Goal: Task Accomplishment & Management: Manage account settings

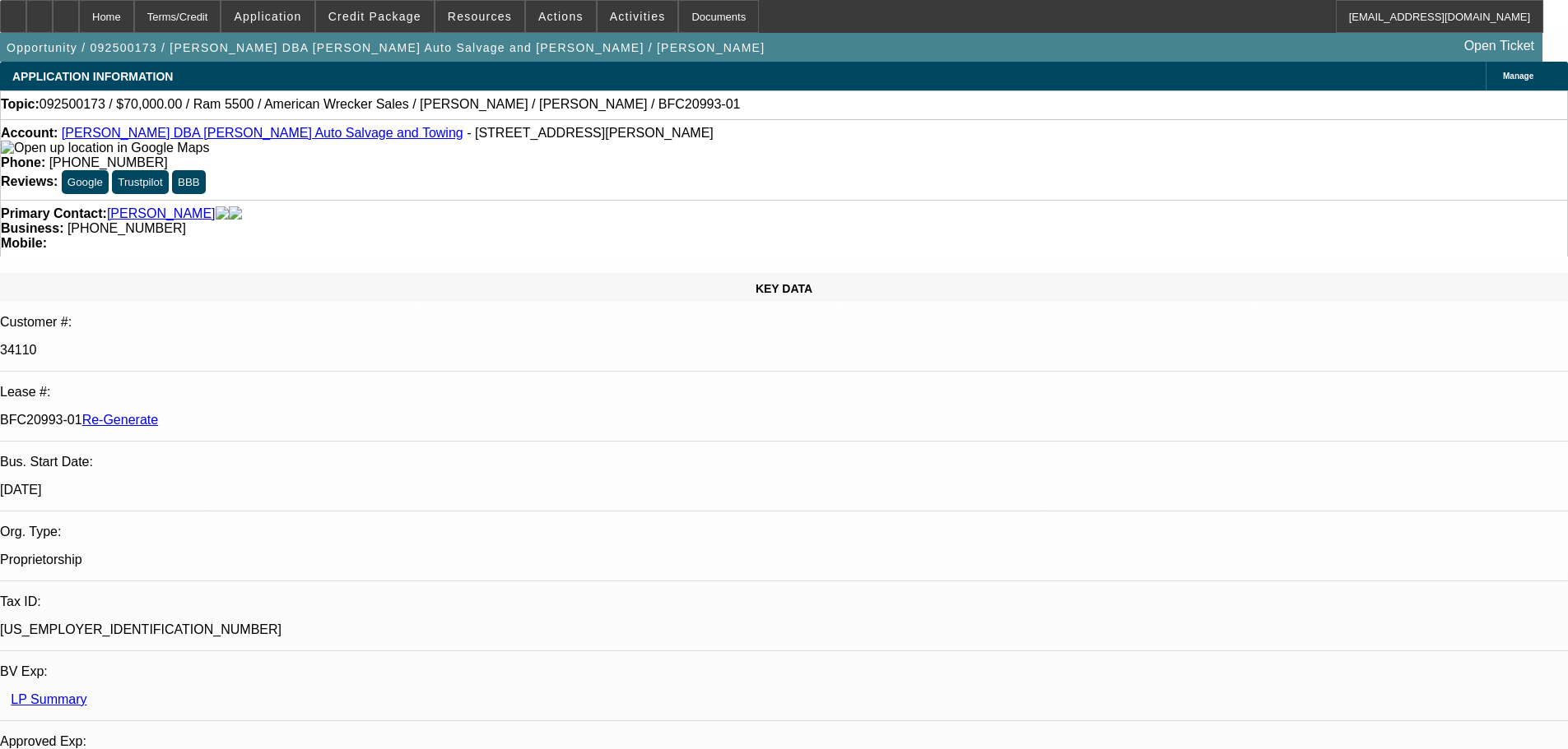
select select "3"
select select "0"
select select "2"
select select "0"
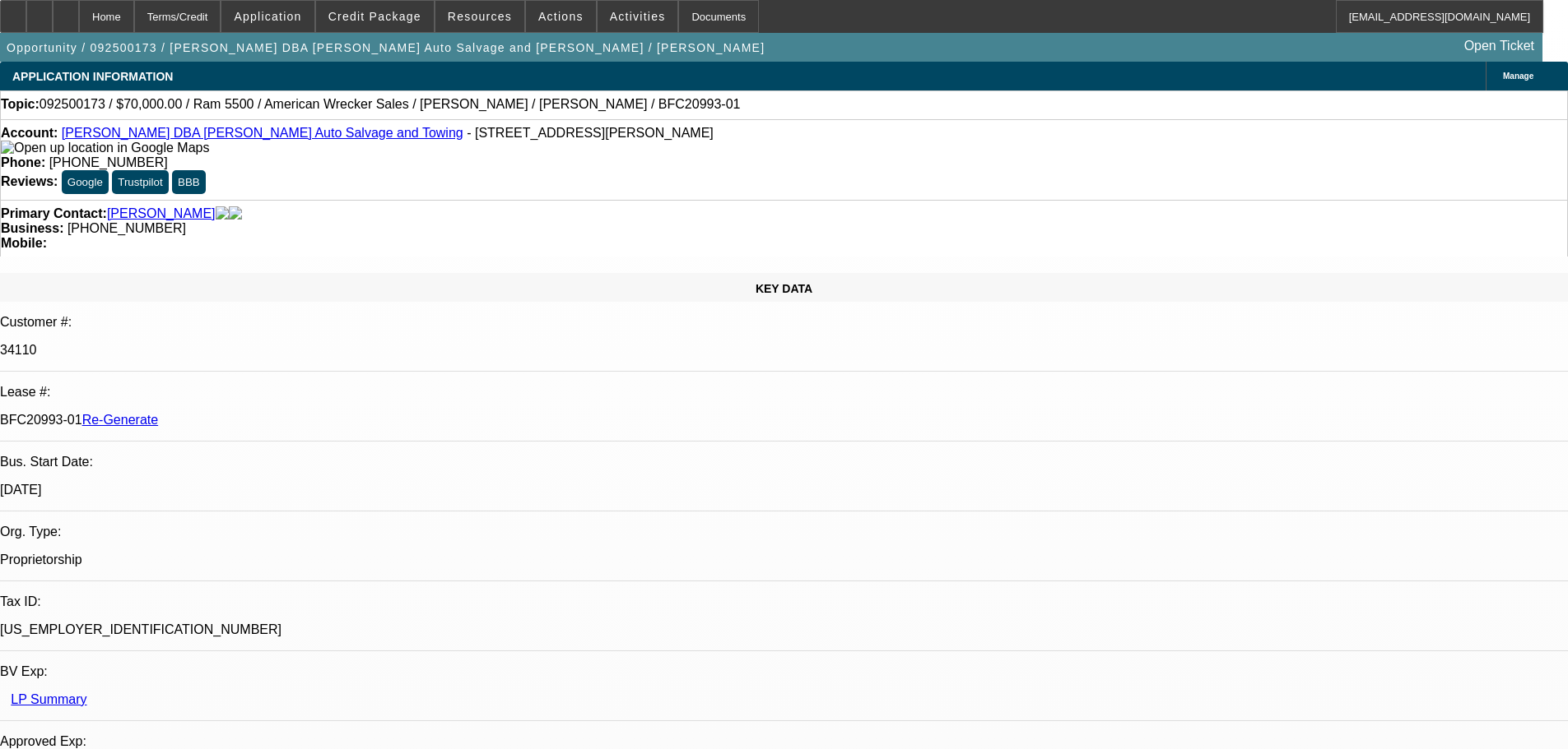
select select "6"
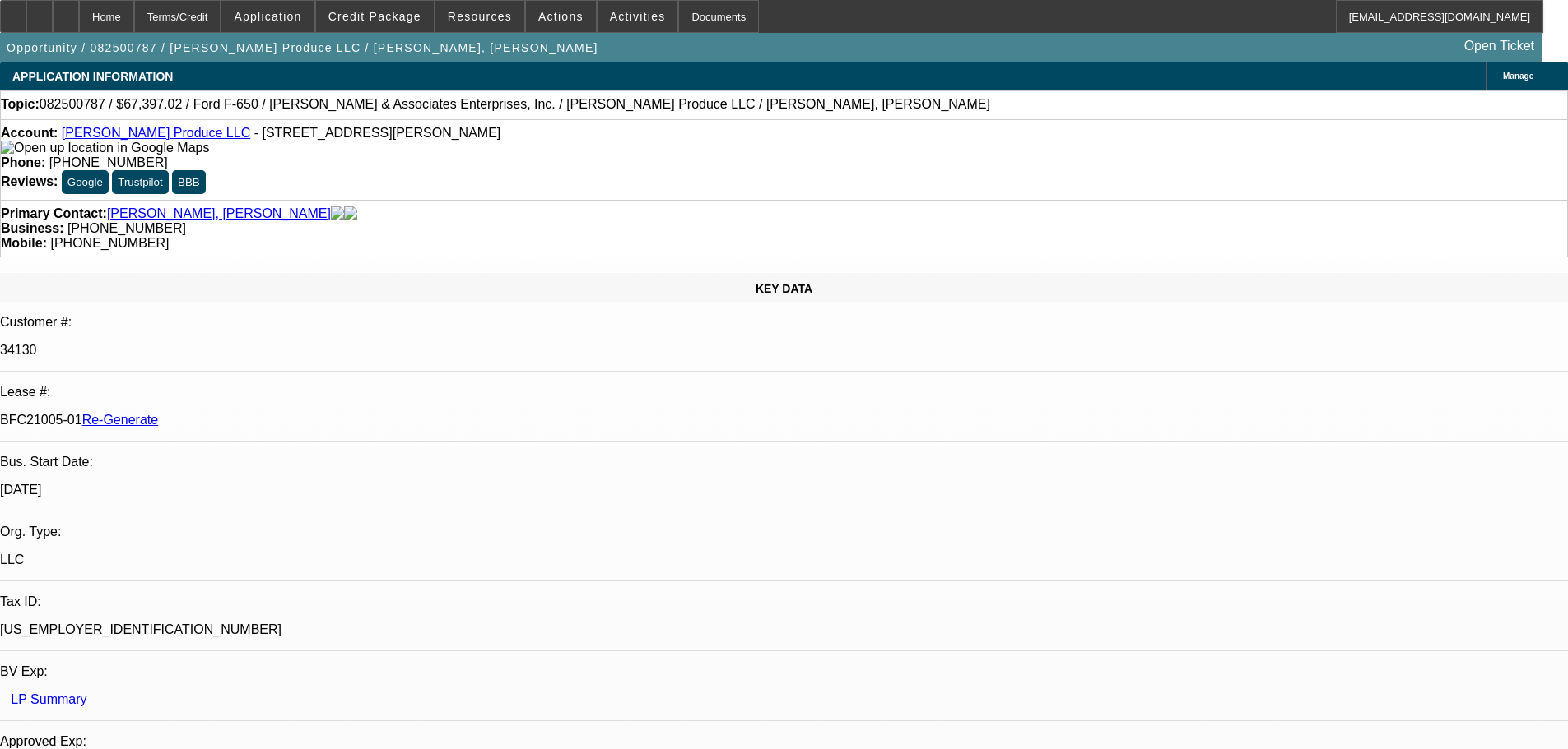
select select "3"
select select "0"
select select "6"
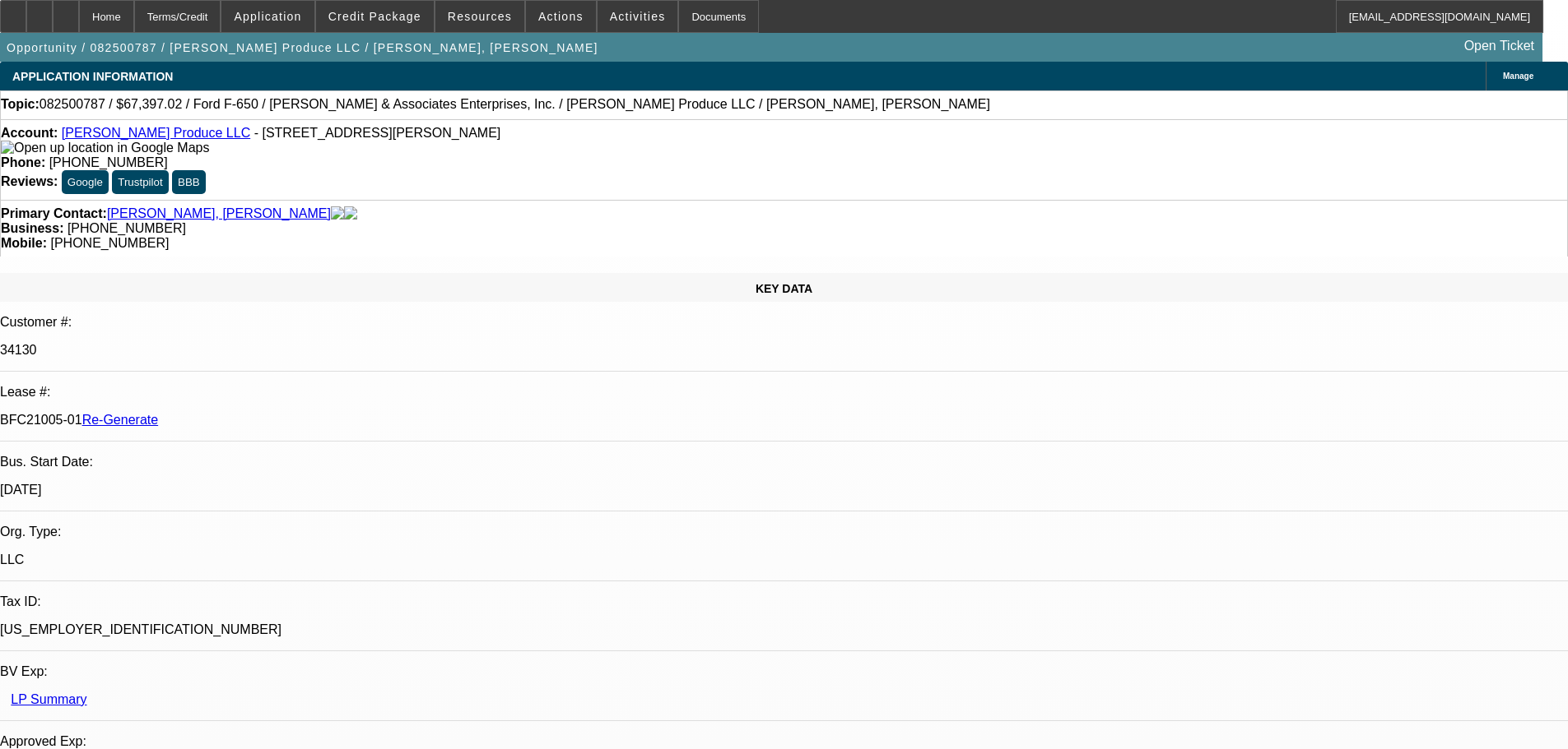
scroll to position [2961, 0]
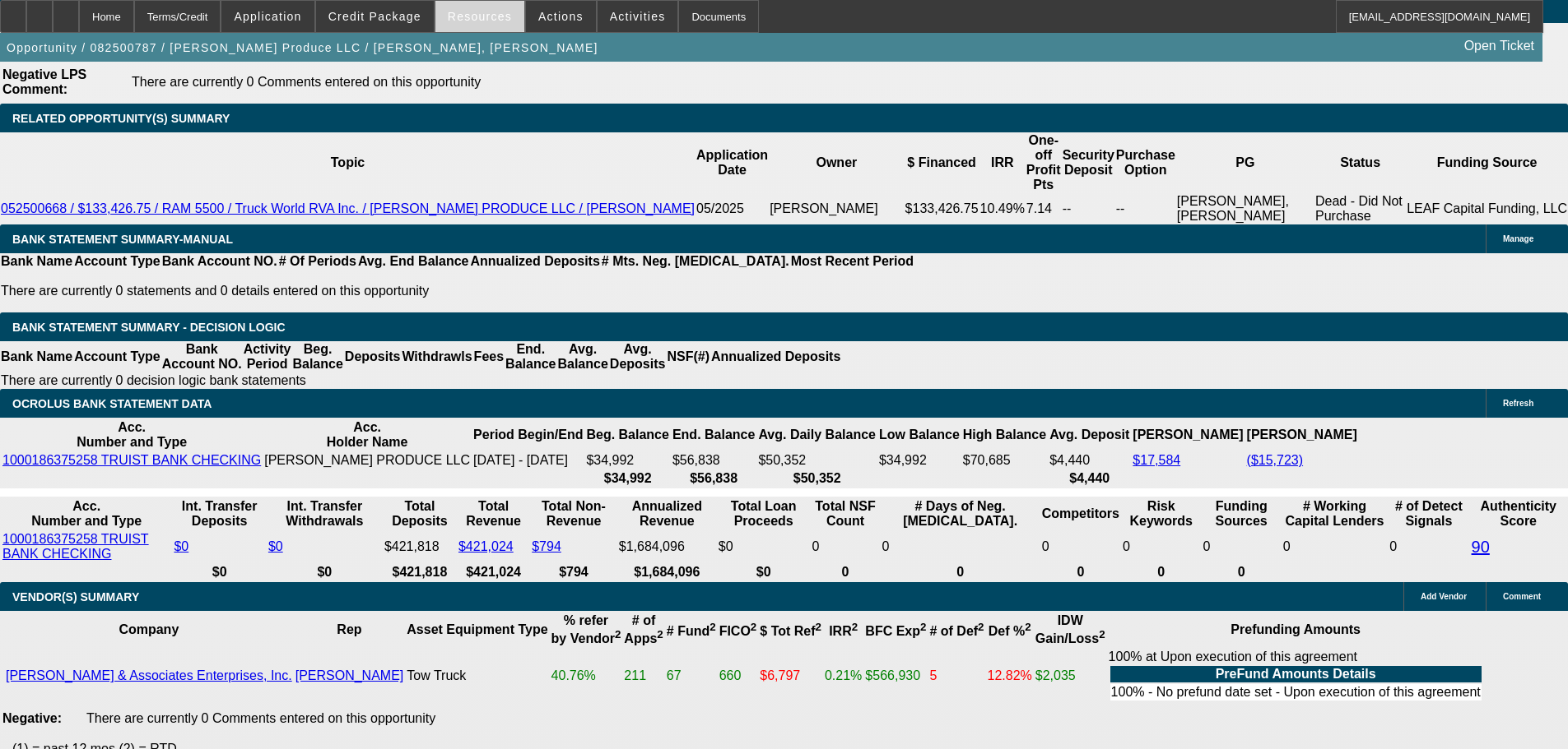
click at [485, 6] on span at bounding box center [480, 16] width 89 height 39
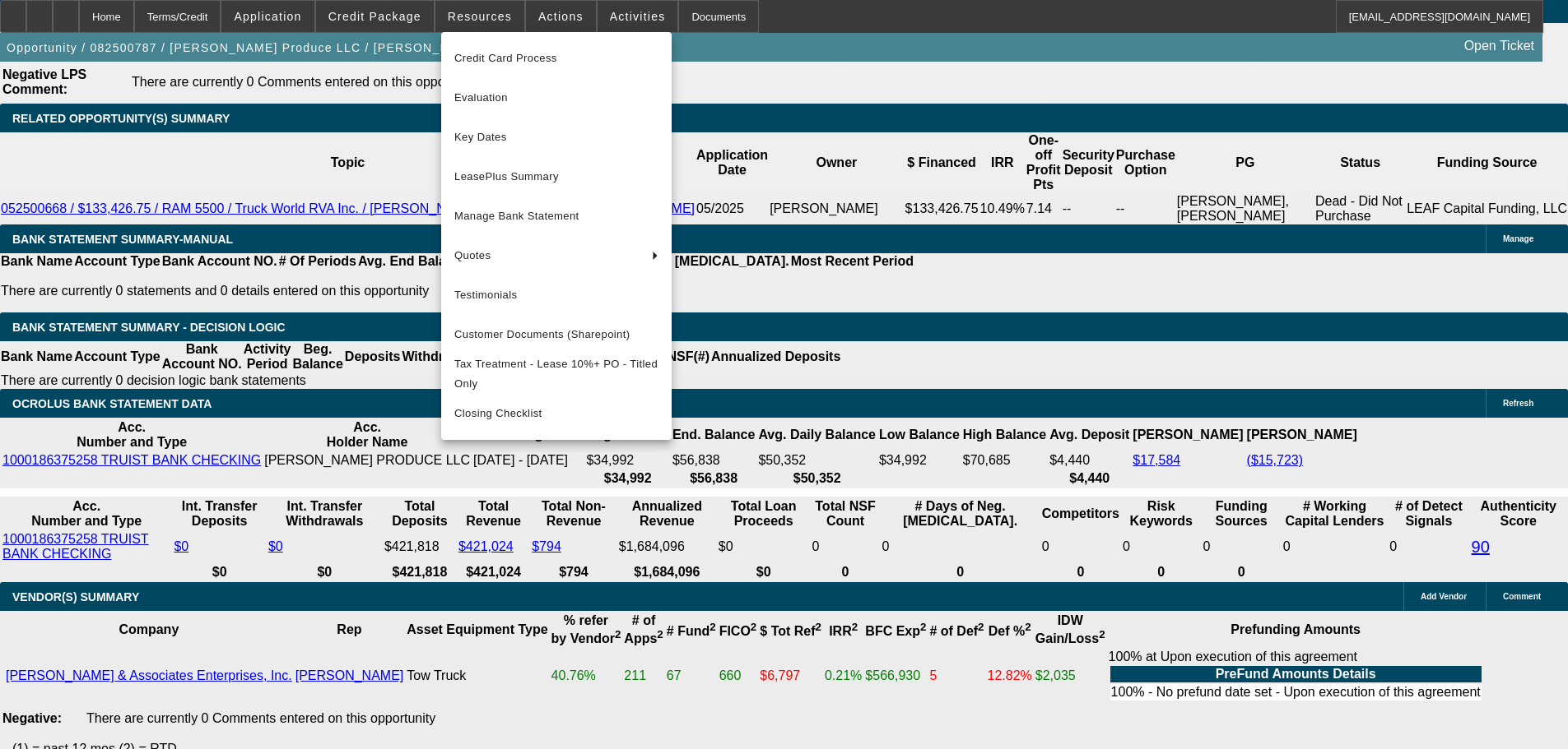
click at [561, 37] on div "Credit Card Process Evaluation Key Dates LeasePlus Summary Manage Bank Statemen…" at bounding box center [556, 236] width 231 height 408
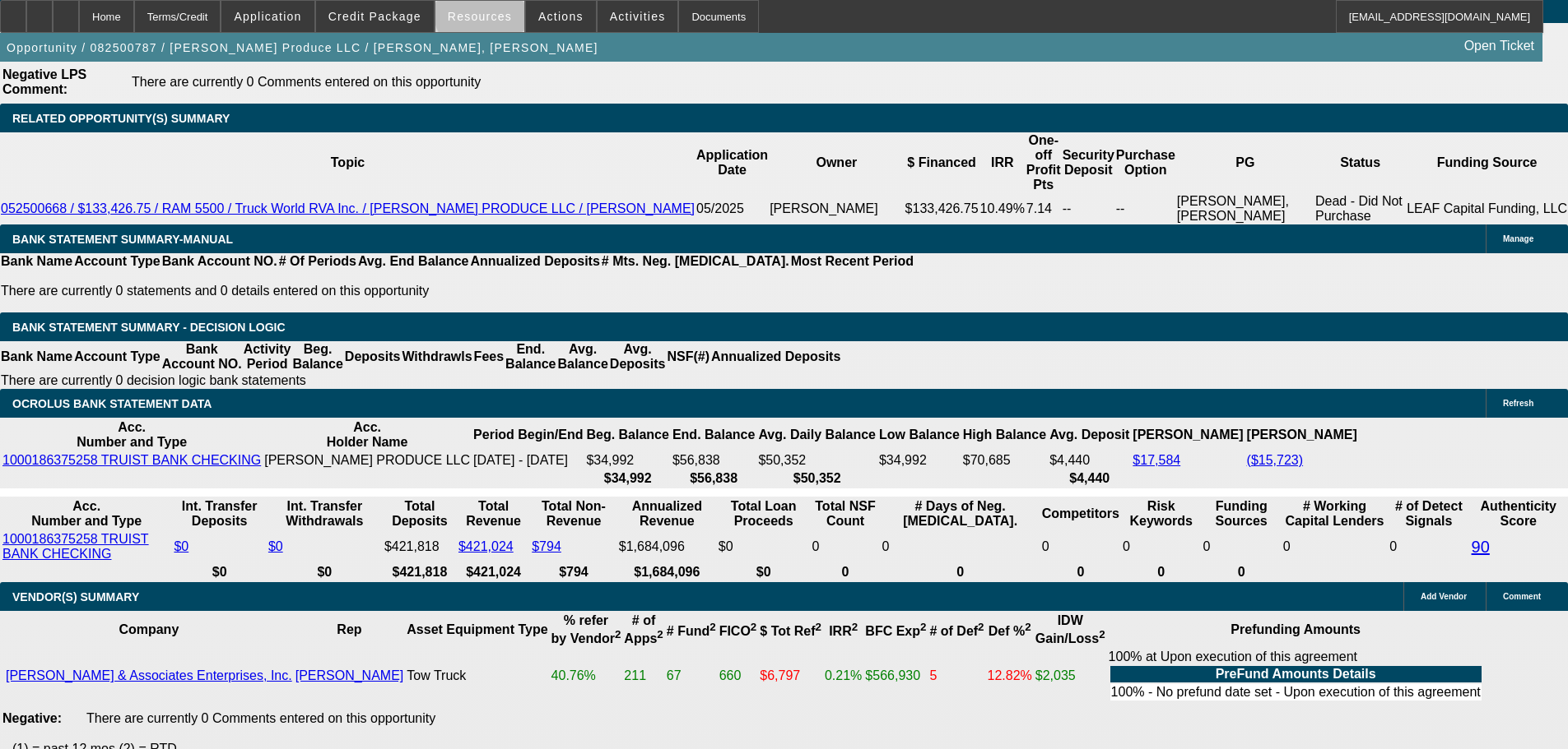
click at [487, 14] on span "Resources" at bounding box center [480, 16] width 64 height 13
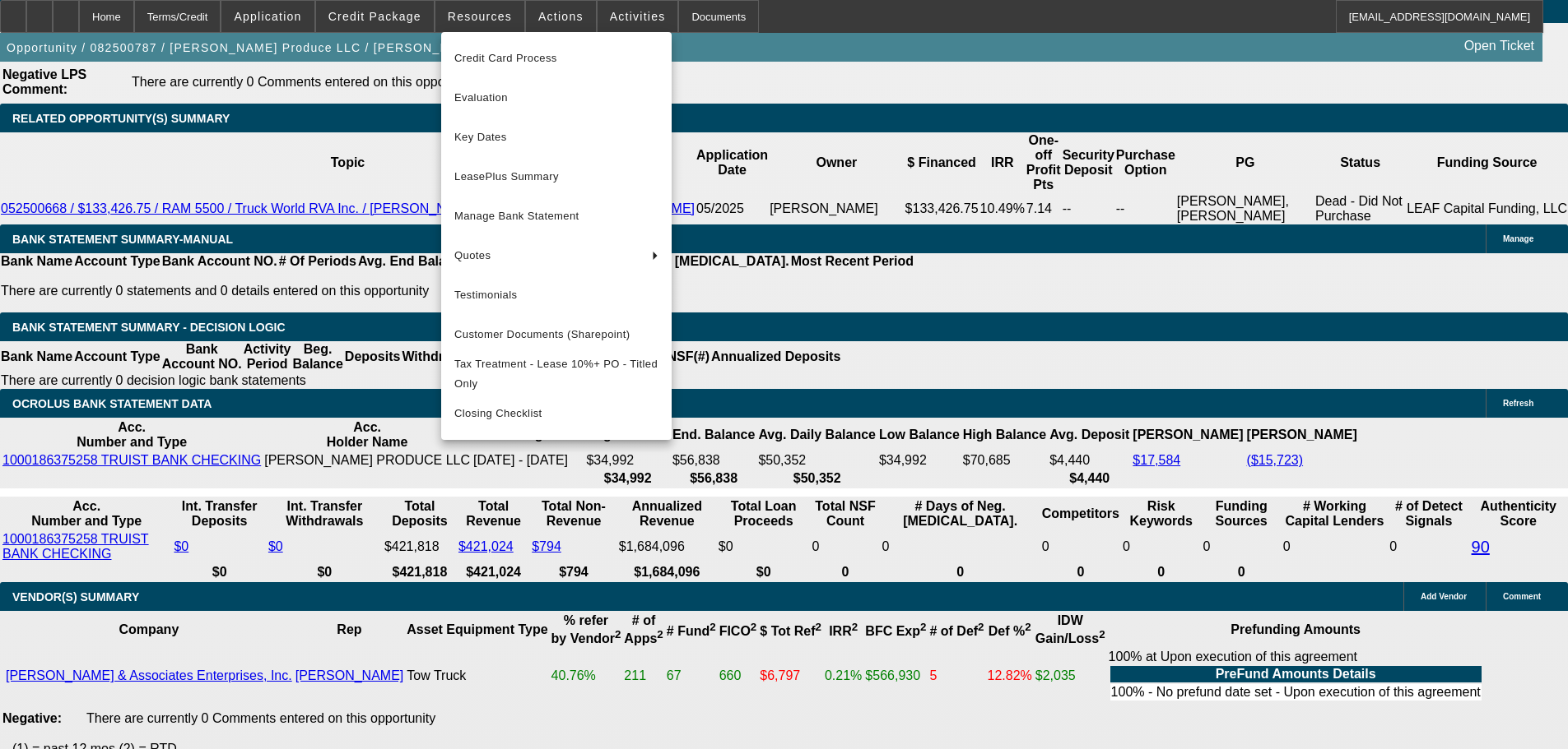
click at [566, 9] on div at bounding box center [784, 374] width 1568 height 749
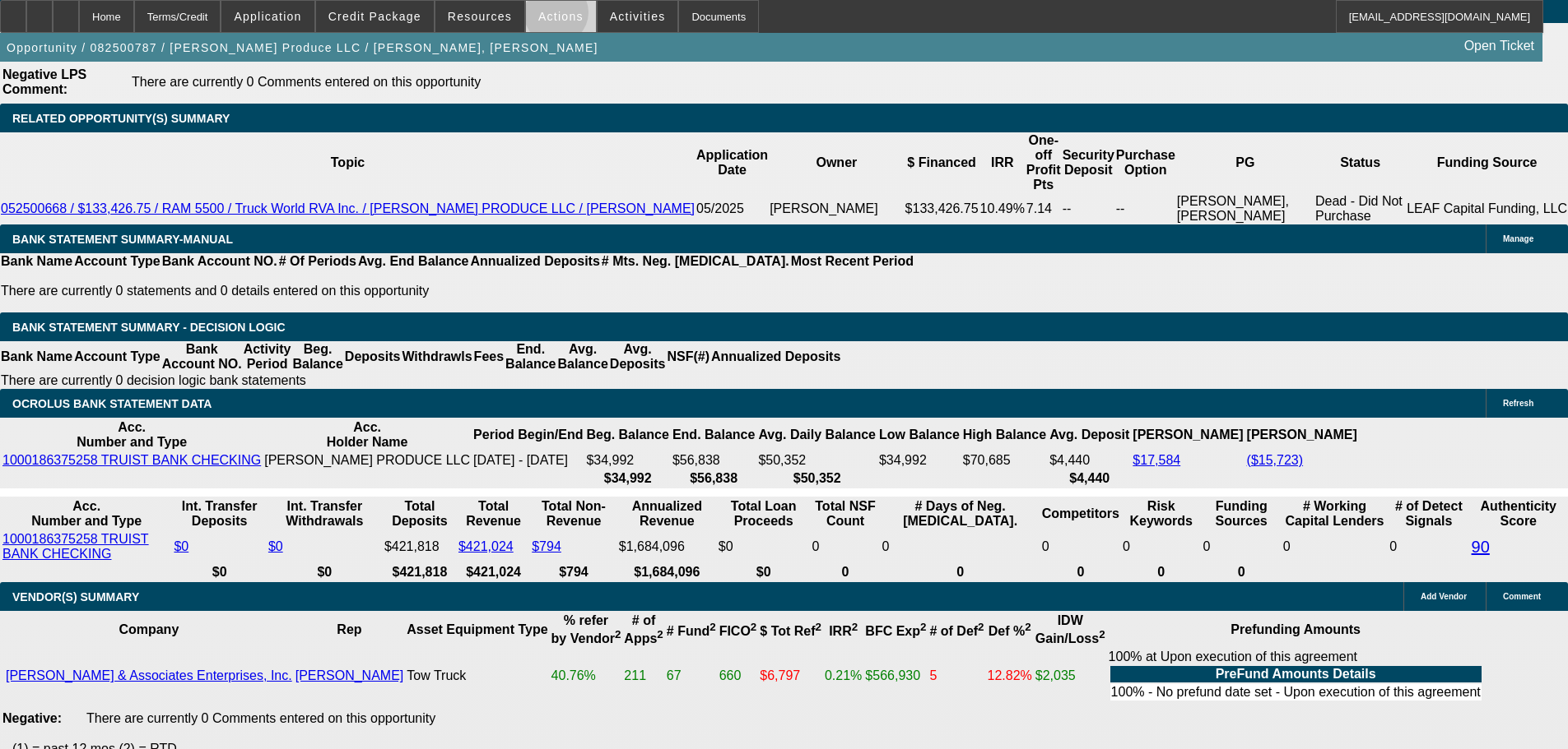
click at [549, 17] on span "Actions" at bounding box center [561, 16] width 45 height 13
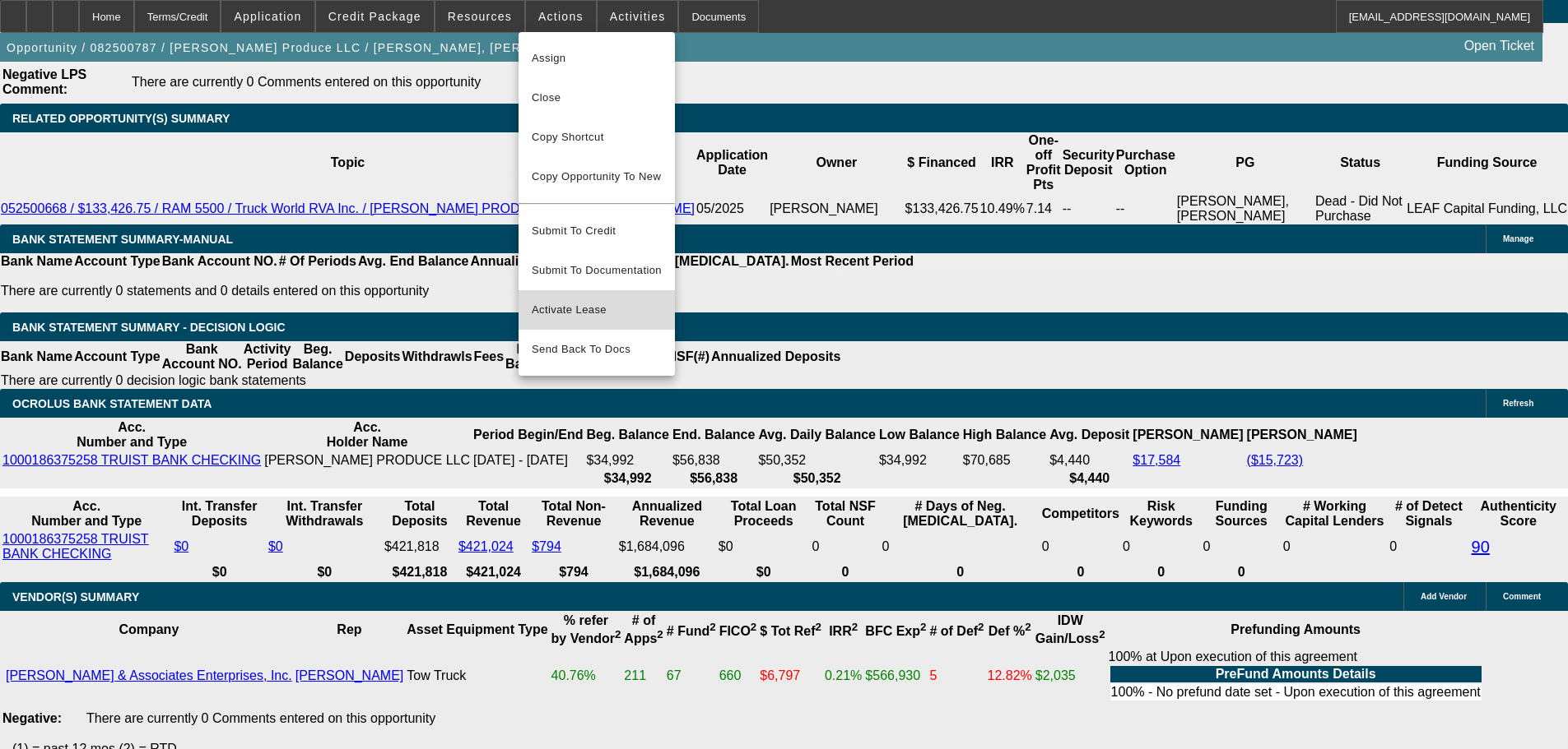
click at [577, 300] on span "Activate Lease" at bounding box center [597, 310] width 130 height 20
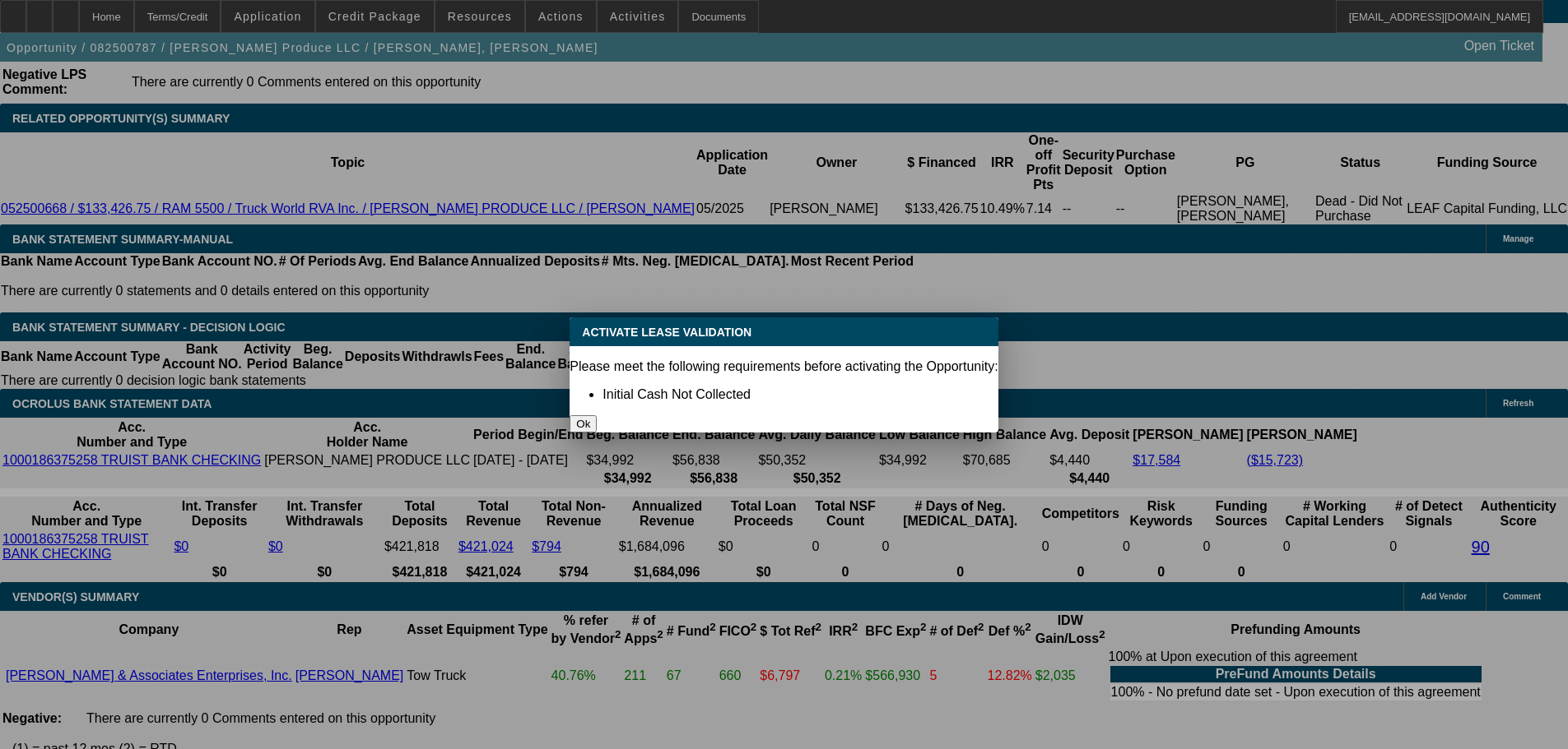
scroll to position [0, 0]
click at [597, 416] on button "Ok" at bounding box center [583, 424] width 27 height 17
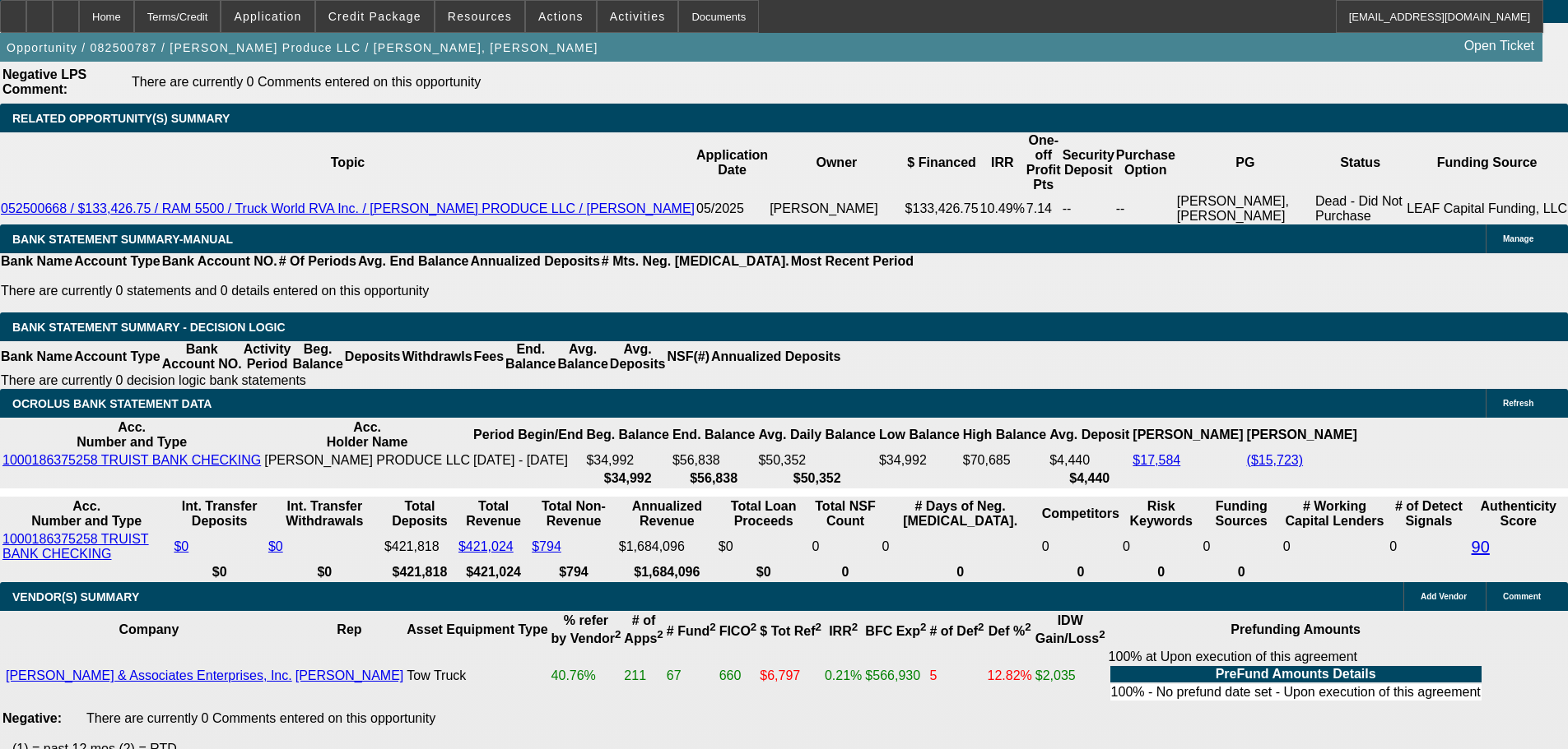
scroll to position [2961, 0]
click at [704, 10] on div "Documents" at bounding box center [718, 17] width 80 height 33
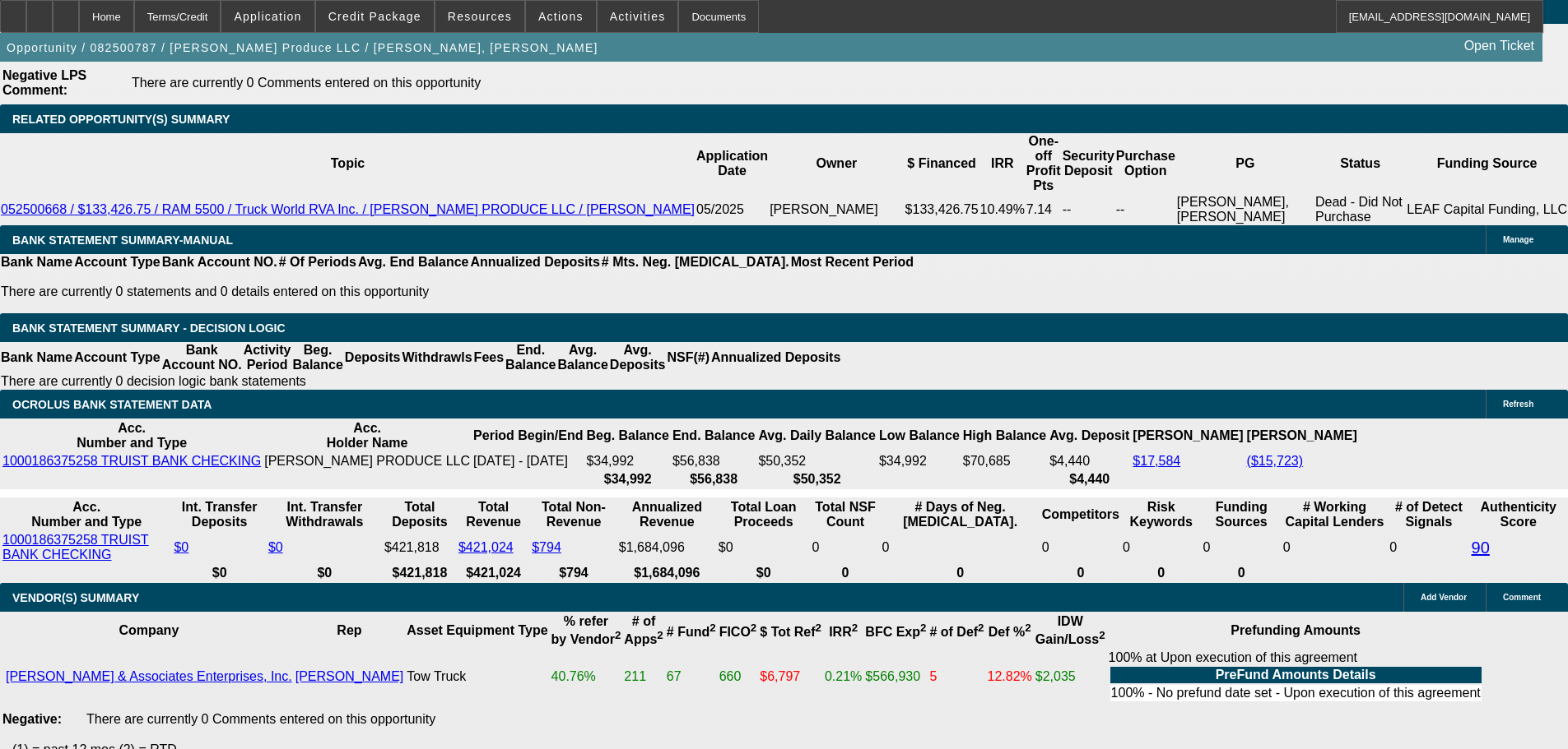
scroll to position [2879, 0]
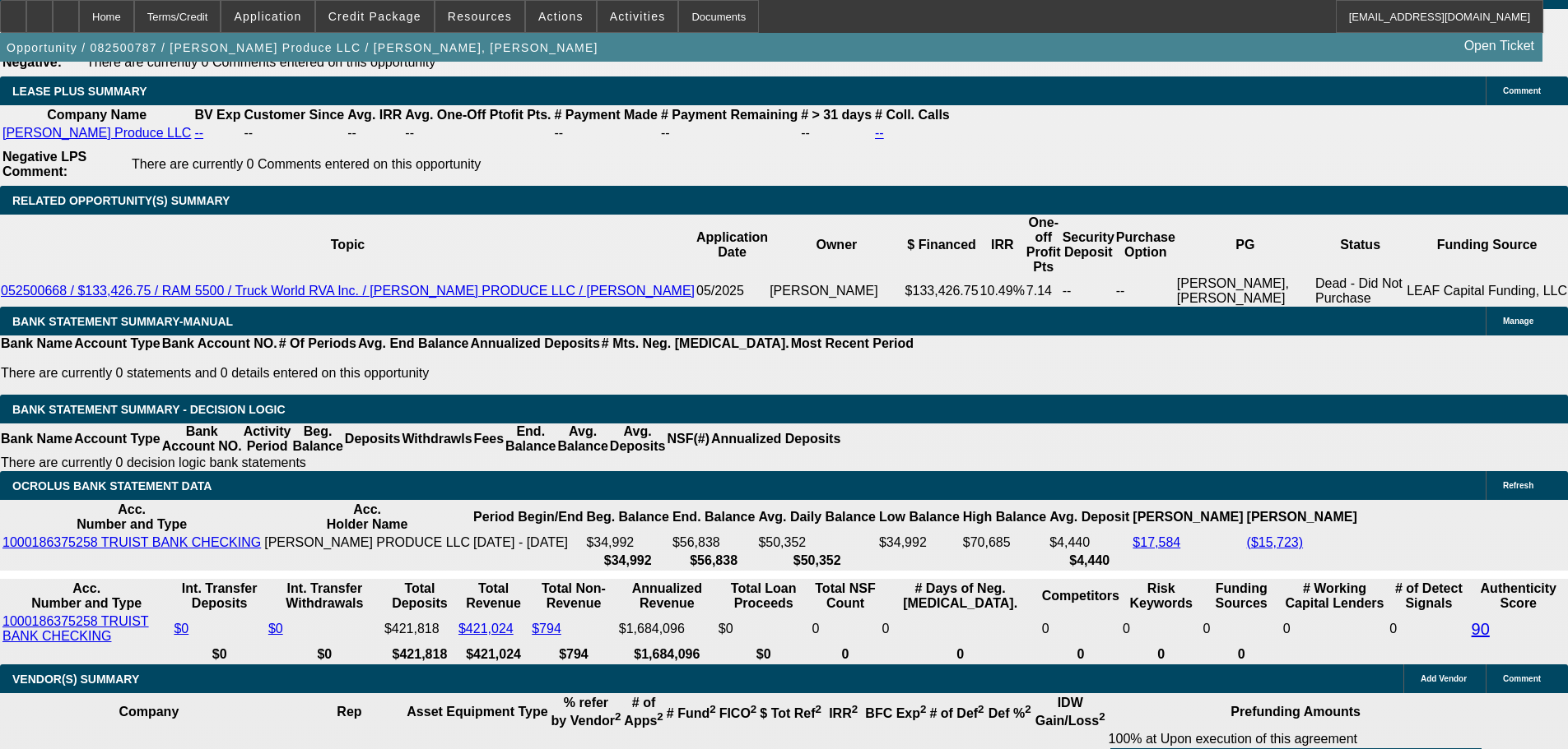
drag, startPoint x: 1185, startPoint y: 318, endPoint x: 1179, endPoint y: 350, distance: 32.6
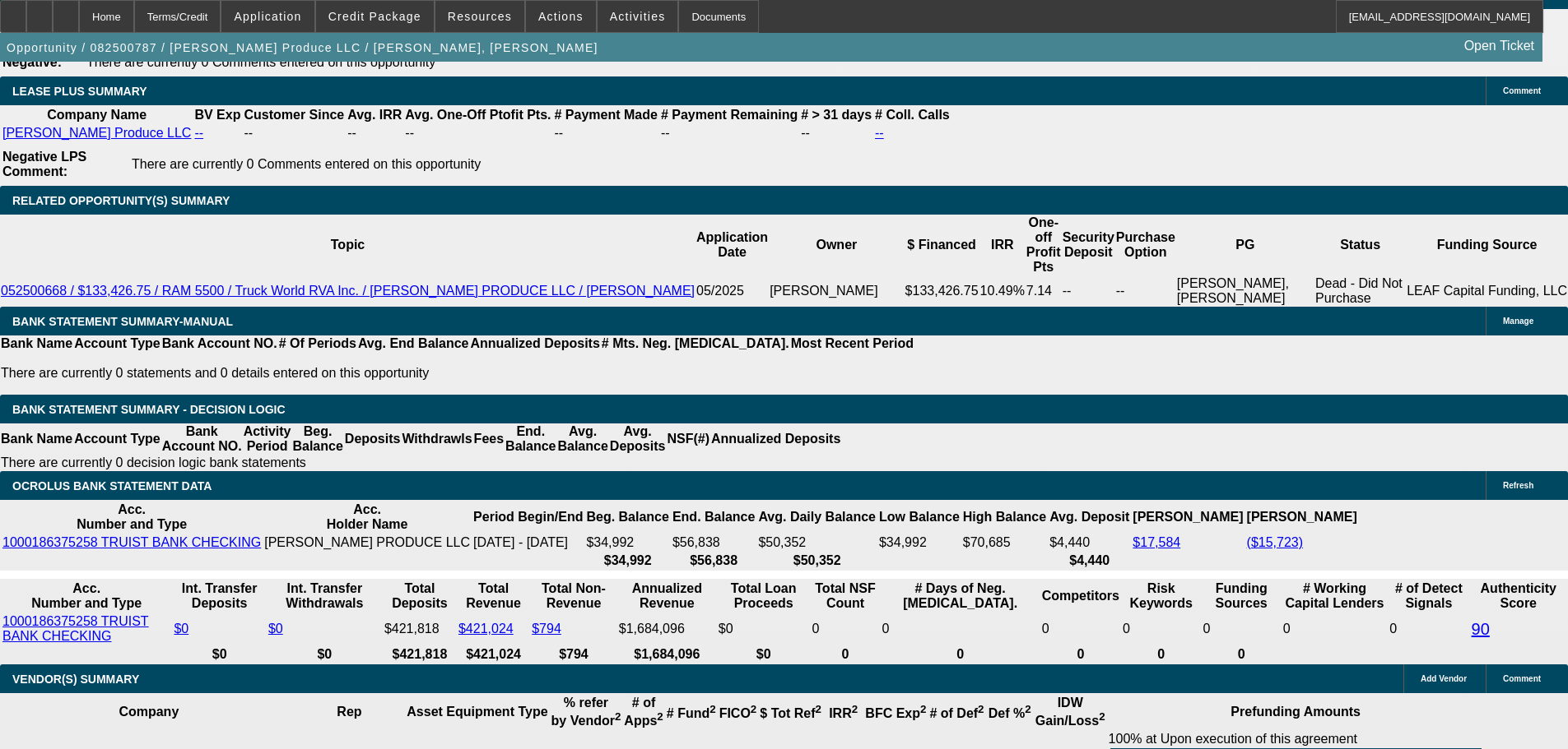
drag, startPoint x: 1298, startPoint y: 572, endPoint x: 1249, endPoint y: 567, distance: 49.3
copy p "19,335.36"
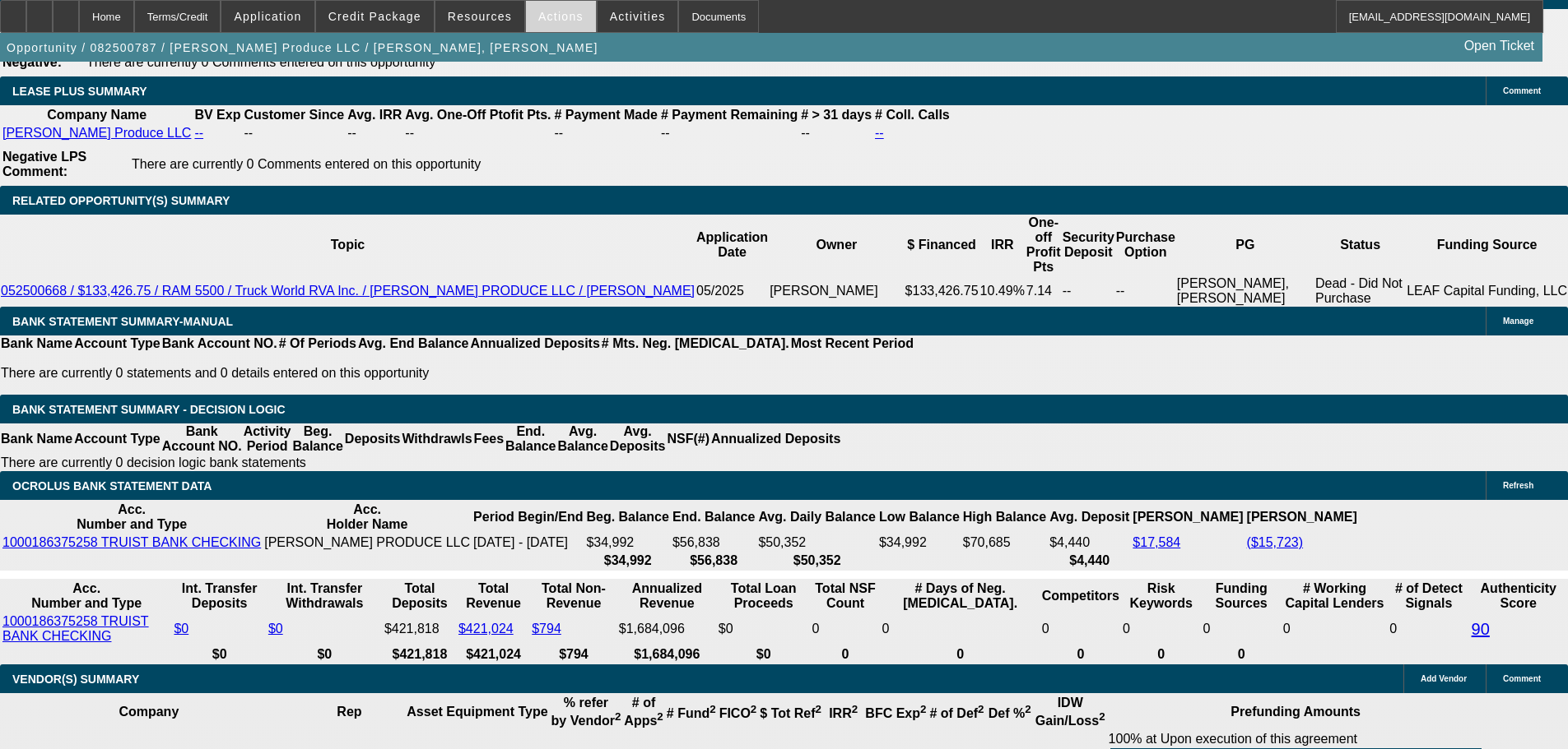
click at [558, 22] on span "Actions" at bounding box center [561, 16] width 45 height 13
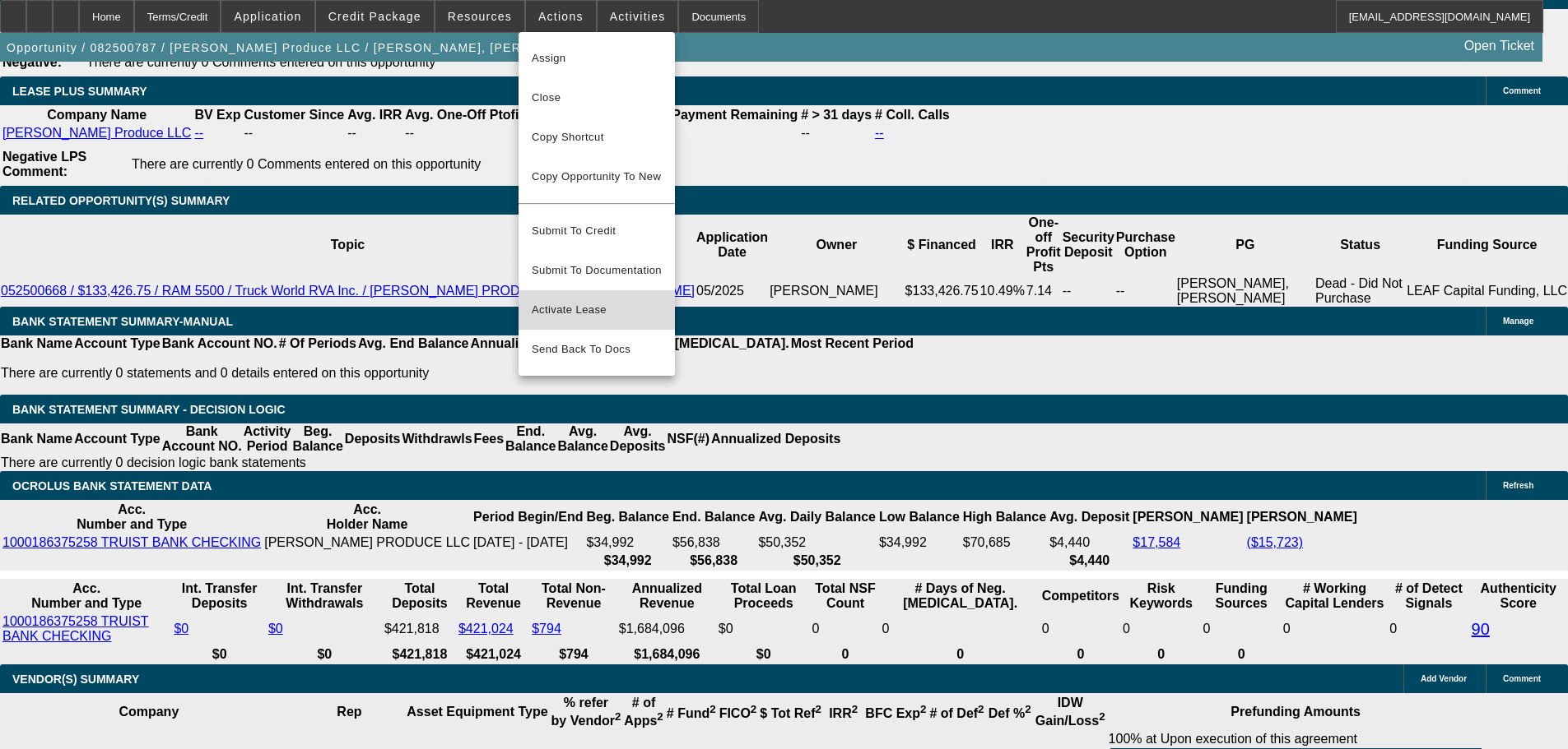
click at [609, 300] on span "Activate Lease" at bounding box center [597, 310] width 130 height 20
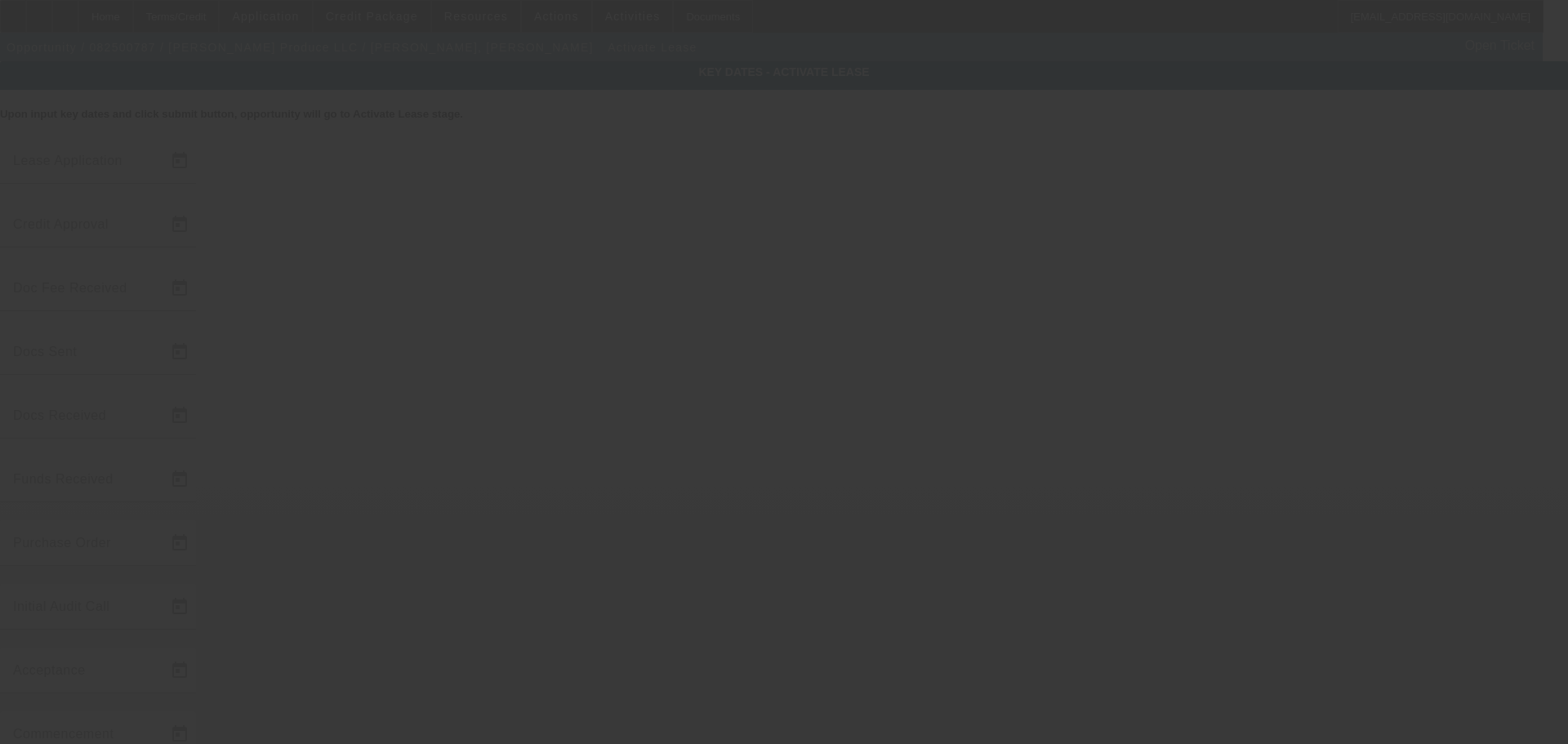
type input "8/29/2025"
type input "9/5/2025"
type input "9/16/2025"
type input "9/19/2025"
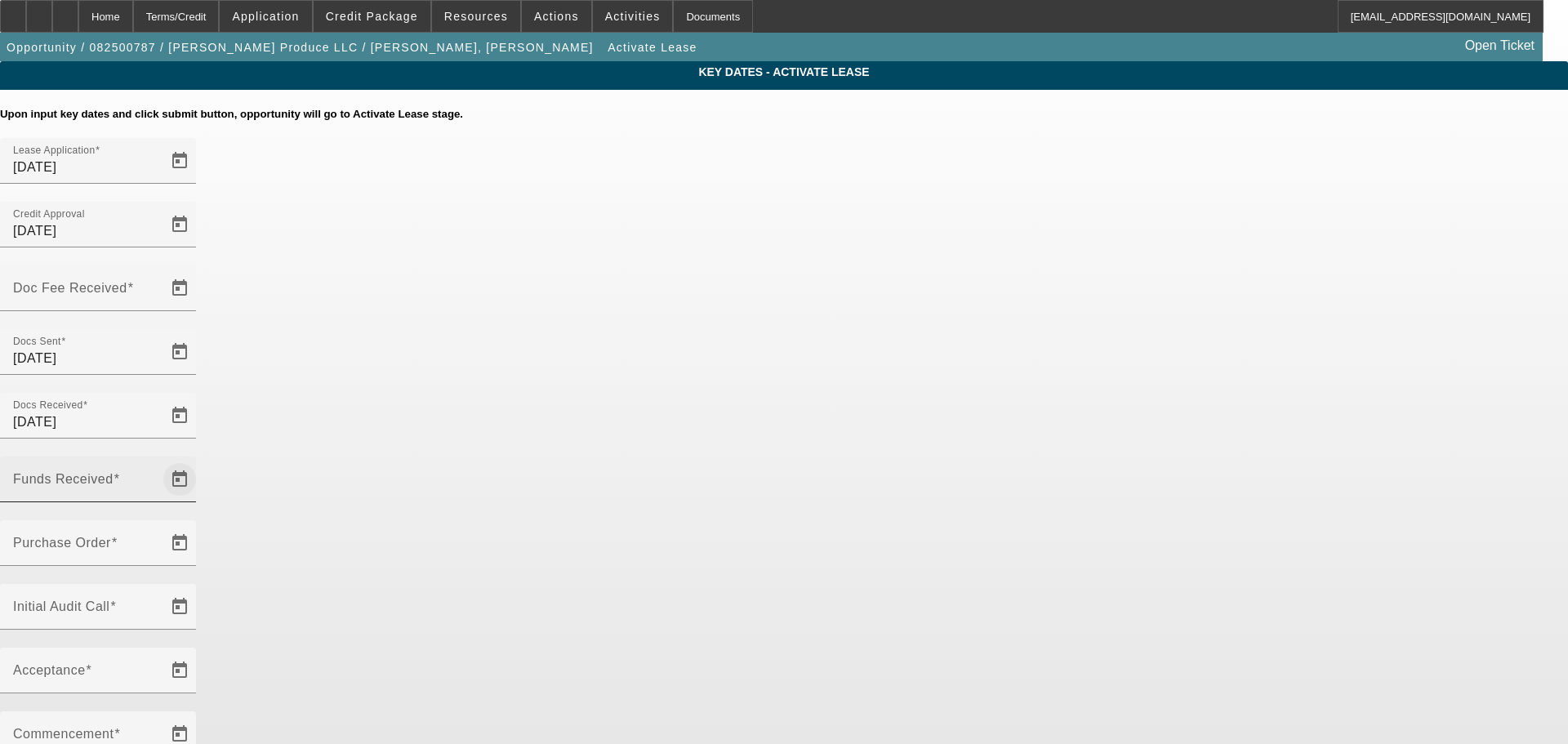
click at [199, 460] on span "Open calendar" at bounding box center [179, 479] width 39 height 39
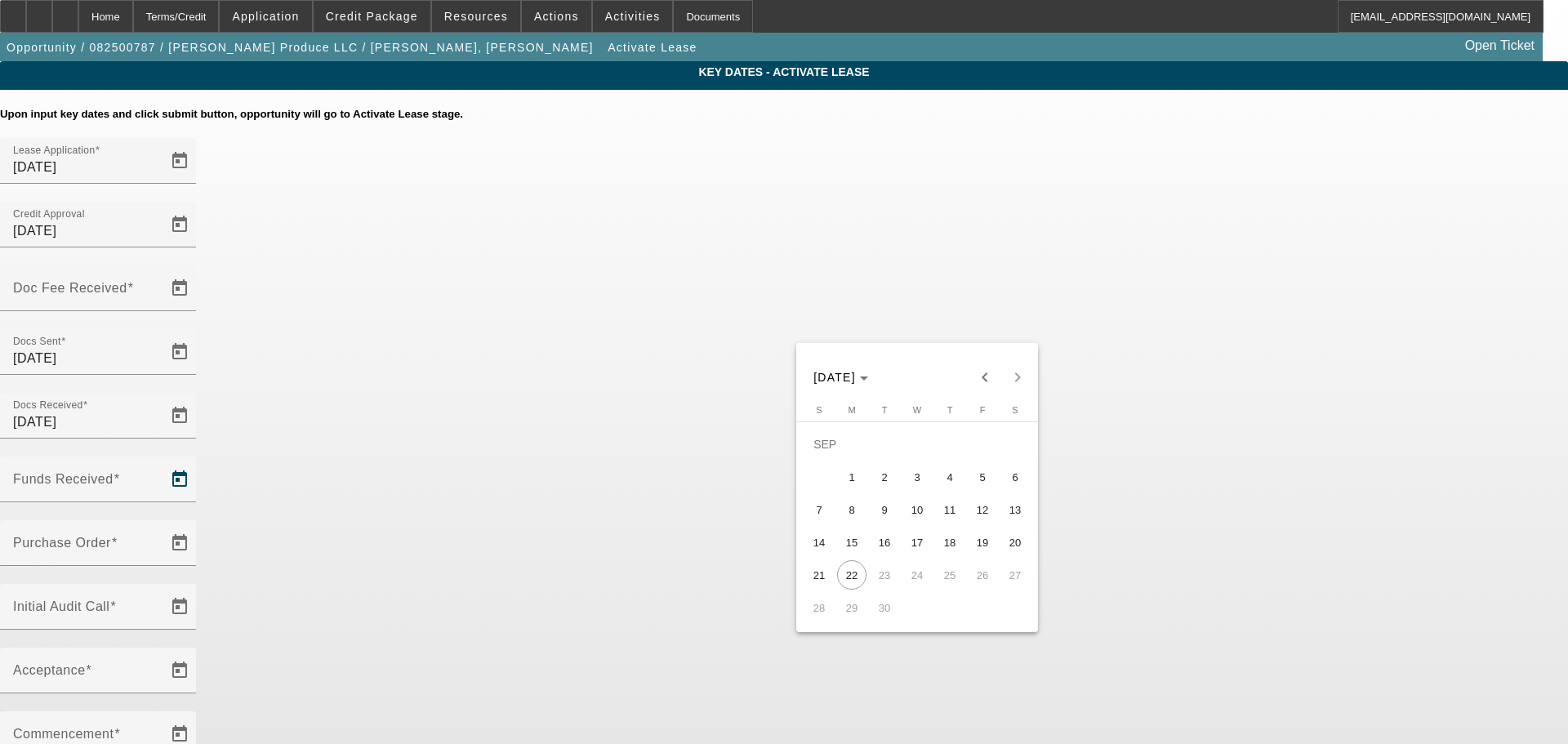
click at [982, 554] on span "19" at bounding box center [982, 543] width 29 height 29
type input "9/19/2025"
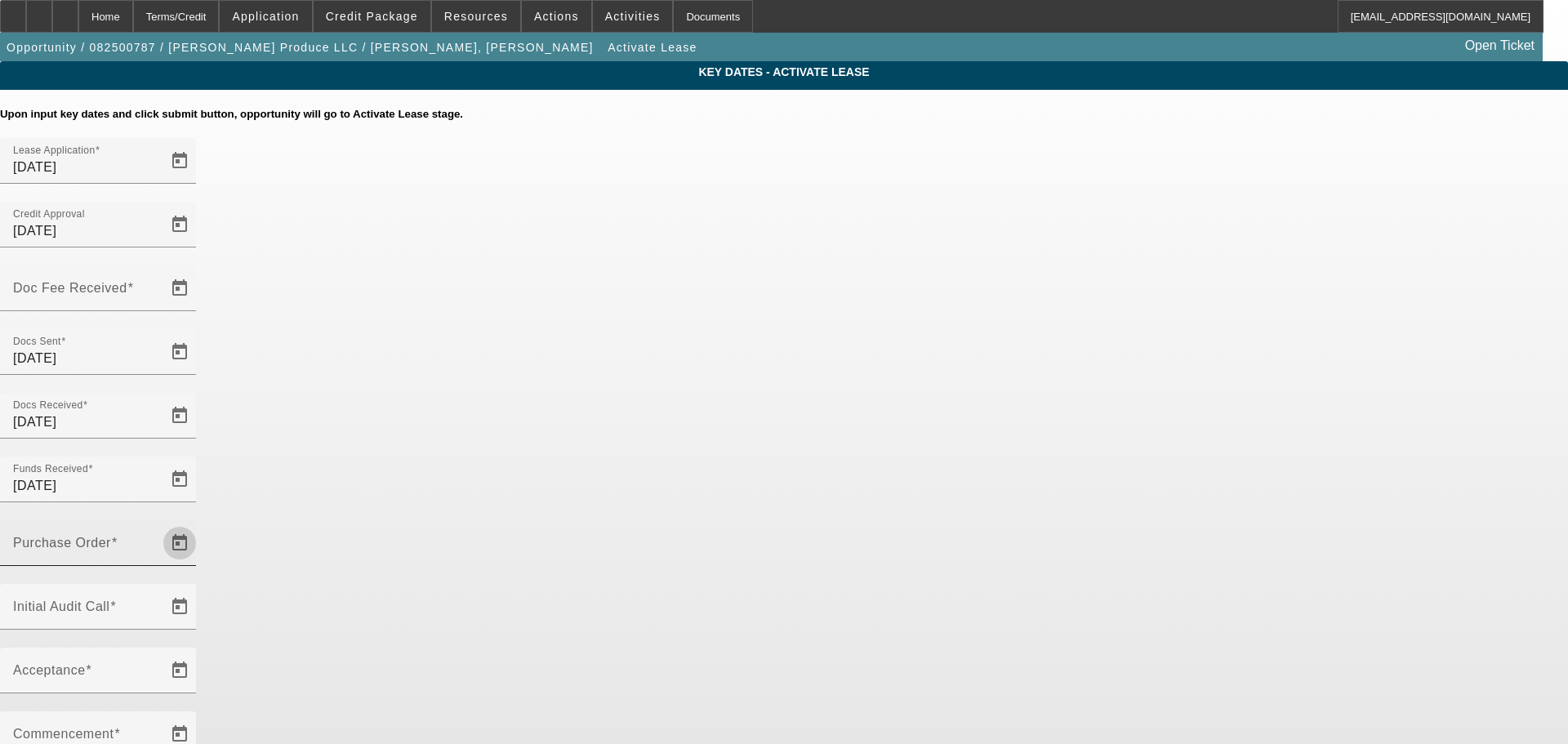
click at [199, 524] on span "Open calendar" at bounding box center [179, 543] width 39 height 39
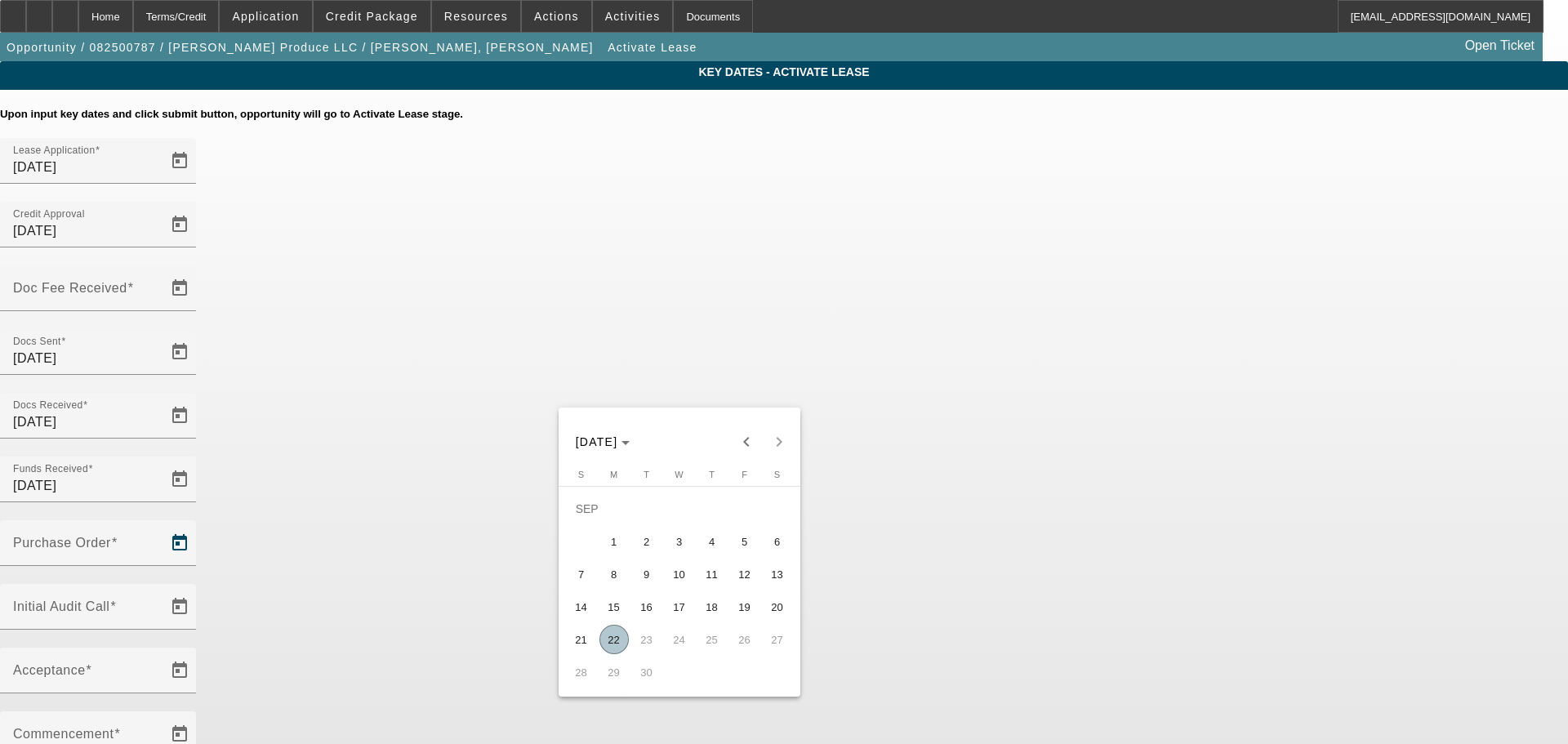
click at [610, 644] on span "22" at bounding box center [615, 640] width 29 height 29
type input "[DATE]"
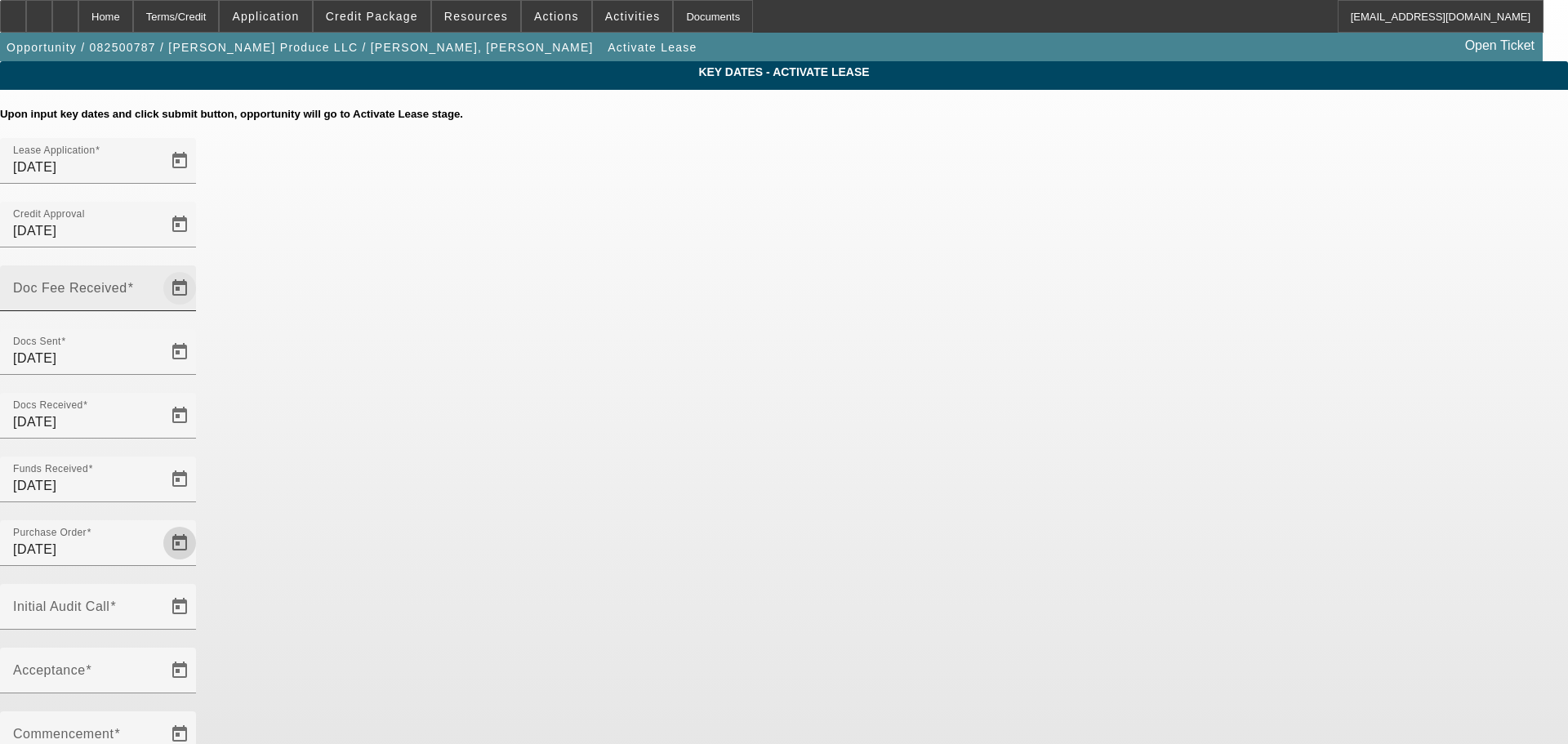
click at [199, 269] on span "Open calendar" at bounding box center [179, 288] width 39 height 39
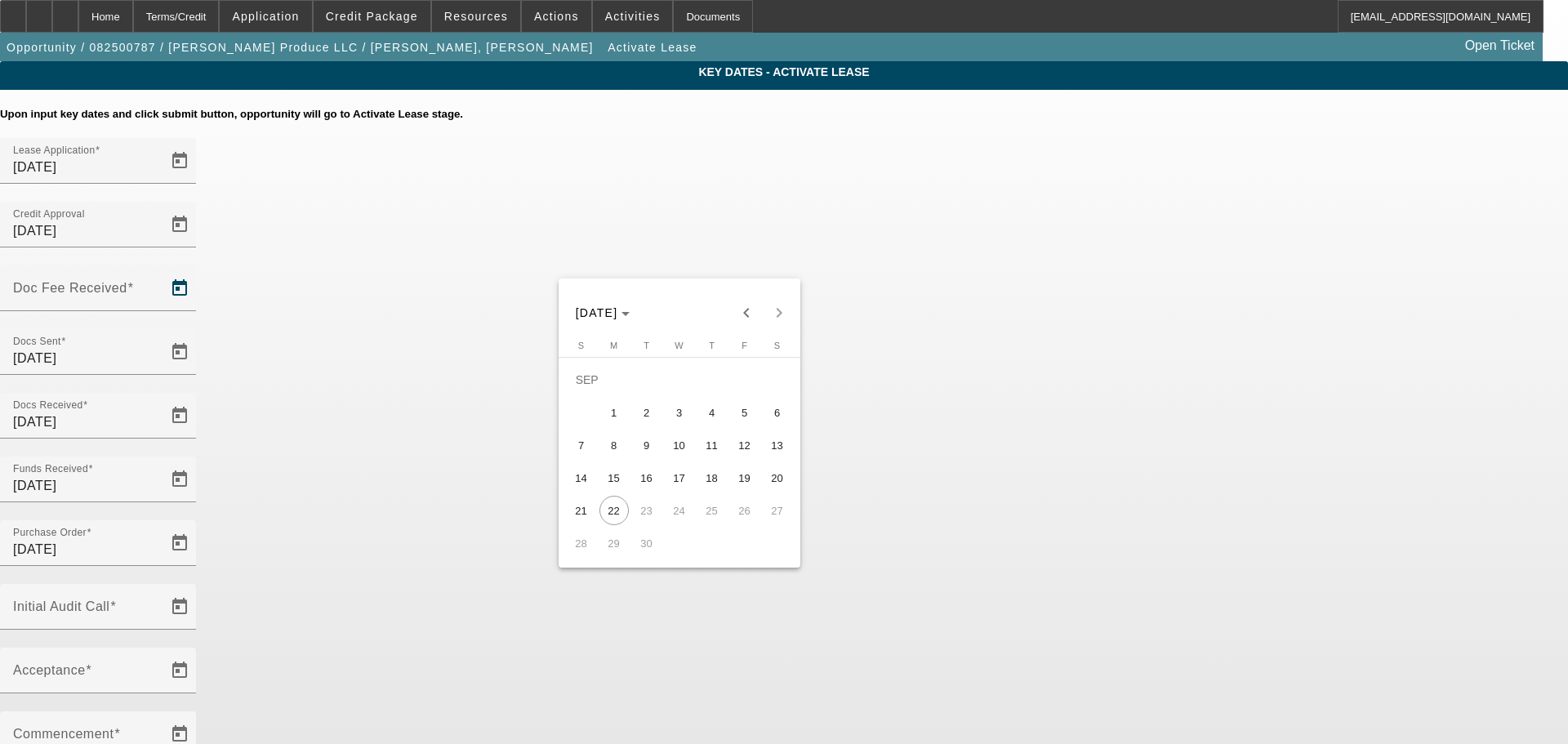
click at [751, 488] on span "19" at bounding box center [745, 478] width 29 height 29
type input "9/19/2025"
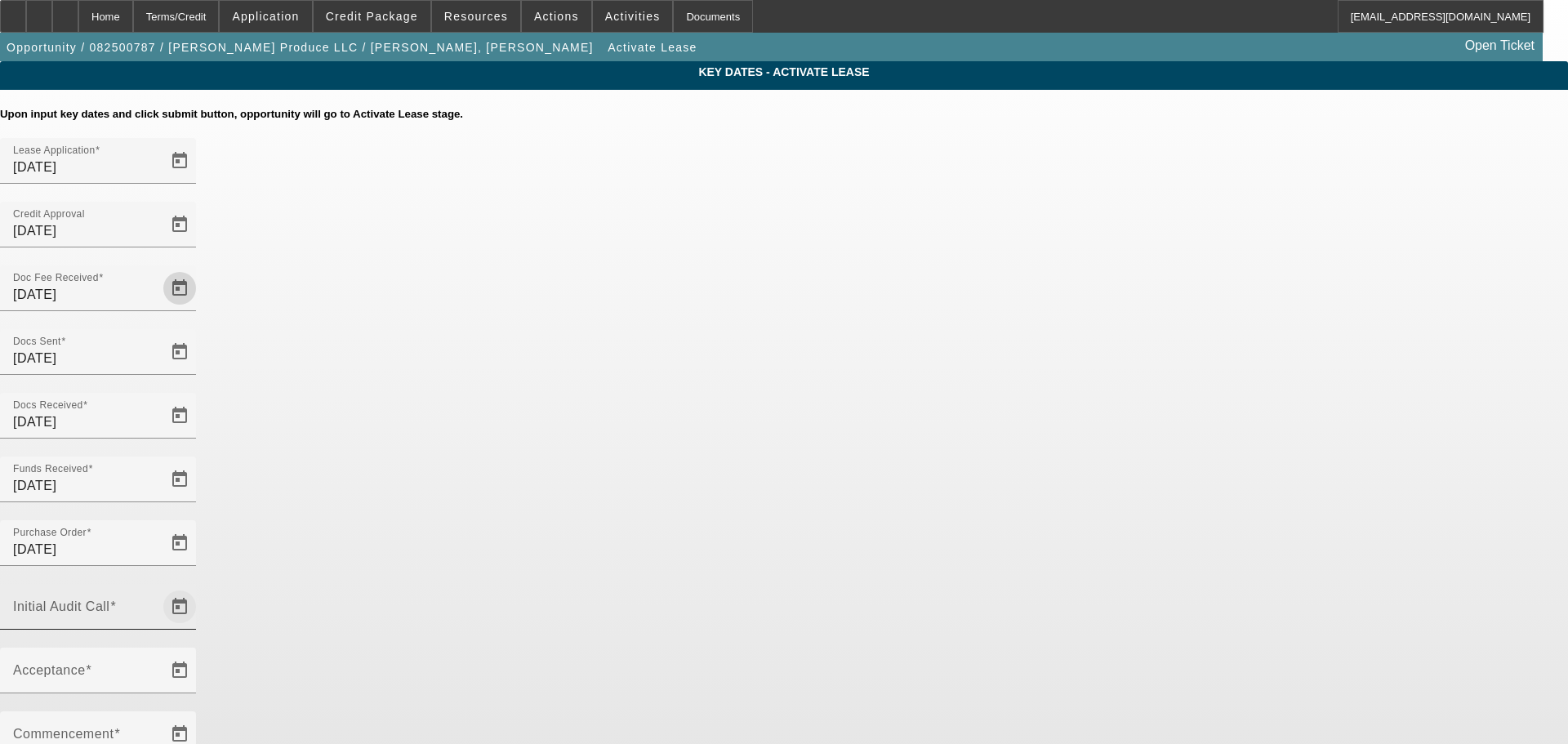
click at [199, 587] on span "Open calendar" at bounding box center [179, 606] width 39 height 39
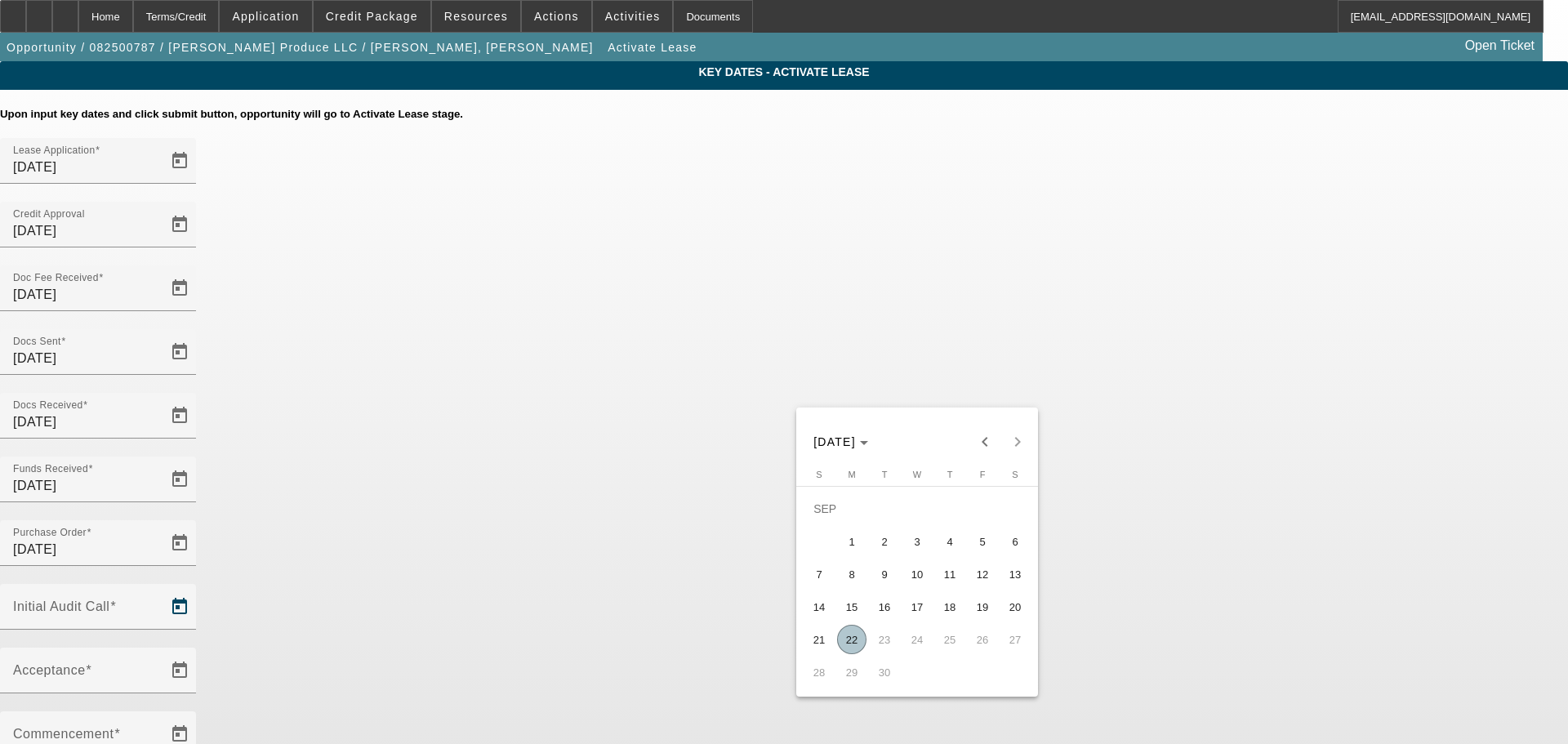
click at [846, 641] on span "22" at bounding box center [852, 640] width 29 height 29
type input "[DATE]"
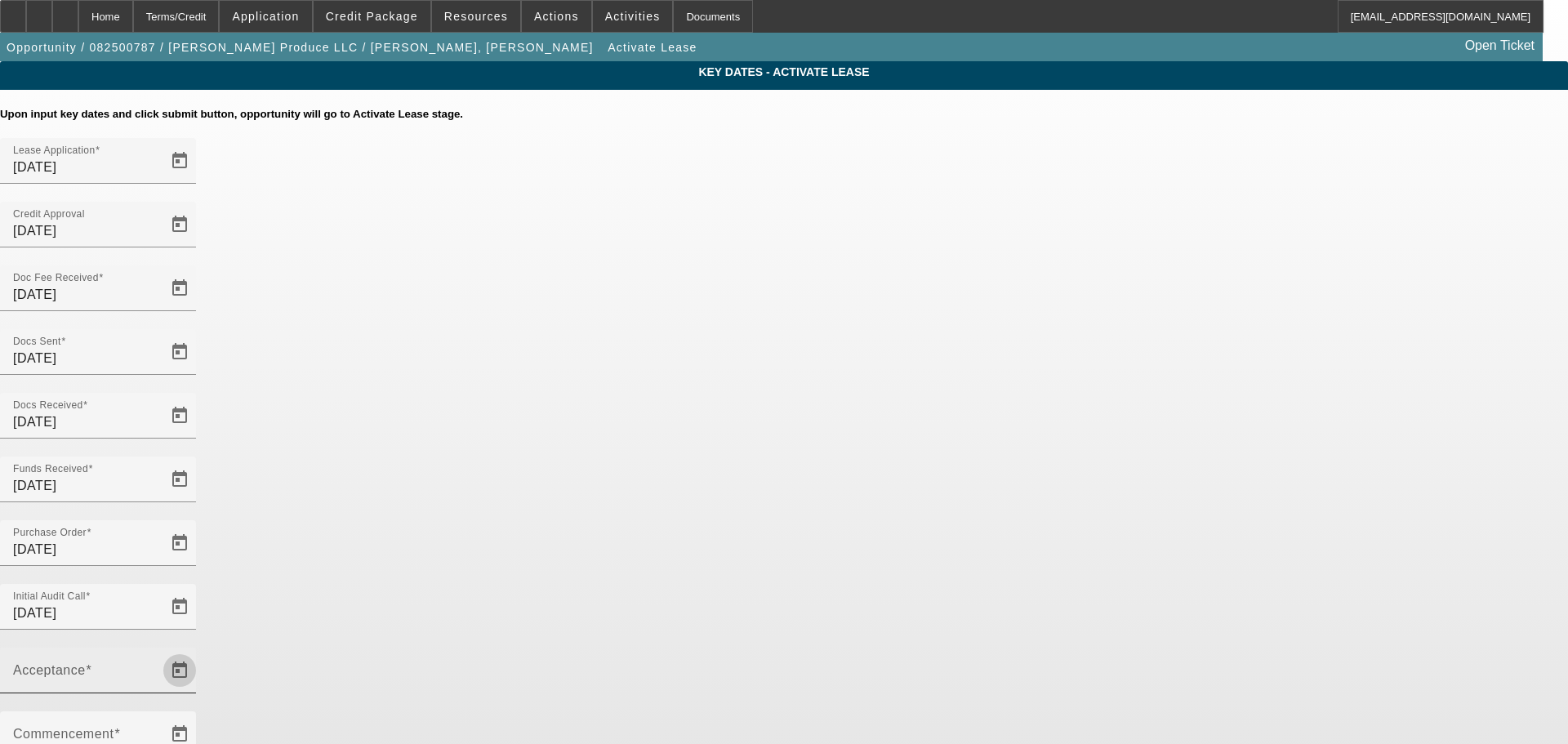
click at [199, 651] on span "Open calendar" at bounding box center [179, 670] width 39 height 39
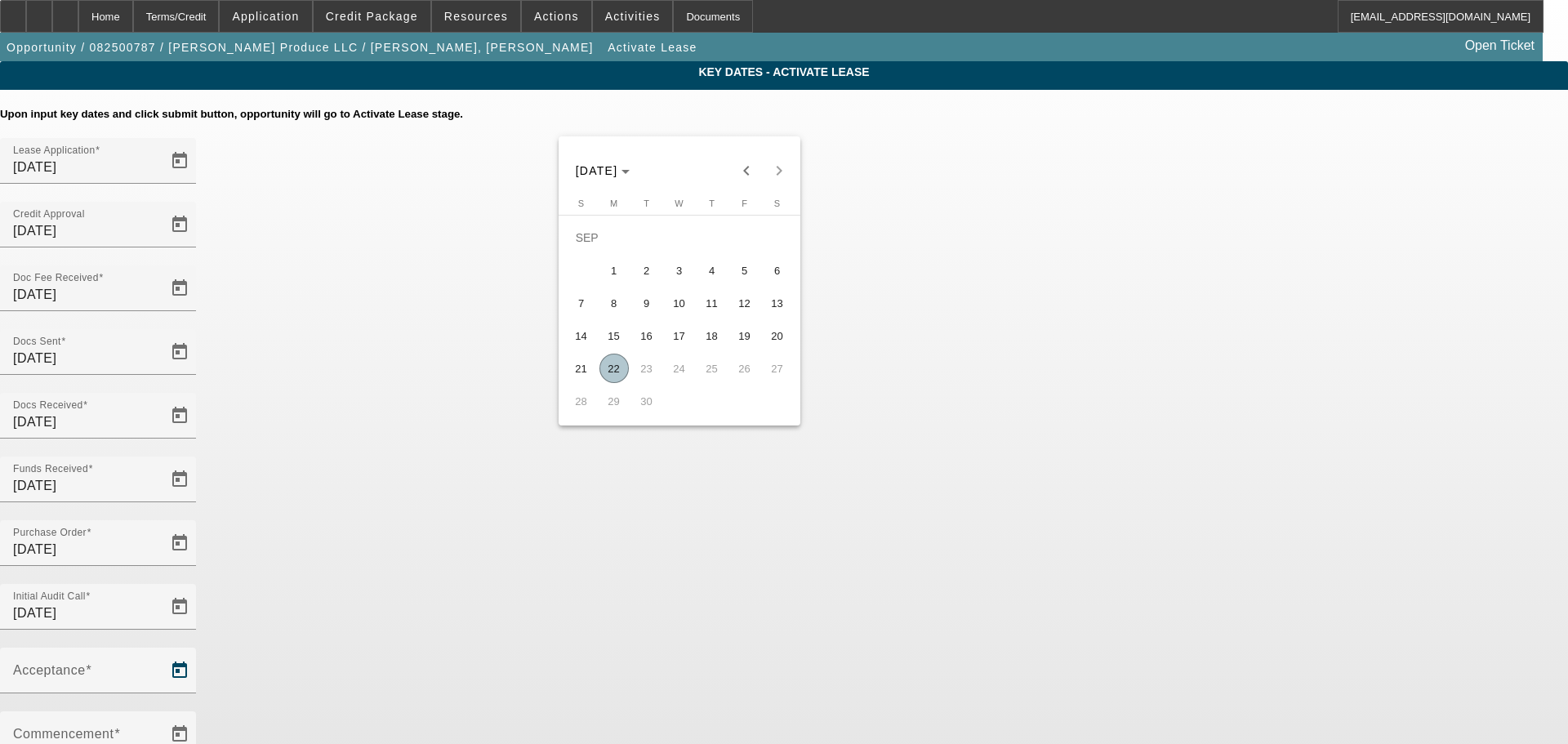
click at [607, 368] on span "22" at bounding box center [615, 369] width 29 height 29
type input "[DATE]"
type input "10/1/2025"
type input "11/1/2025"
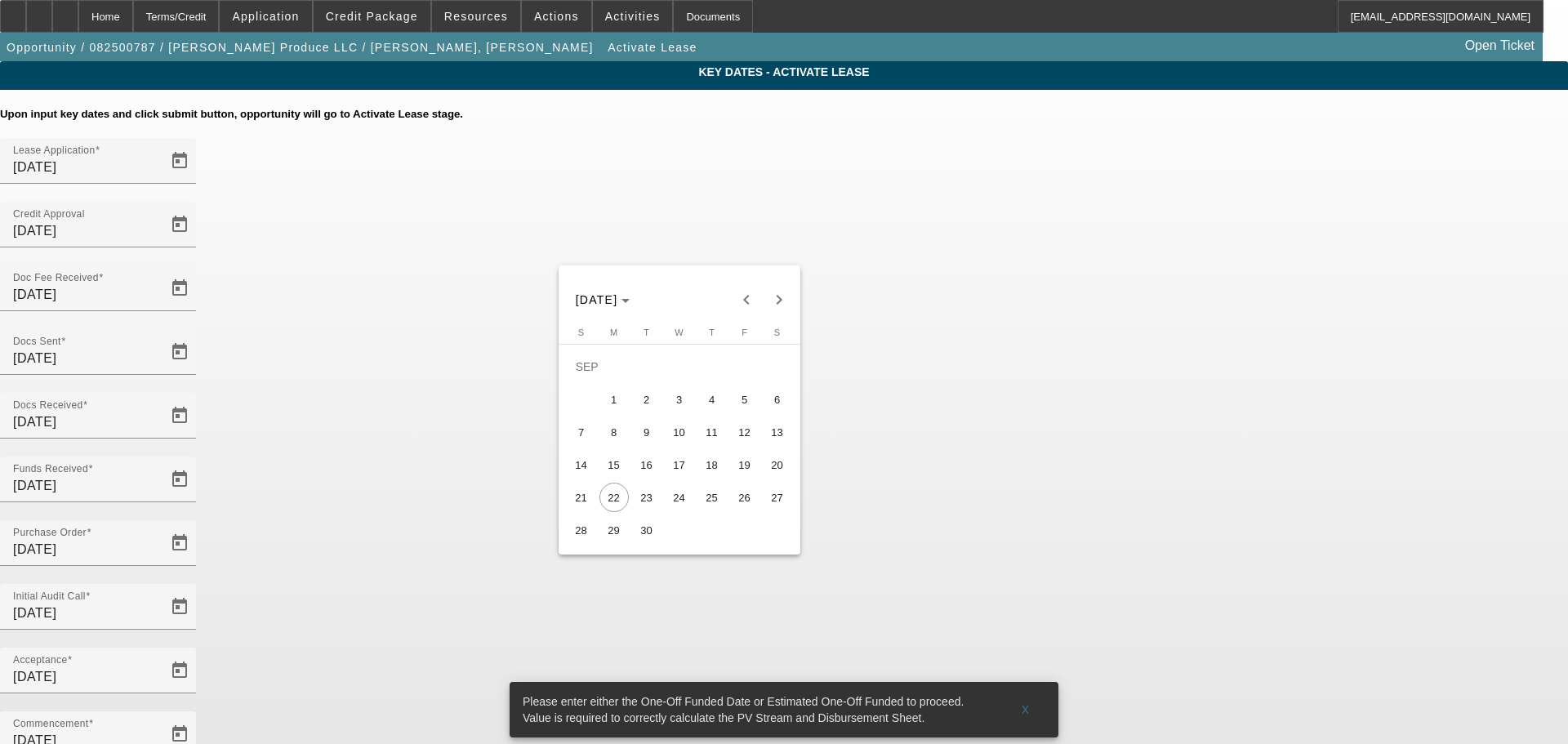
click at [746, 499] on span "26" at bounding box center [745, 498] width 29 height 29
type input "9/26/2025"
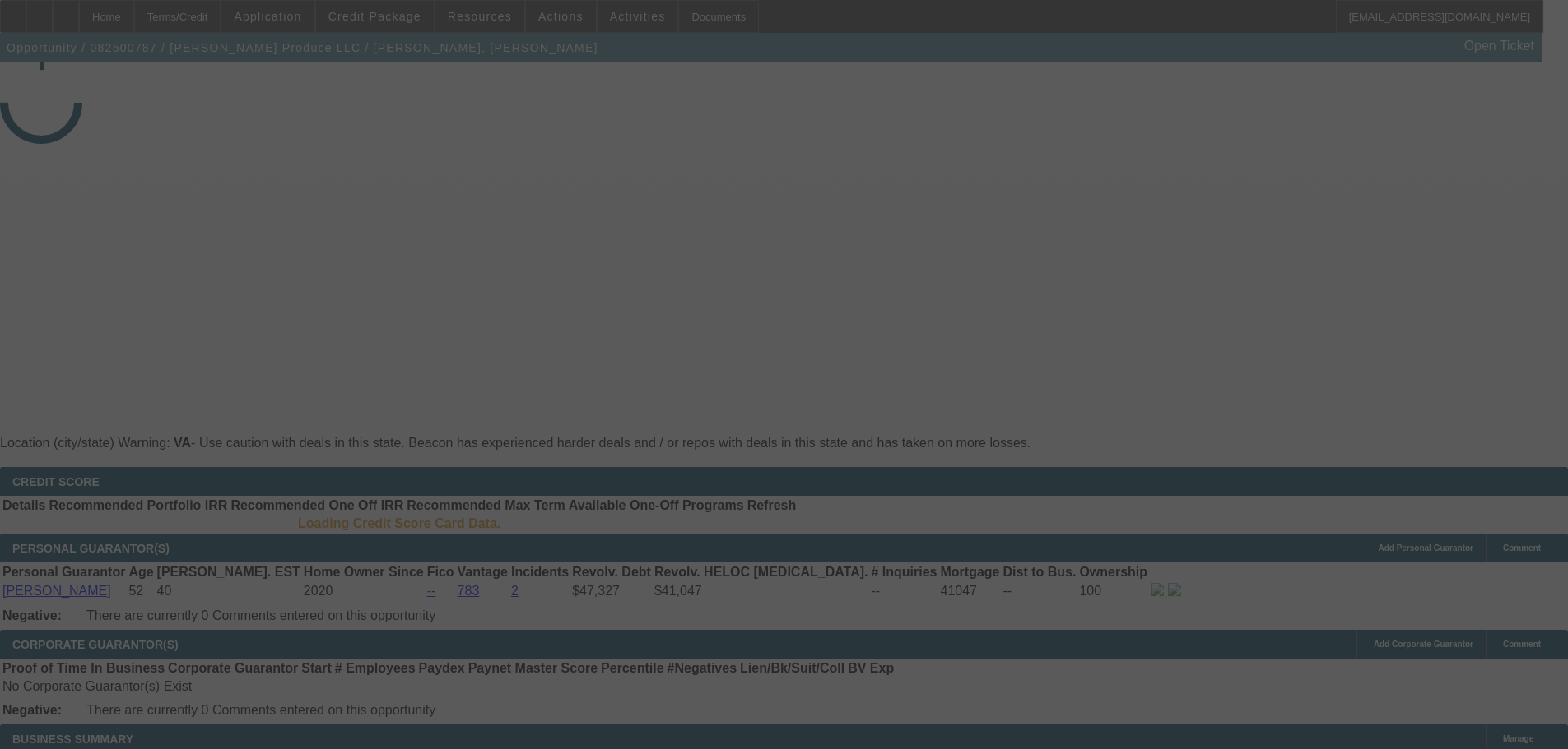
select select "4"
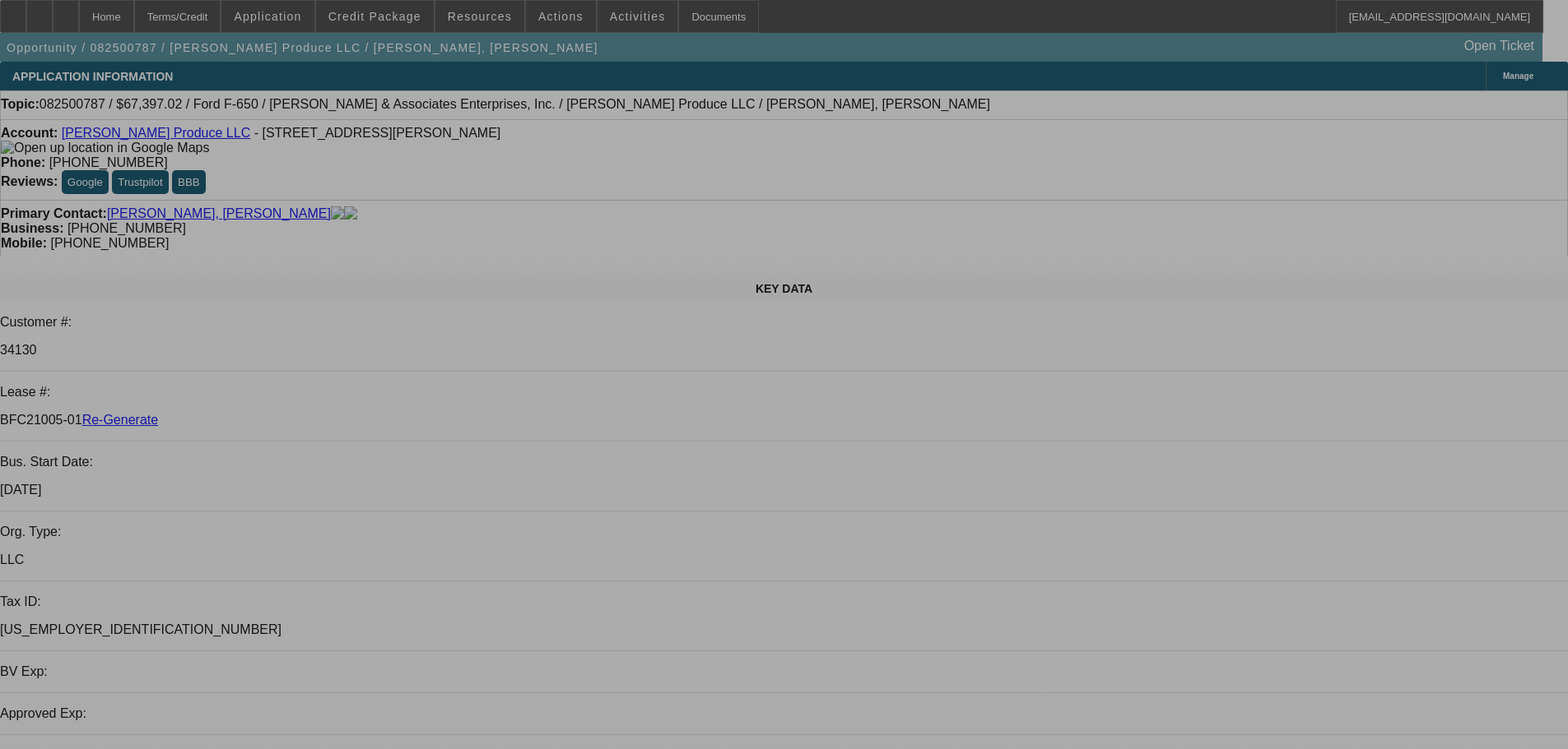
select select "0"
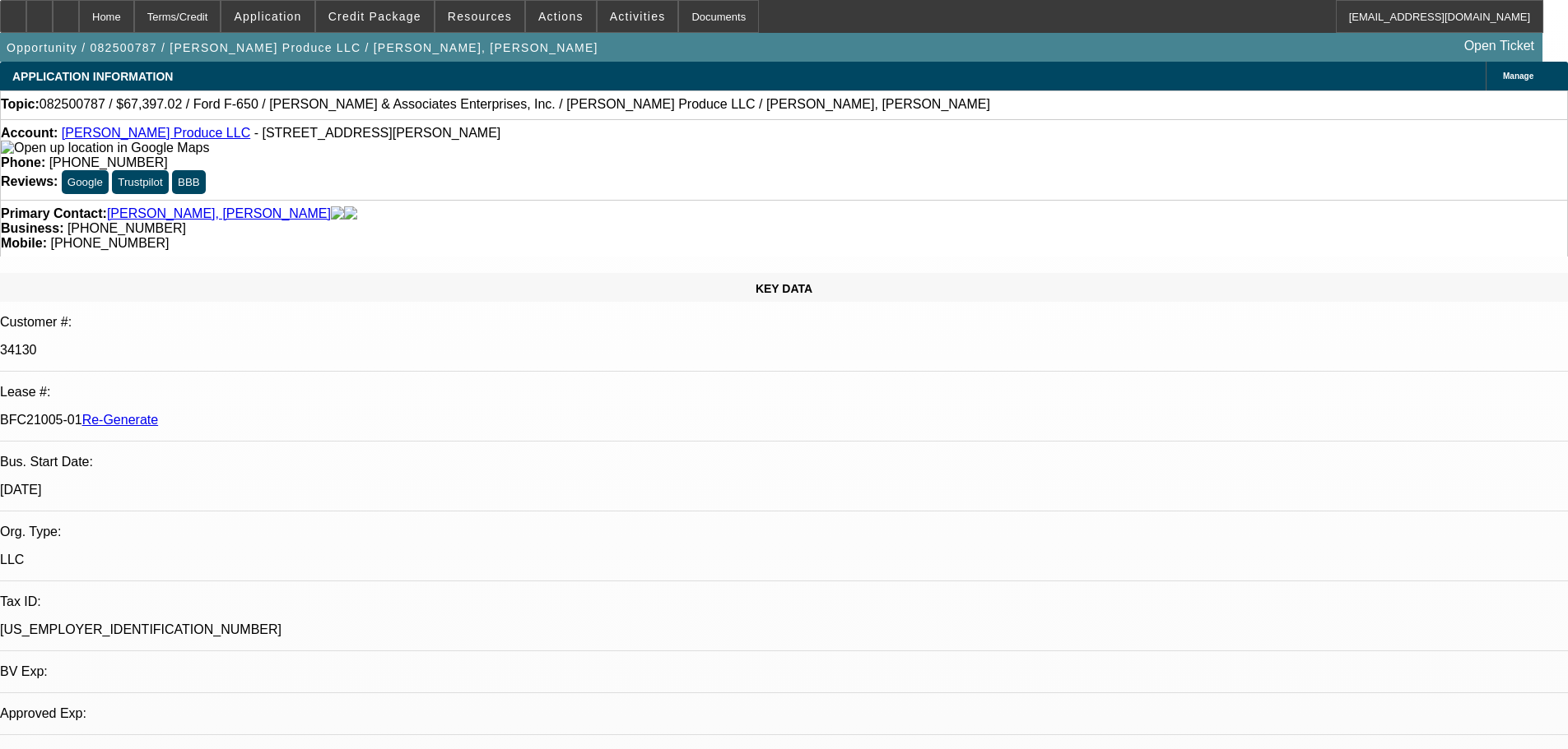
select select "0"
select select "6"
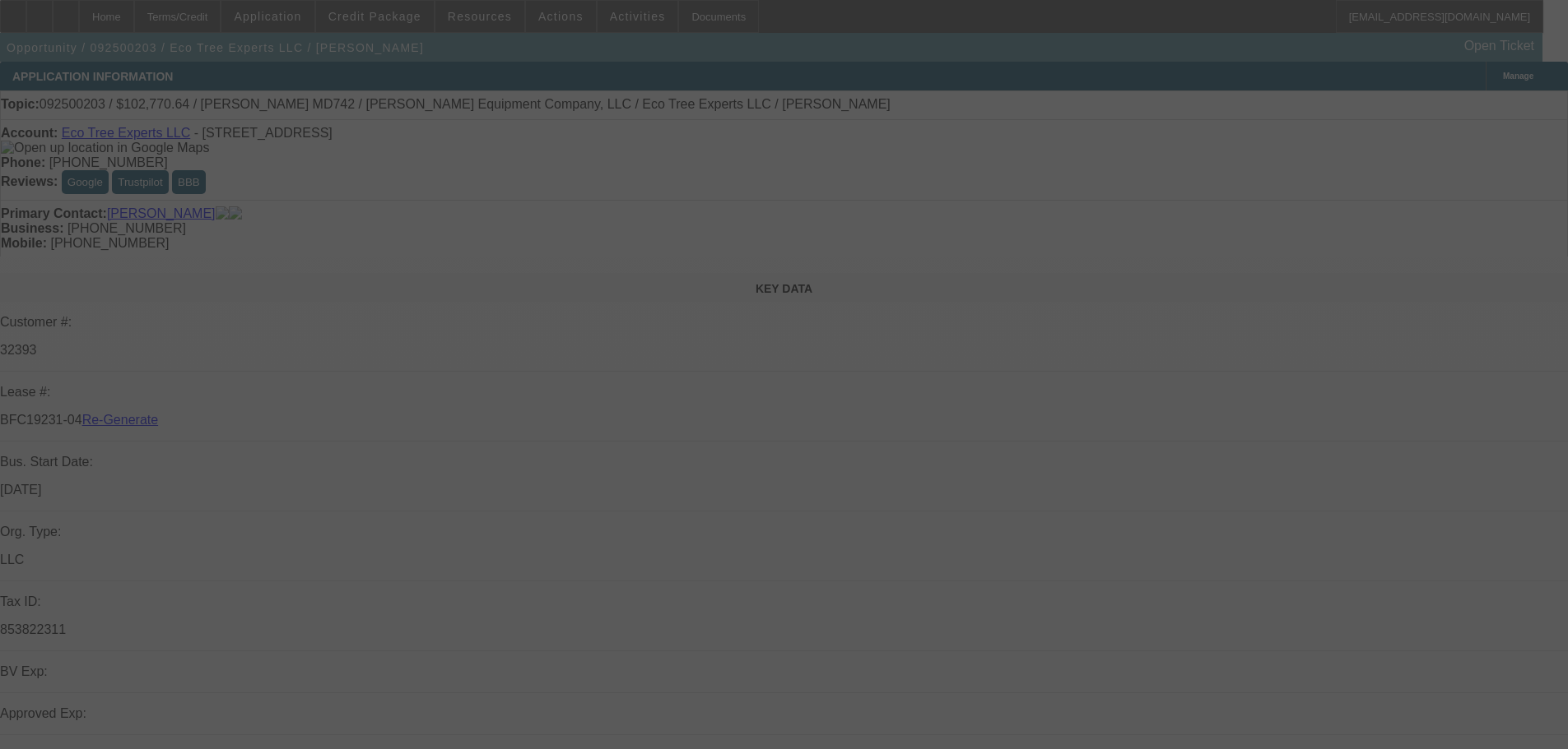
select select "3"
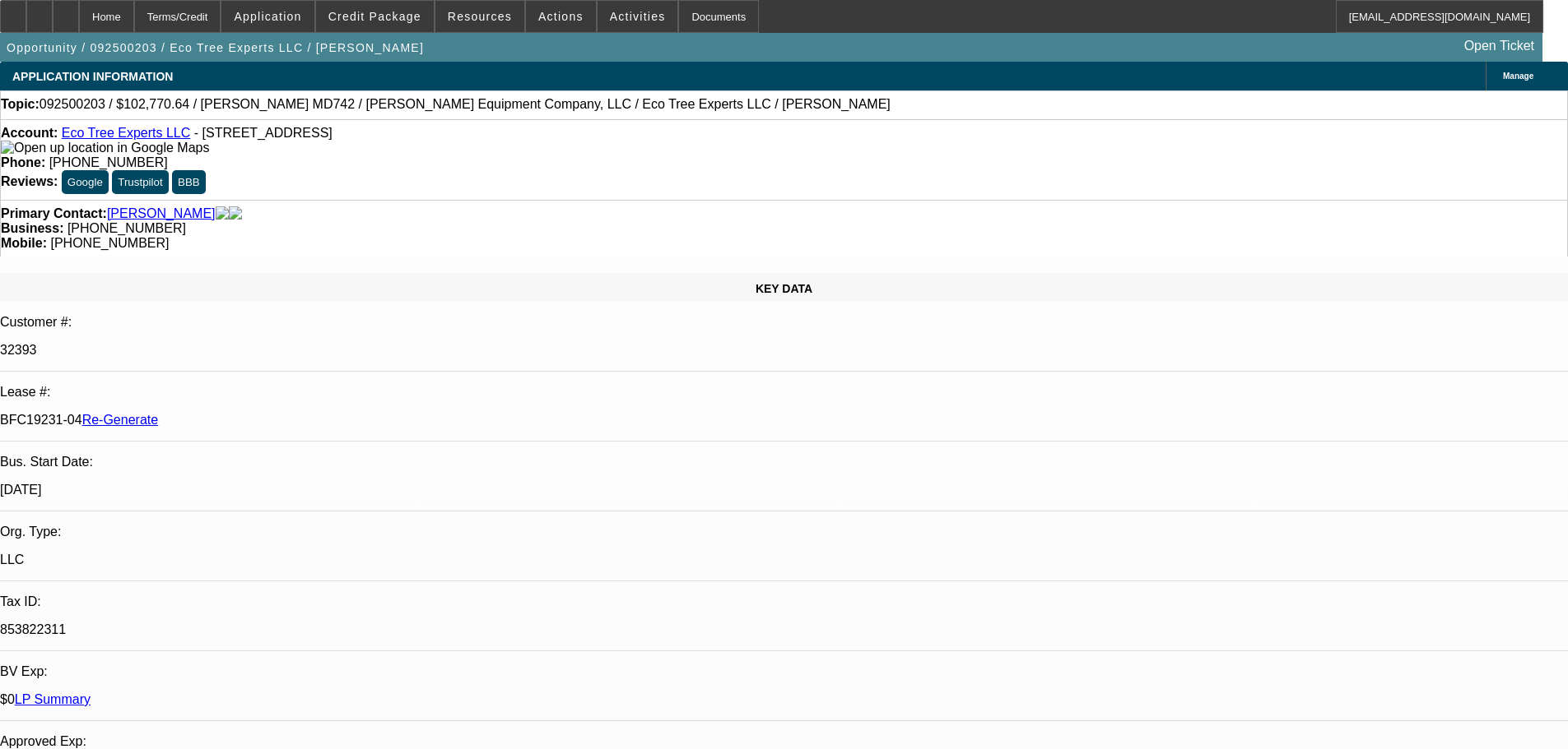
select select "0"
select select "1"
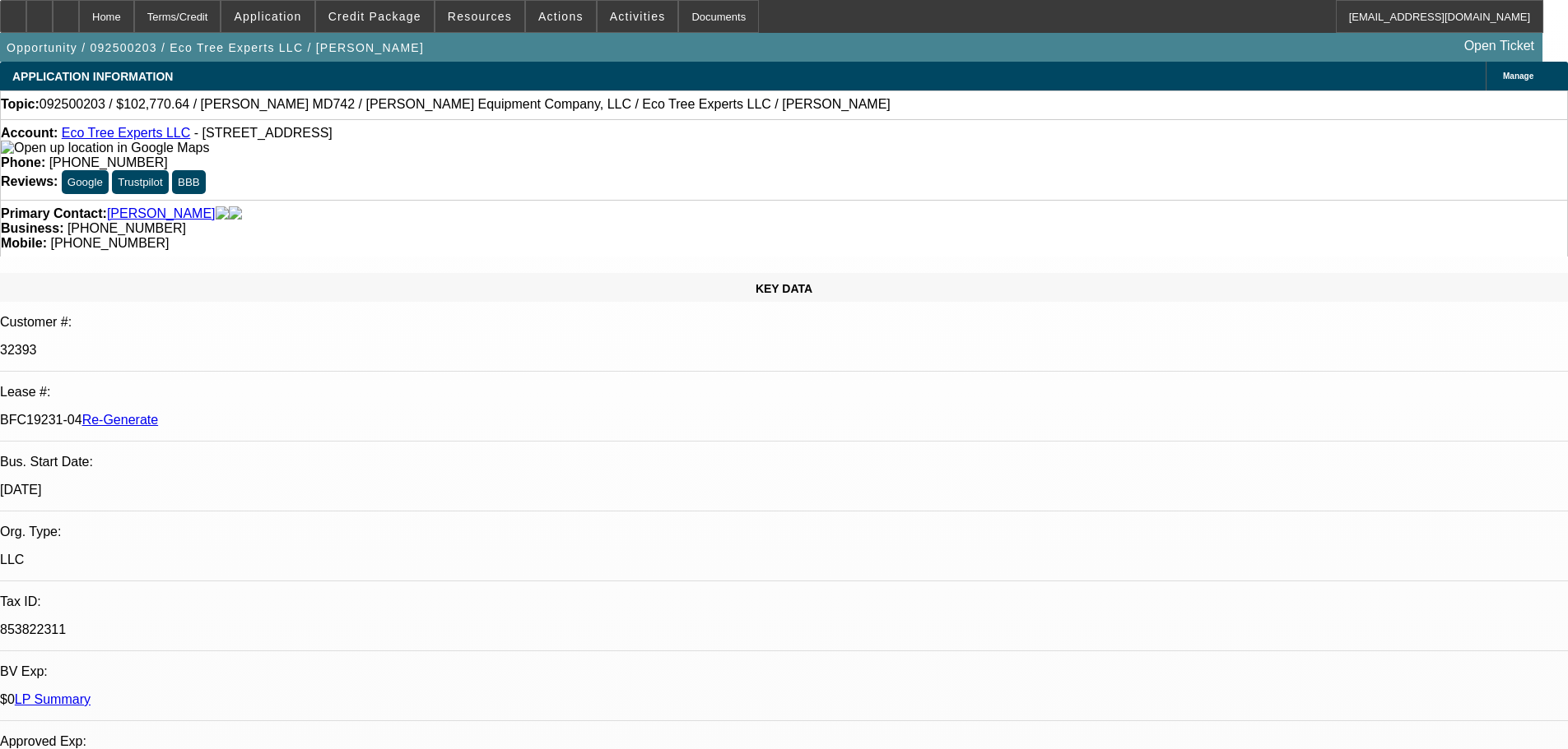
select select "6"
click at [701, 21] on div "Documents" at bounding box center [718, 17] width 80 height 33
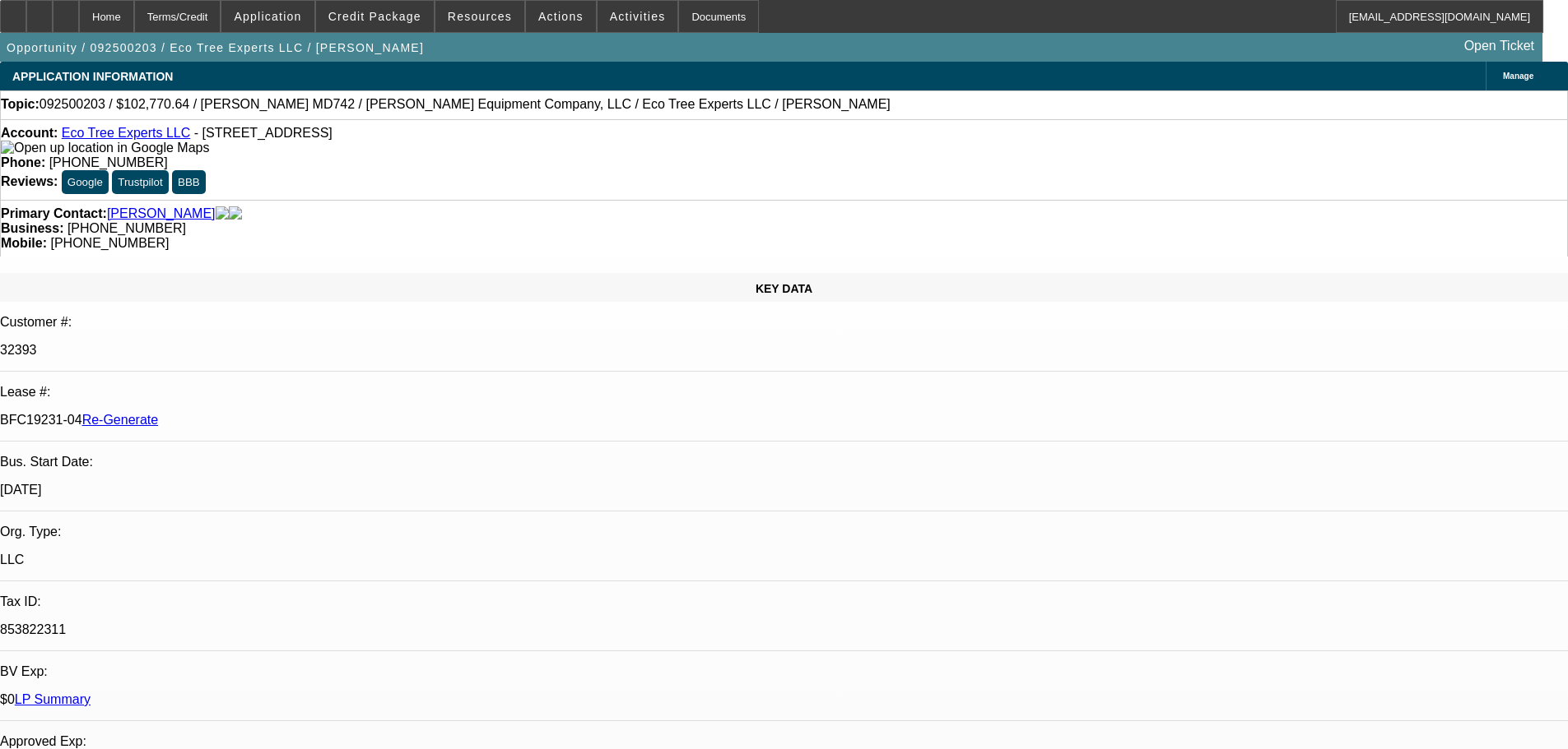
scroll to position [247, 0]
click at [545, 21] on span "Actions" at bounding box center [561, 16] width 45 height 13
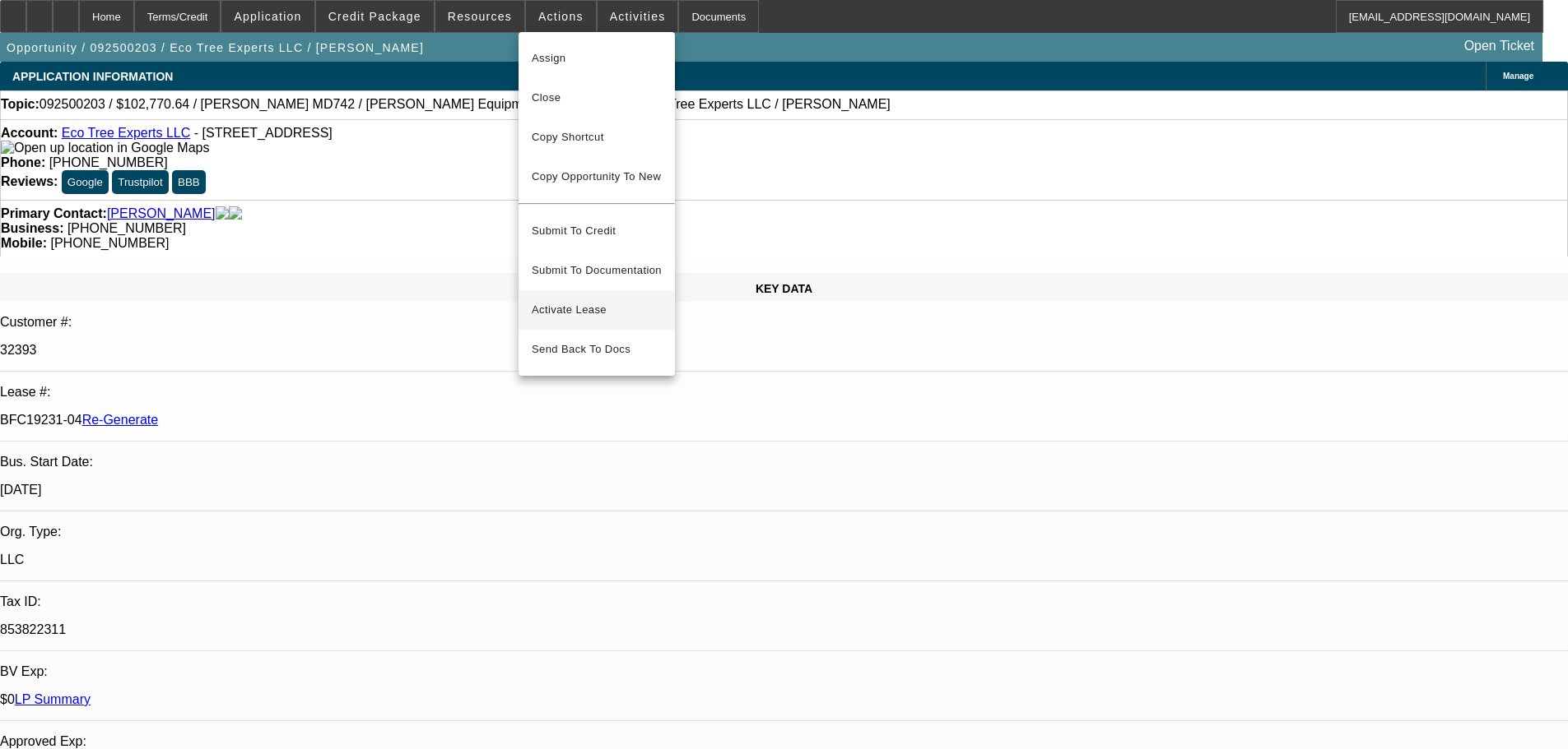
click at [622, 300] on span "Activate Lease" at bounding box center [597, 310] width 130 height 20
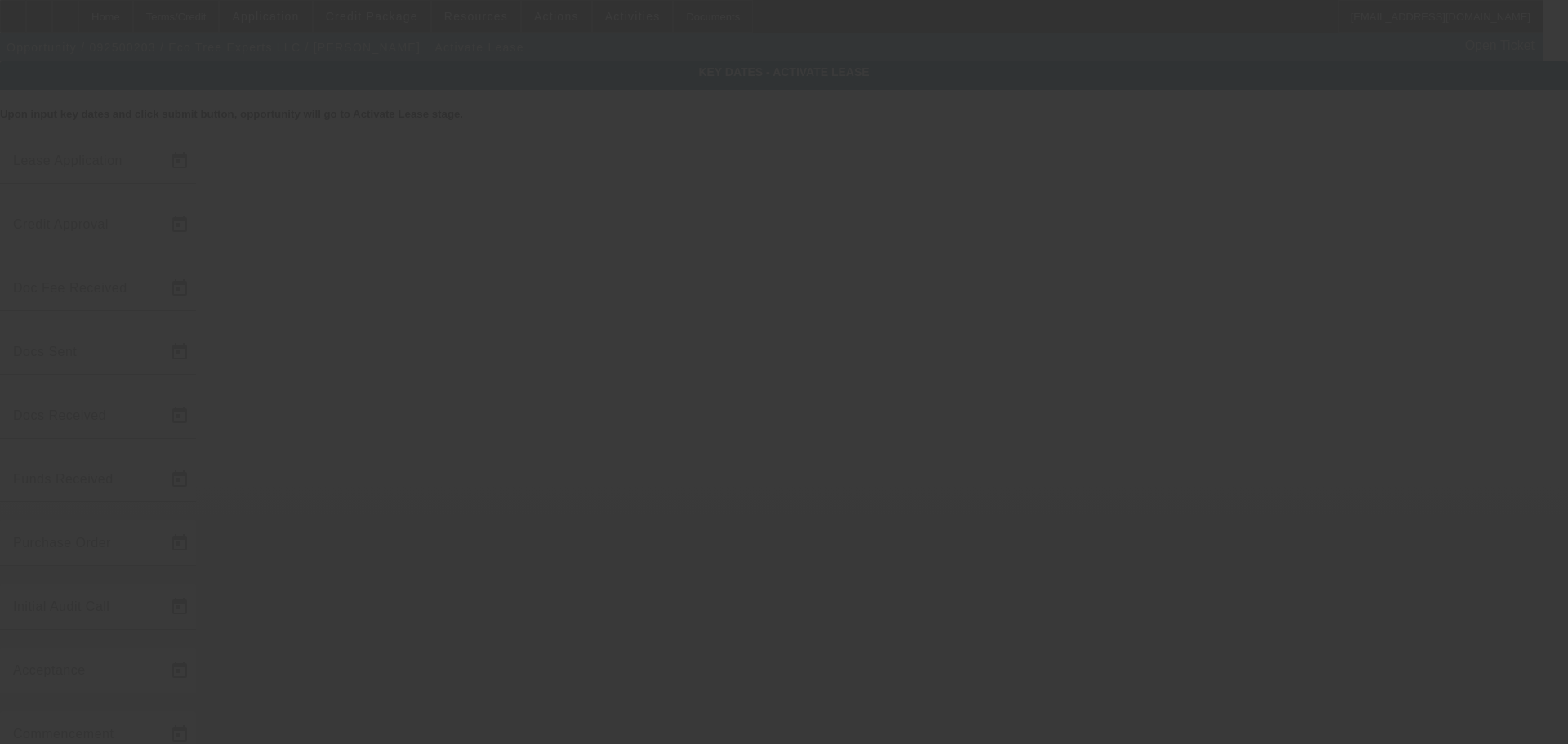
type input "9/10/2025"
type input "9/11/2025"
type input "9/16/2025"
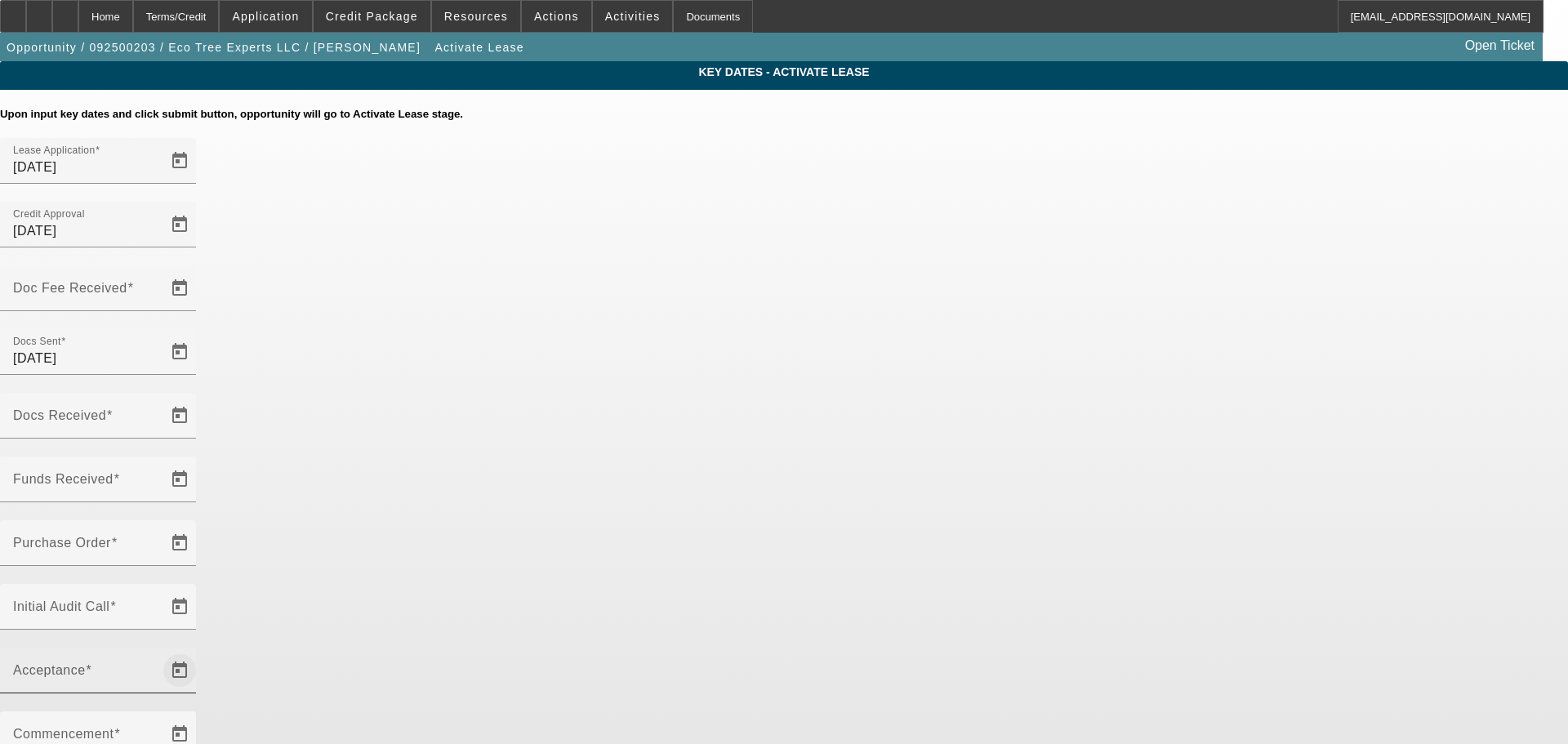
click at [199, 651] on span "Open calendar" at bounding box center [179, 670] width 39 height 39
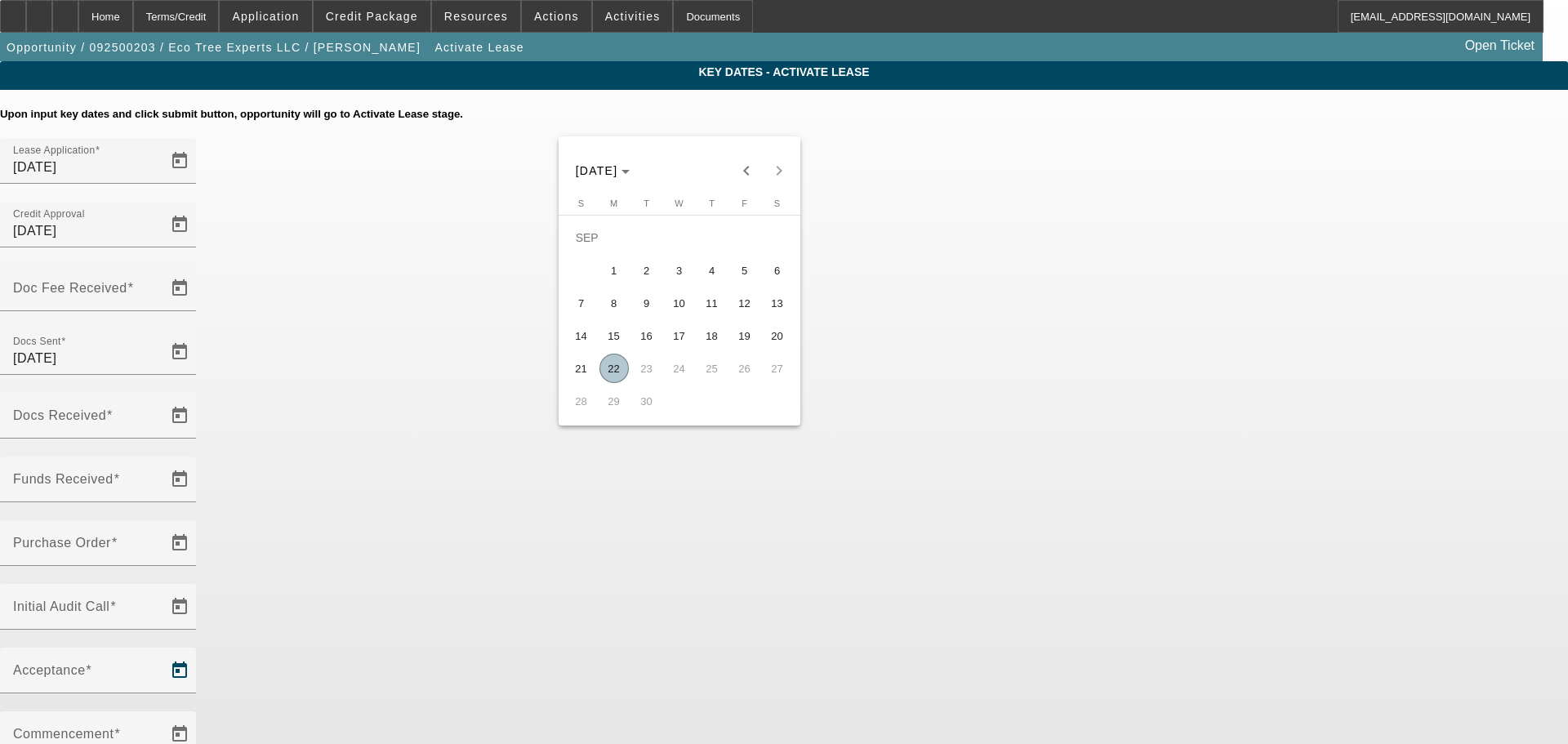
click at [606, 367] on span "22" at bounding box center [615, 369] width 29 height 29
type input "9/22/2025"
type input "10/1/2025"
type input "11/1/2025"
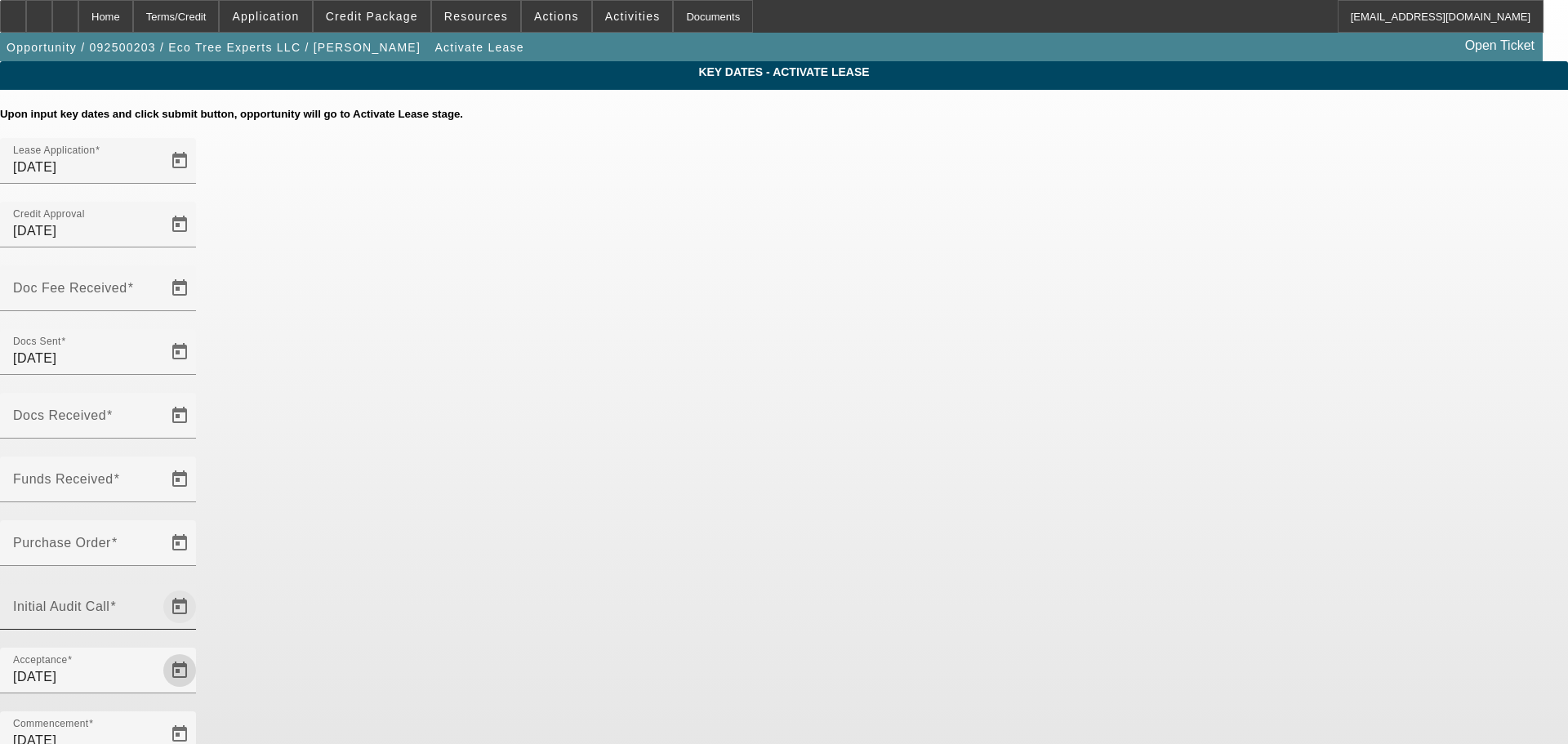
click at [199, 587] on span "Open calendar" at bounding box center [179, 606] width 39 height 39
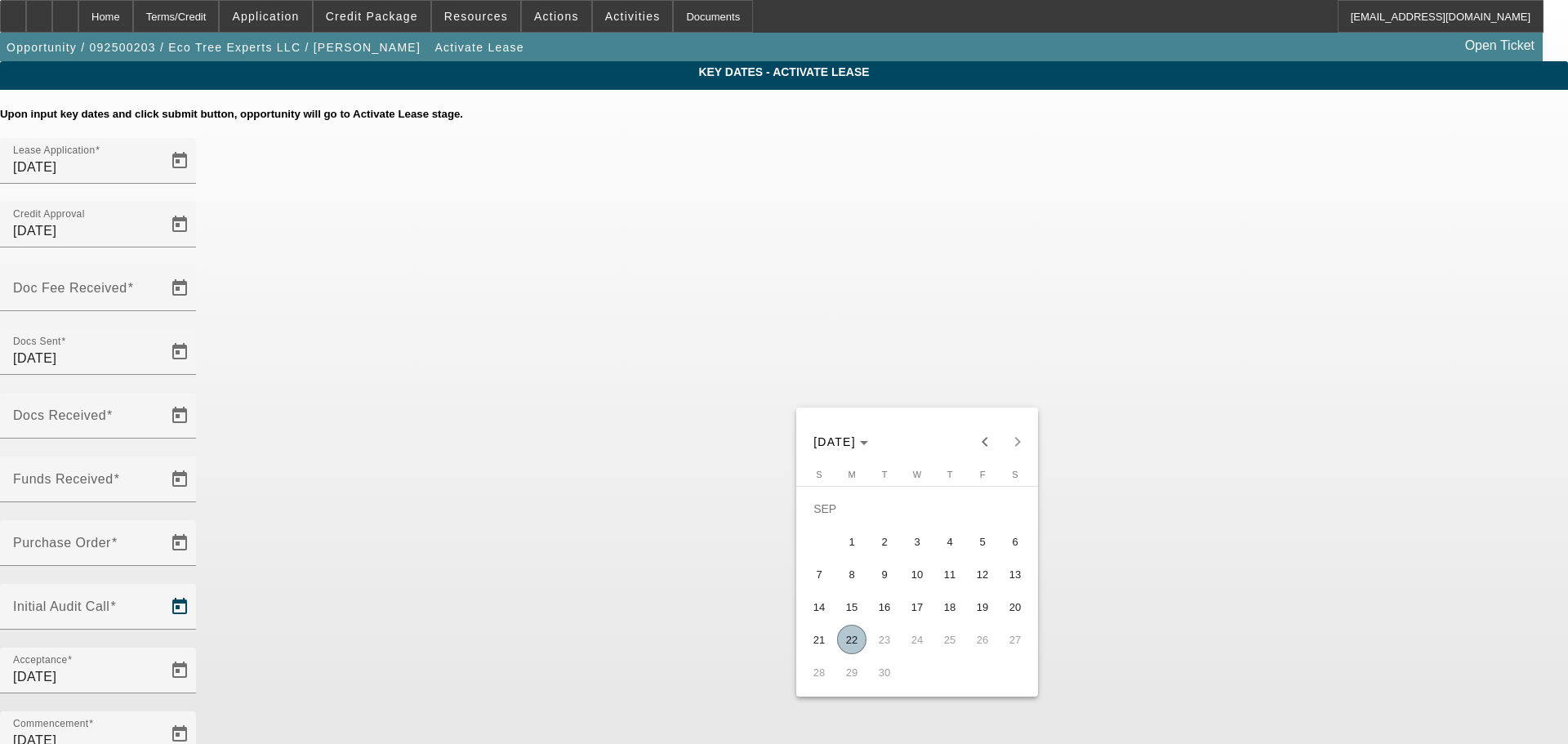
click at [853, 645] on span "22" at bounding box center [852, 640] width 29 height 29
type input "9/22/2025"
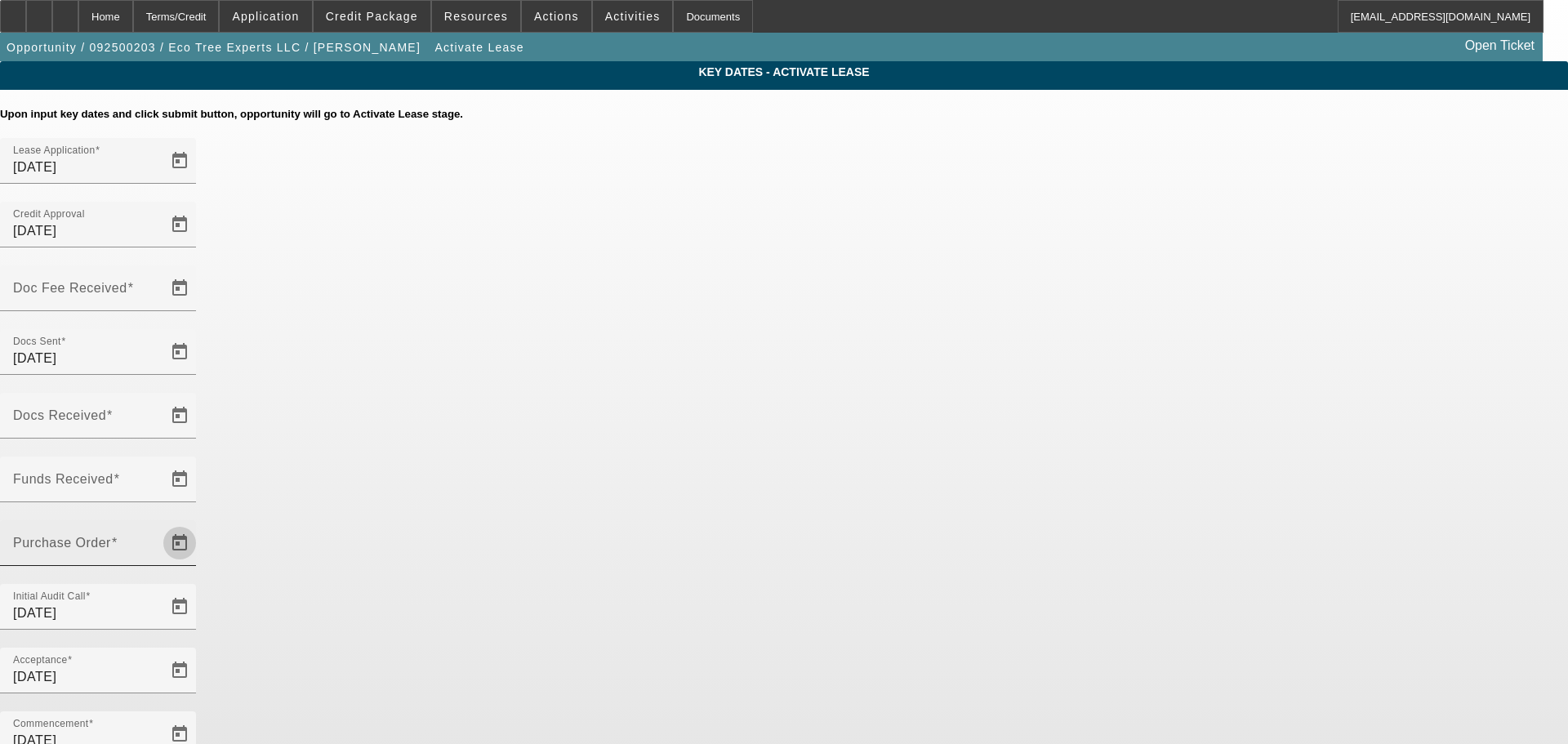
click at [199, 524] on span "Open calendar" at bounding box center [179, 543] width 39 height 39
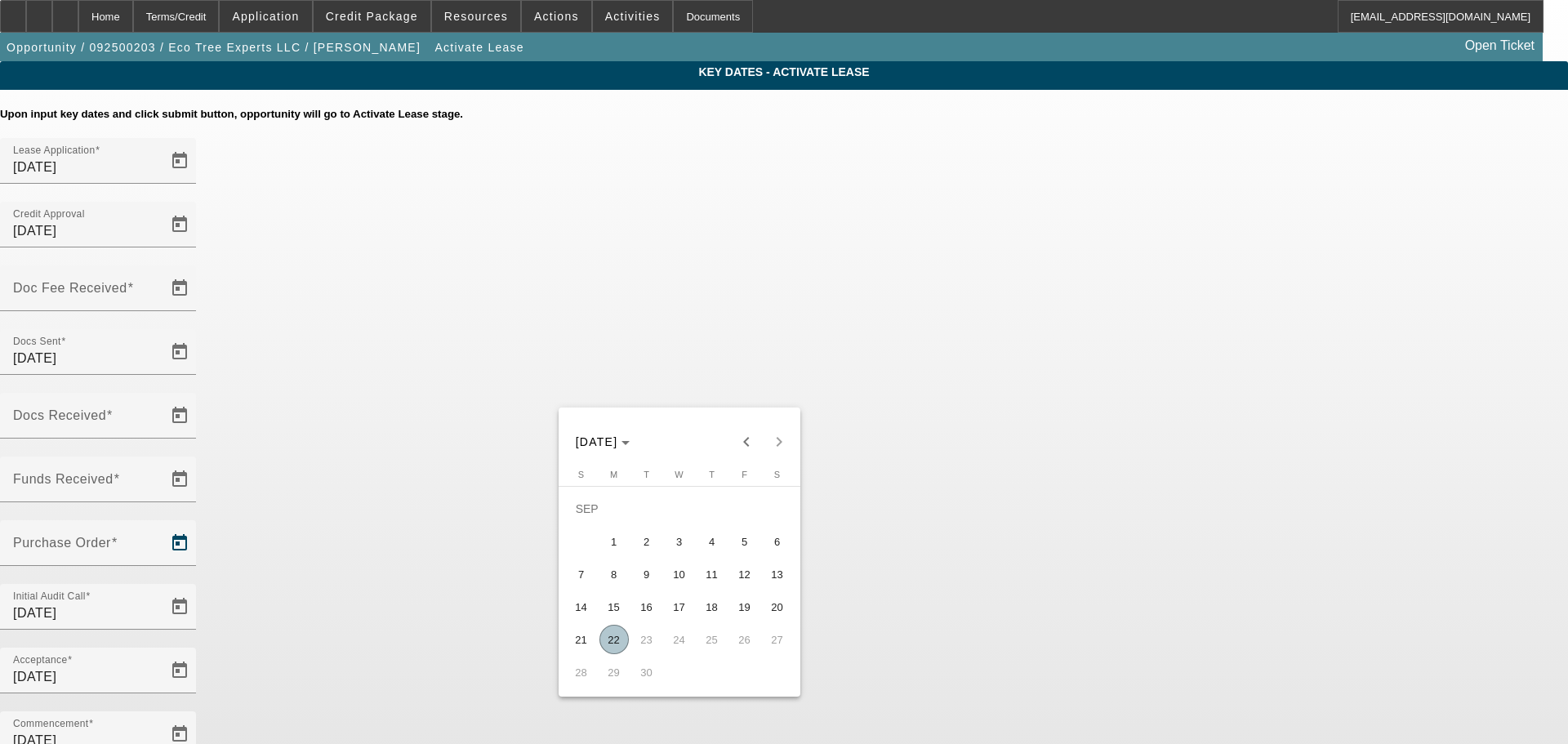
drag, startPoint x: 615, startPoint y: 643, endPoint x: 763, endPoint y: 485, distance: 216.5
click at [615, 643] on span "22" at bounding box center [615, 640] width 29 height 29
type input "9/22/2025"
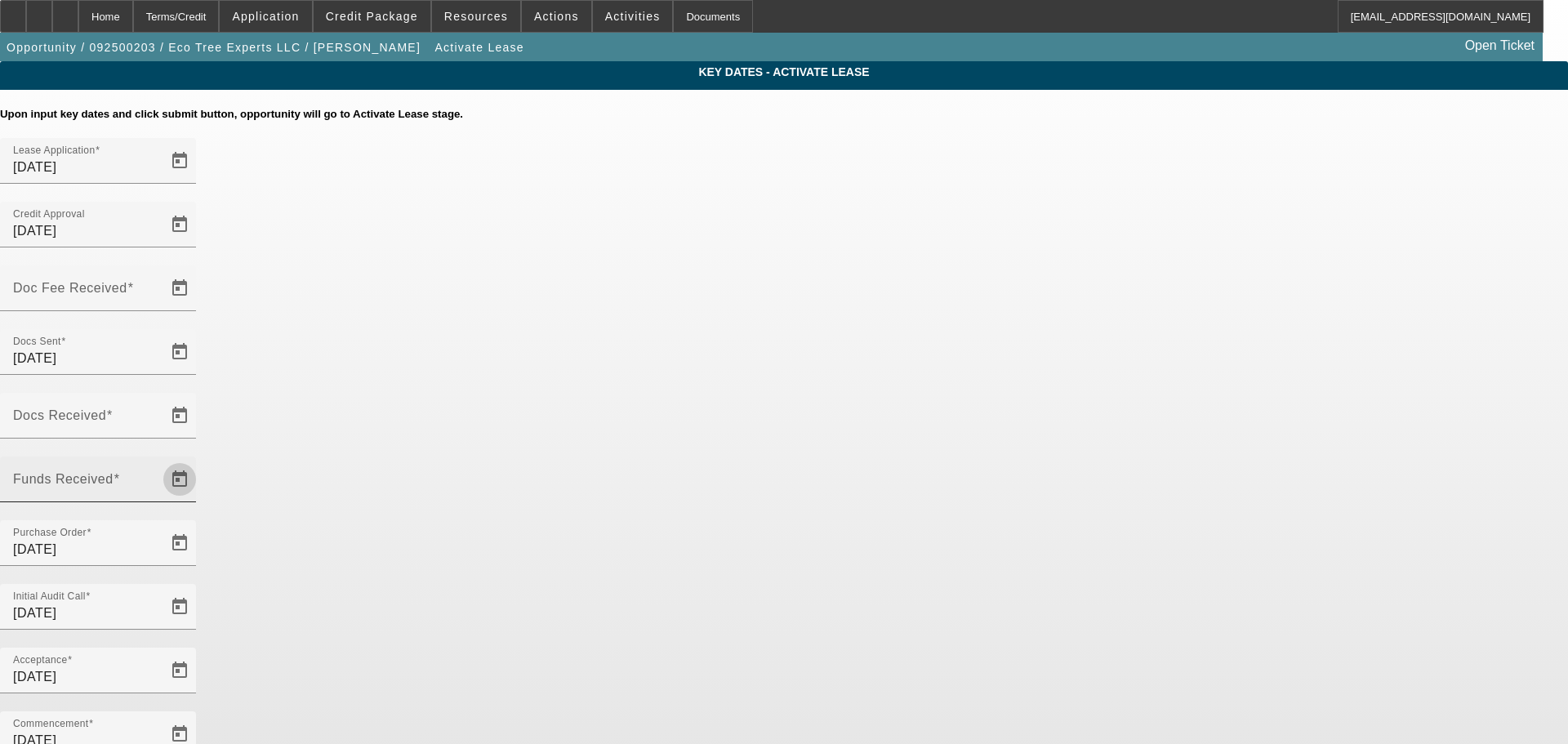
click at [199, 460] on span "Open calendar" at bounding box center [179, 479] width 39 height 39
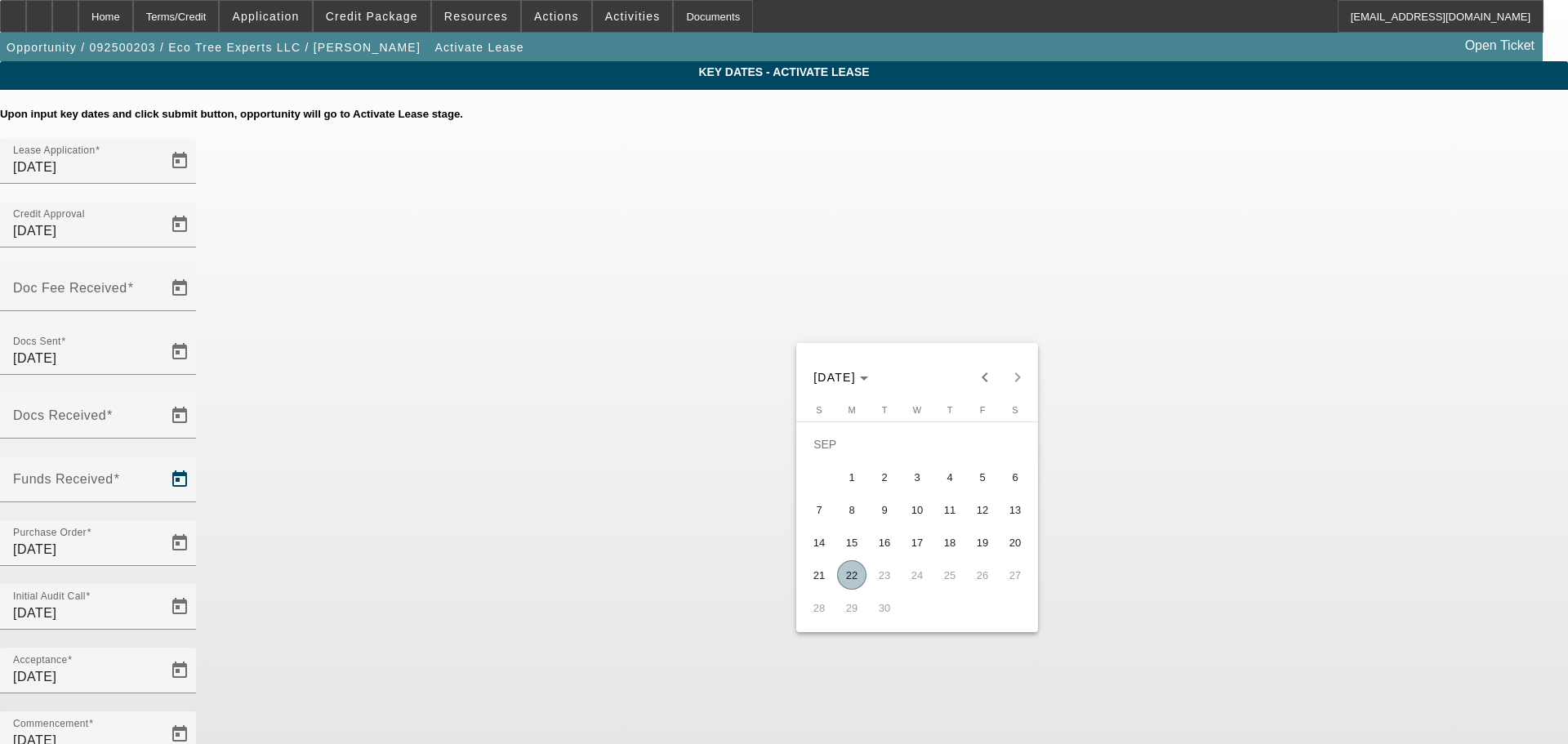
click at [918, 554] on span "17" at bounding box center [917, 543] width 29 height 29
type input "9/17/2025"
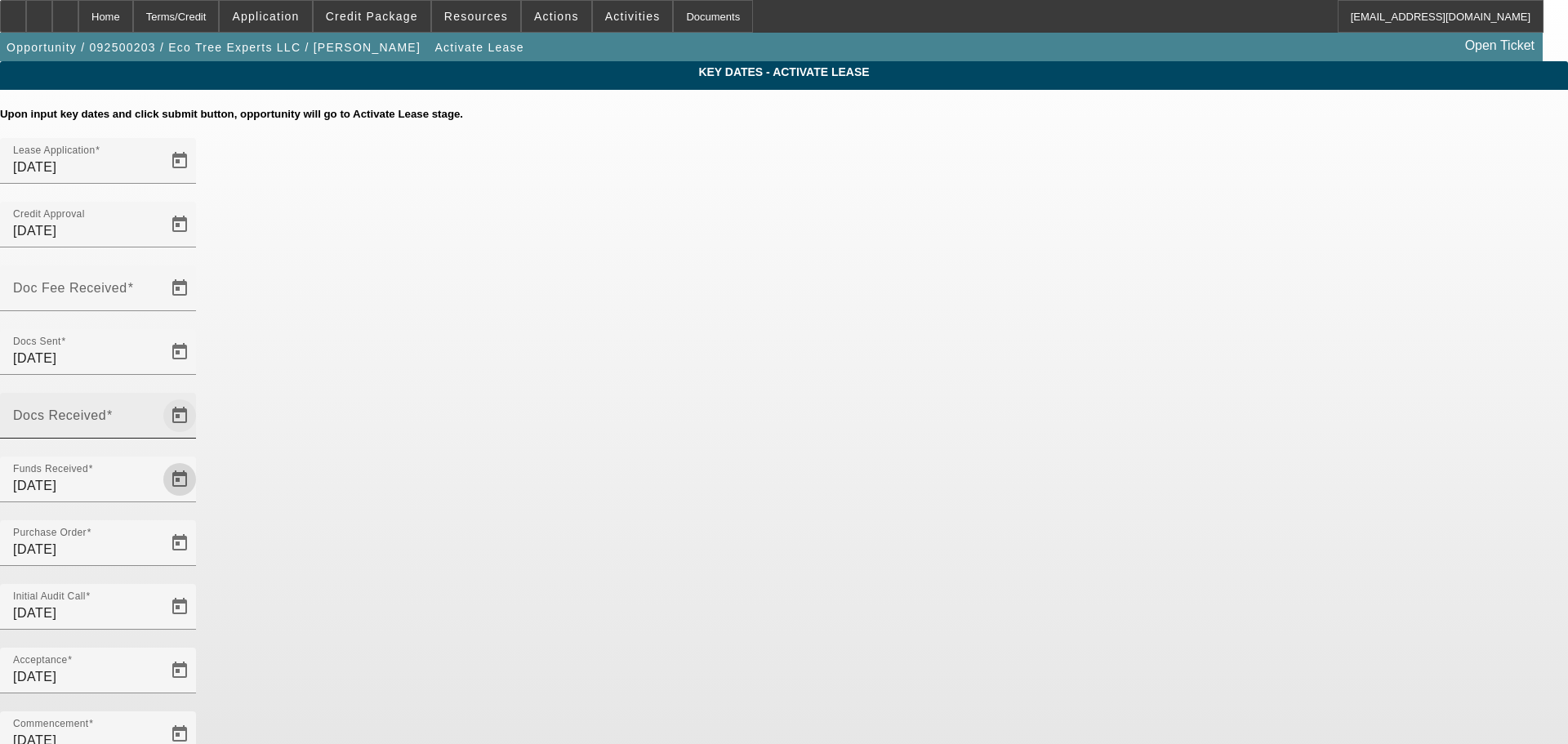
click at [199, 396] on span "Open calendar" at bounding box center [179, 415] width 39 height 39
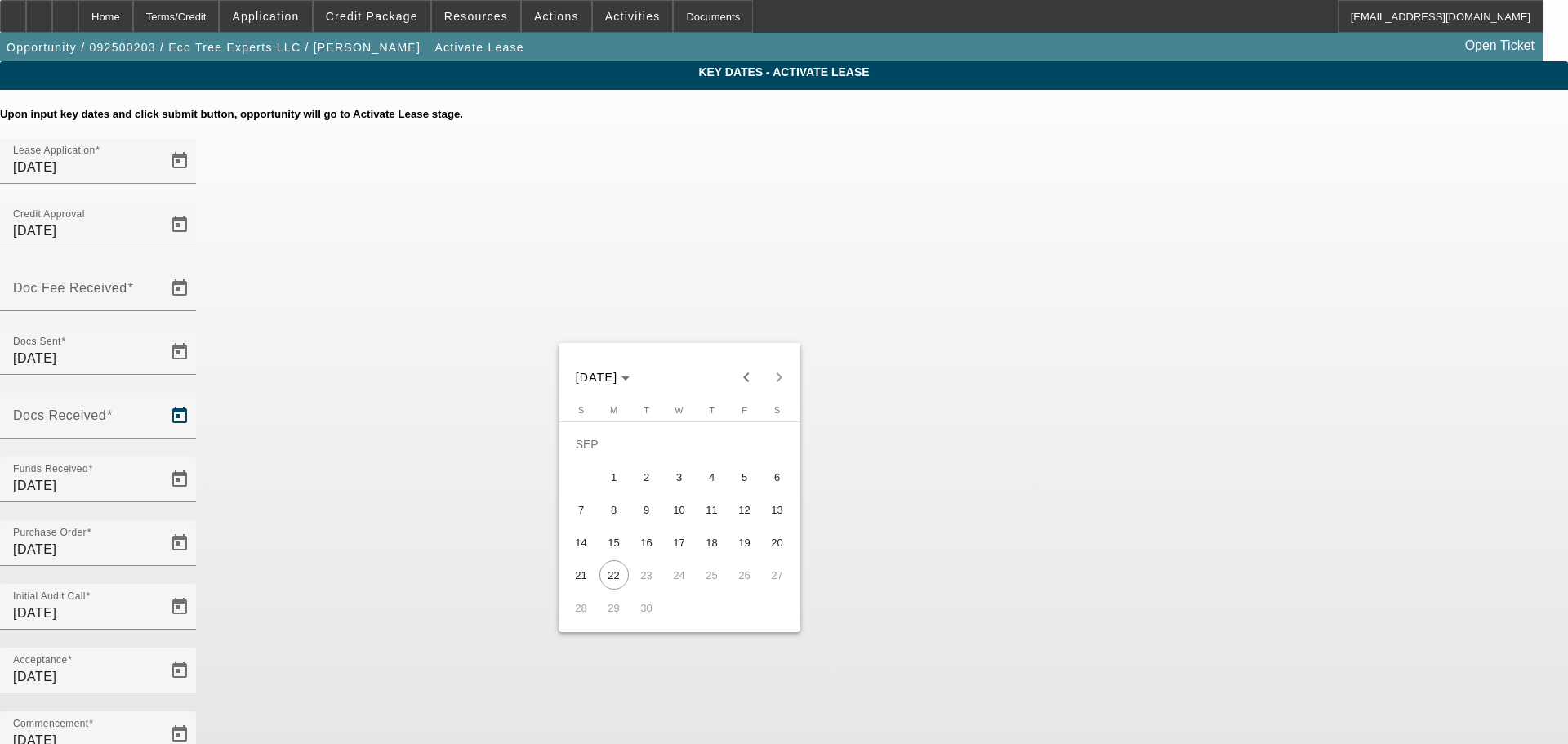
click at [682, 551] on span "17" at bounding box center [680, 543] width 29 height 29
type input "9/17/2025"
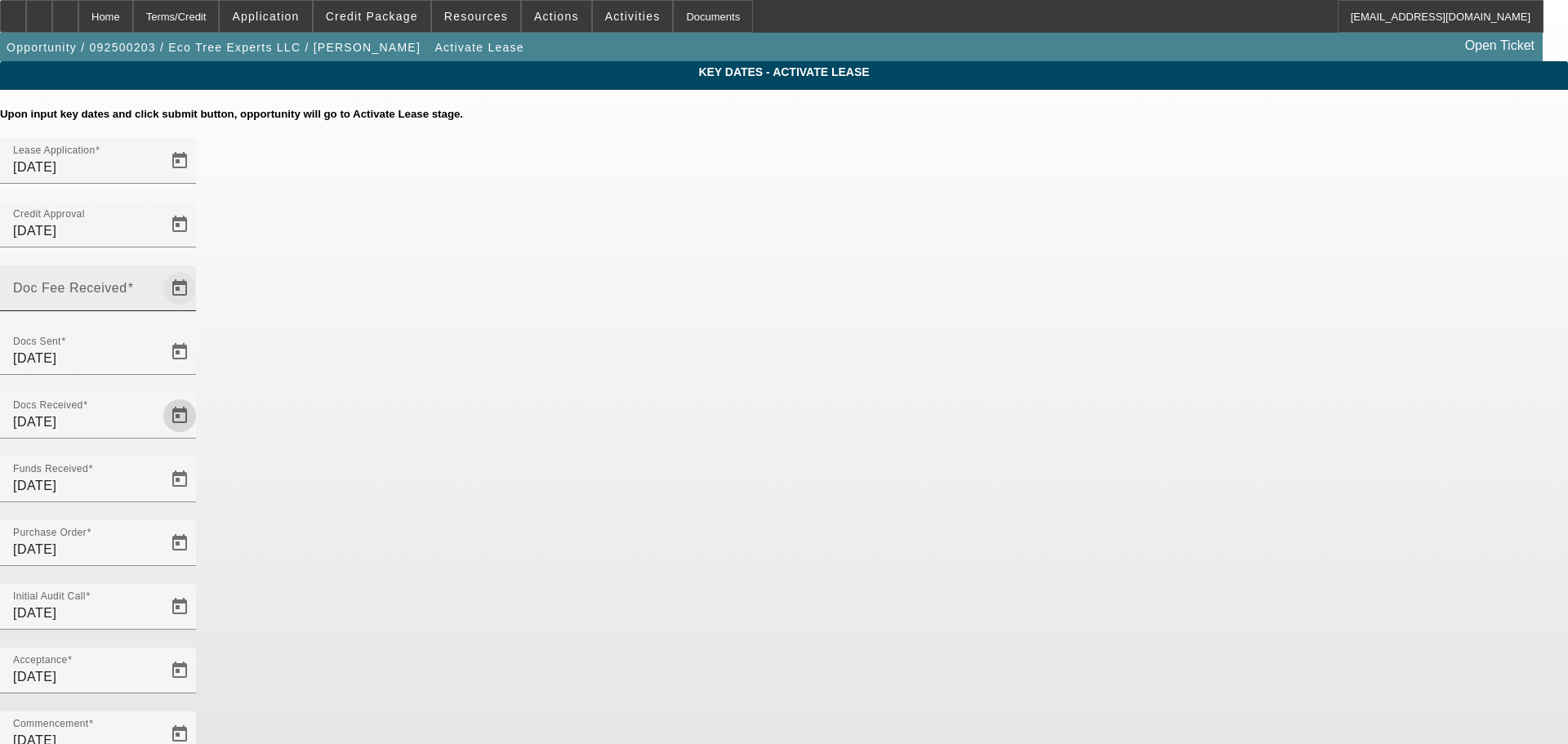
click at [199, 269] on span "Open calendar" at bounding box center [179, 288] width 39 height 39
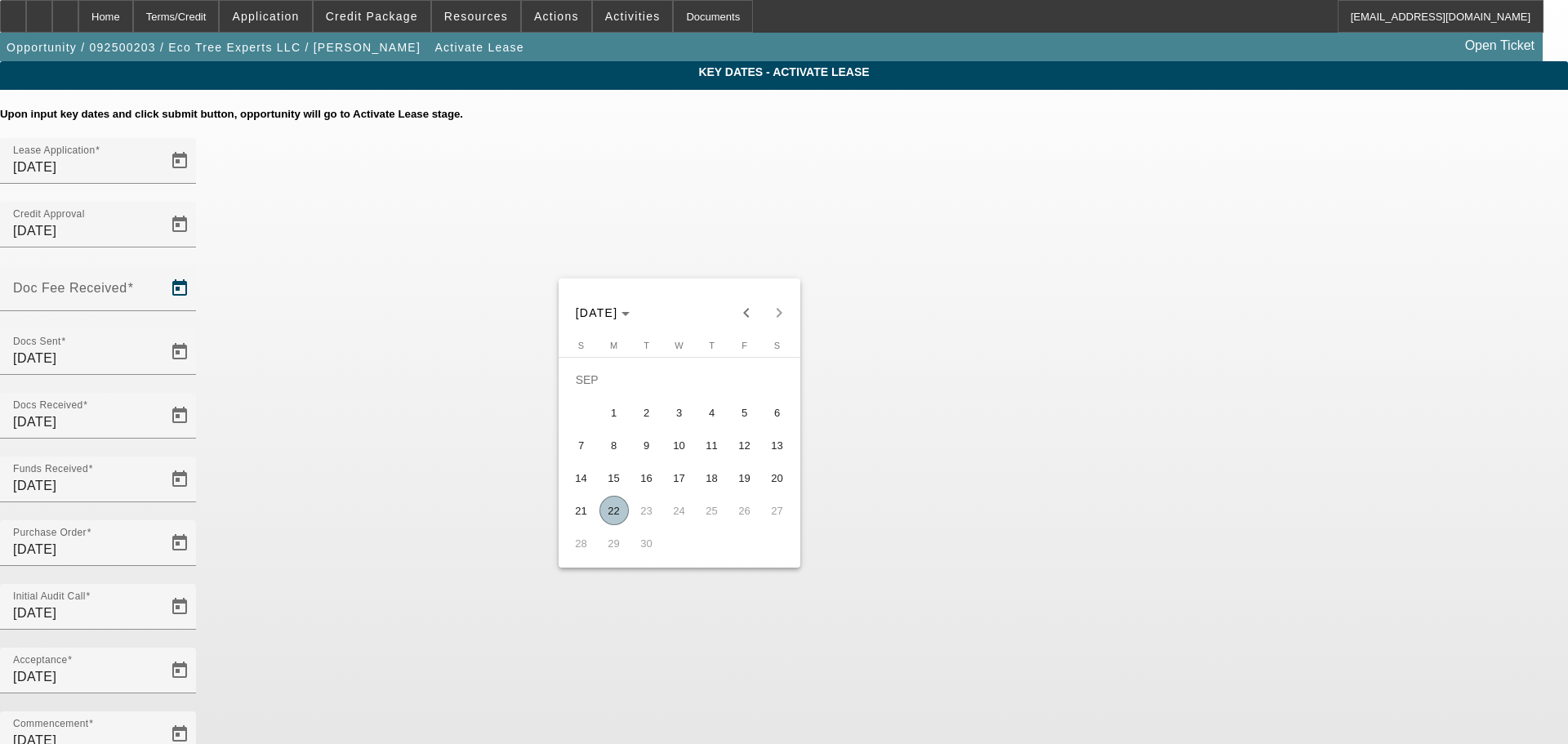
click at [645, 479] on span "16" at bounding box center [647, 478] width 29 height 29
type input "9/16/2025"
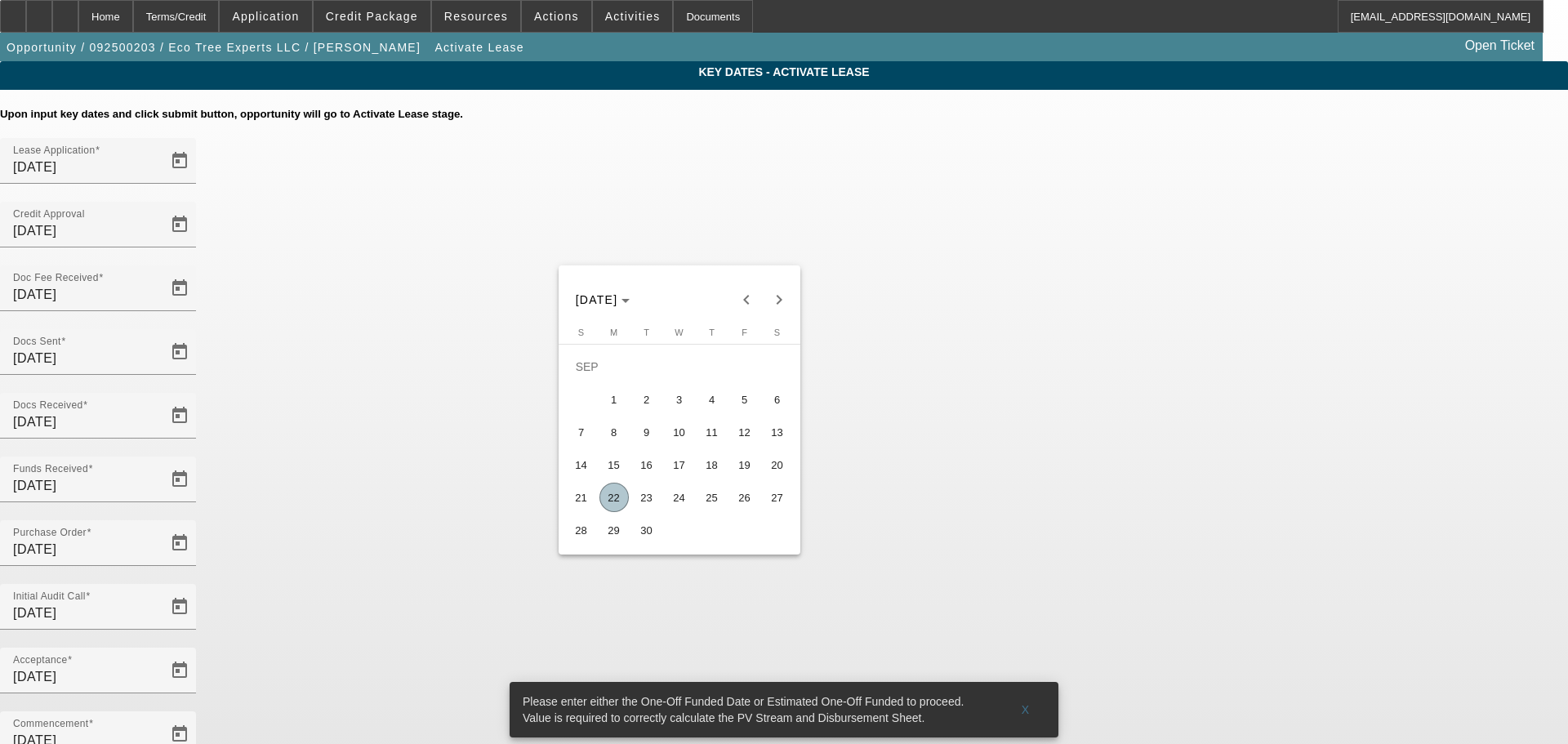
drag, startPoint x: 734, startPoint y: 501, endPoint x: 816, endPoint y: 598, distance: 127.0
click at [736, 501] on span "26" at bounding box center [745, 498] width 29 height 29
type input "9/26/2025"
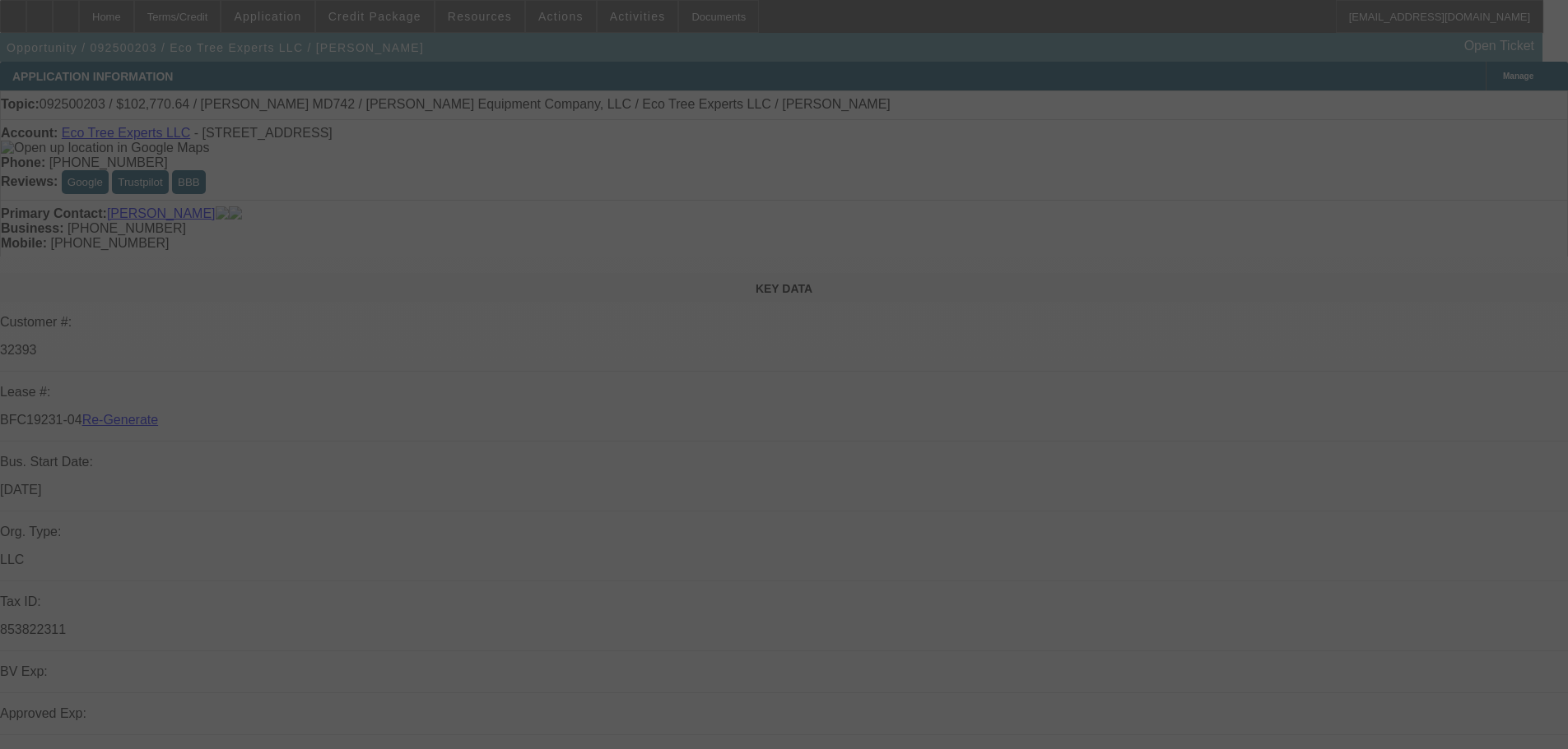
select select "4"
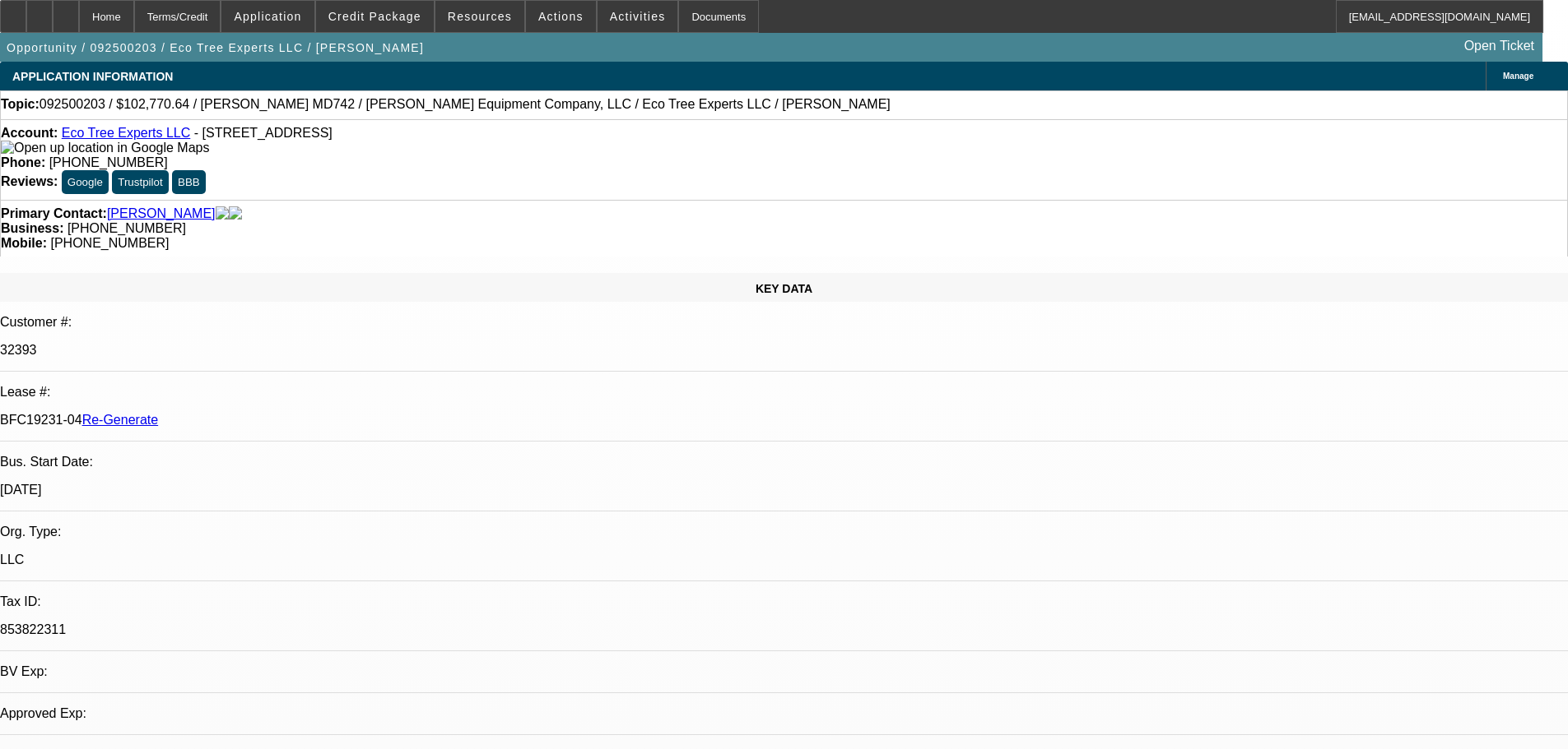
select select "0"
select select "6"
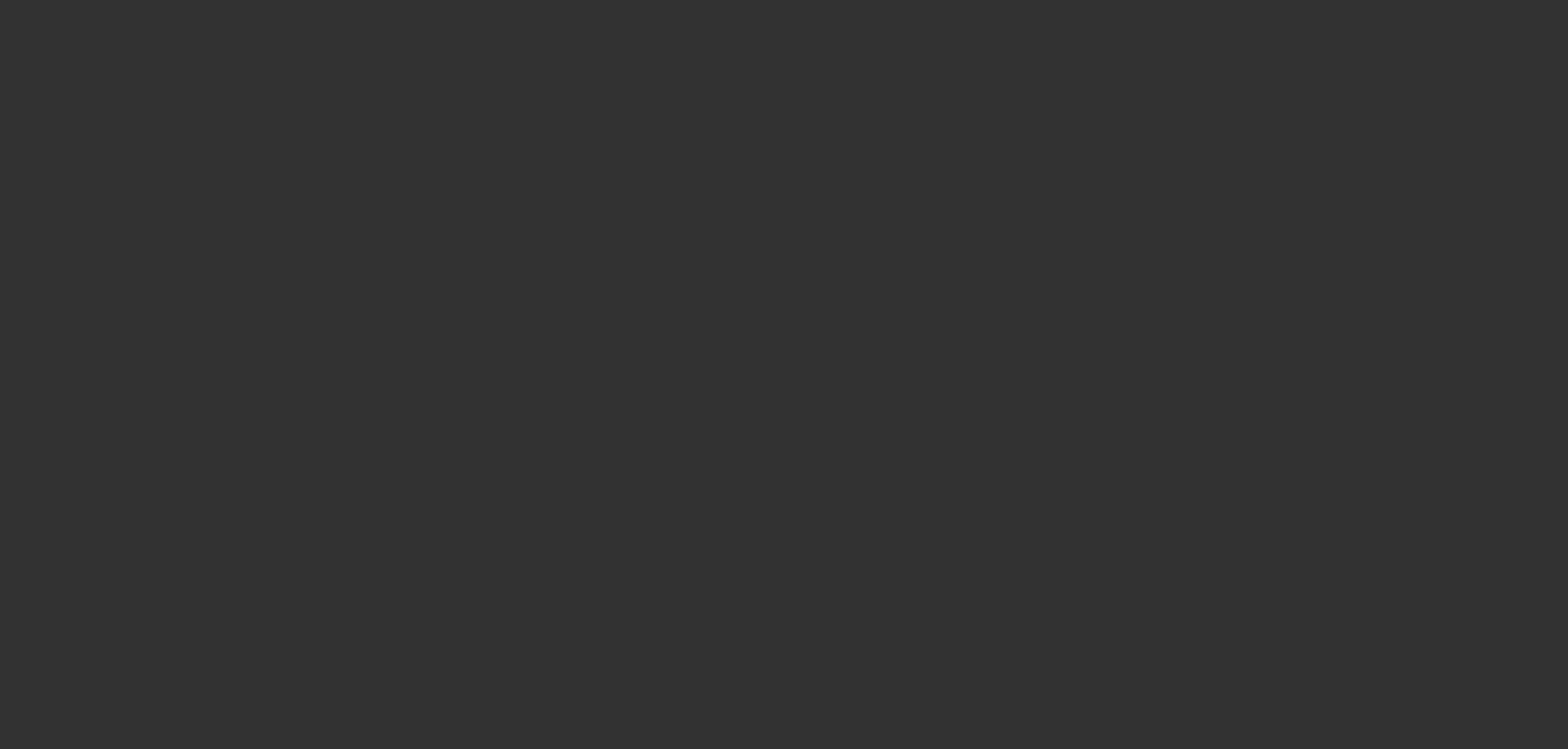
select select "3"
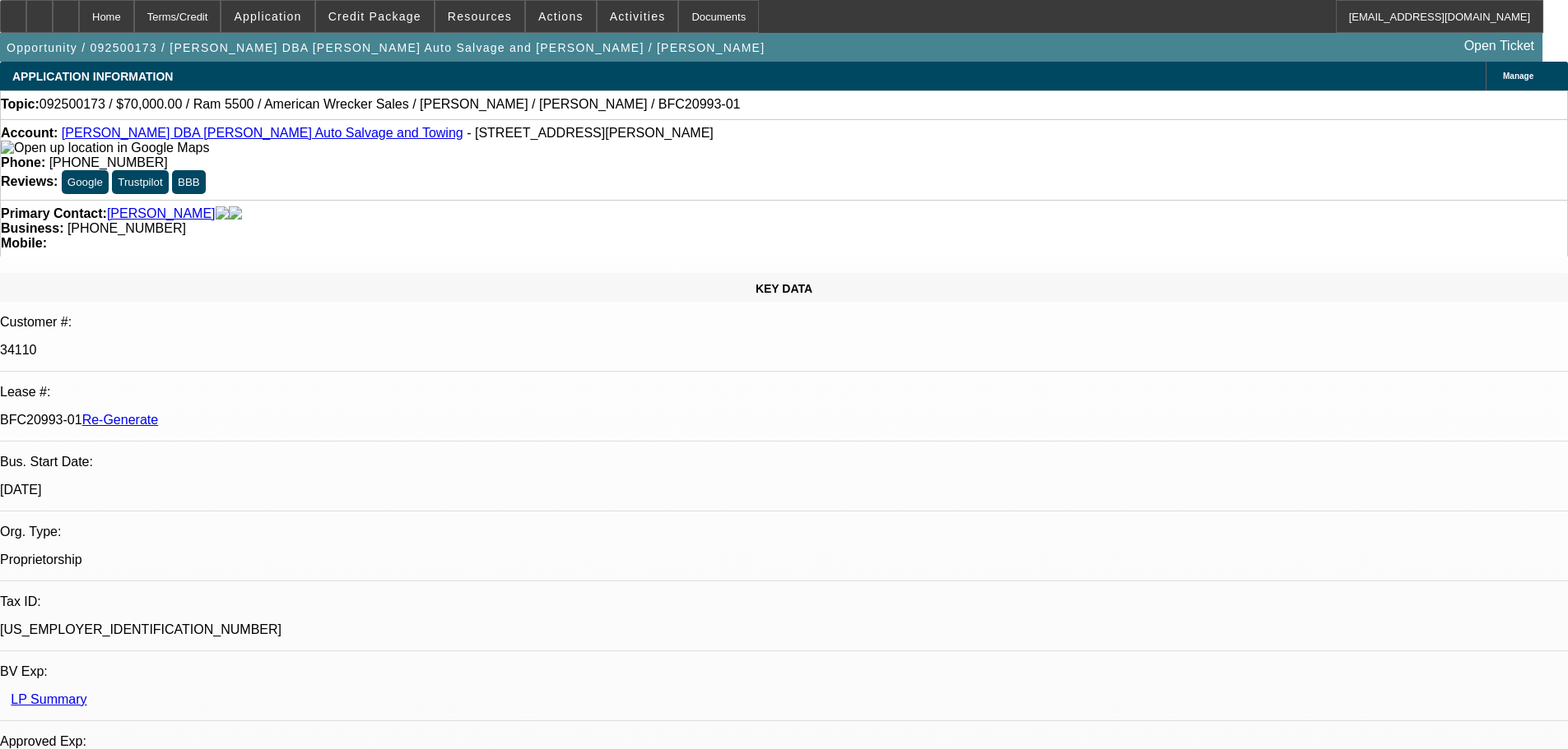
select select "0"
select select "2"
select select "0"
select select "1"
select select "2"
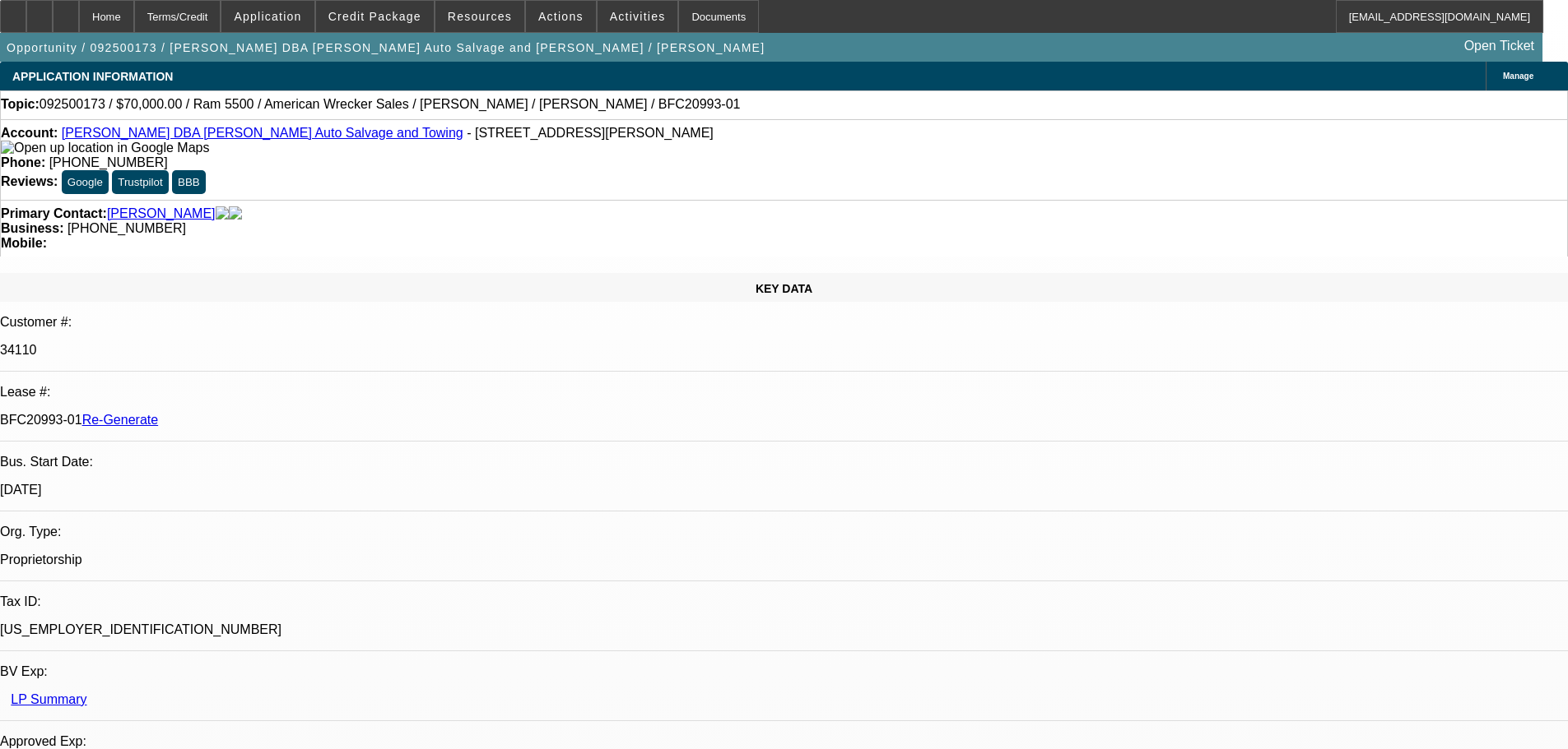
select select "6"
click at [556, 18] on span "Actions" at bounding box center [561, 16] width 45 height 13
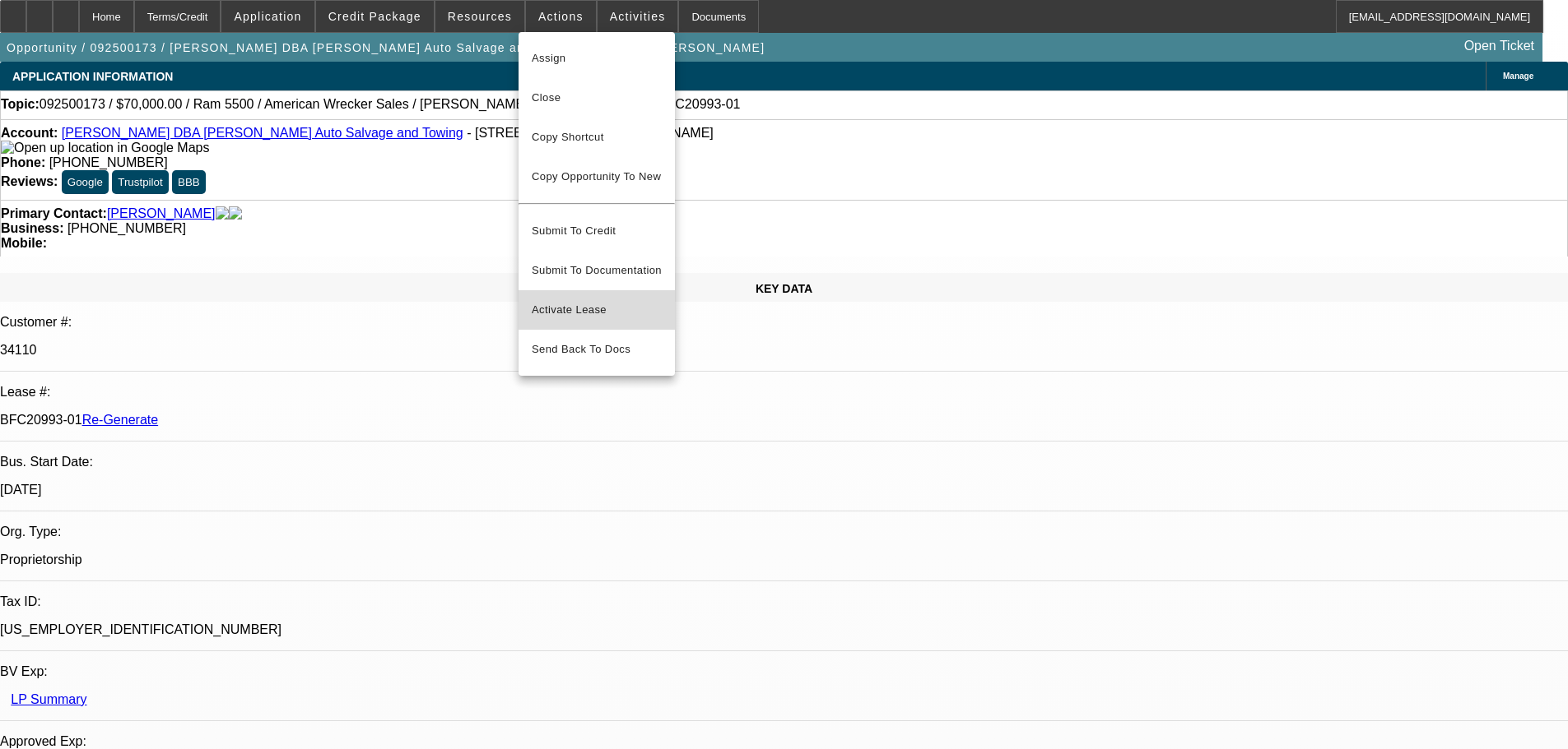
click at [578, 300] on span "Activate Lease" at bounding box center [597, 310] width 130 height 20
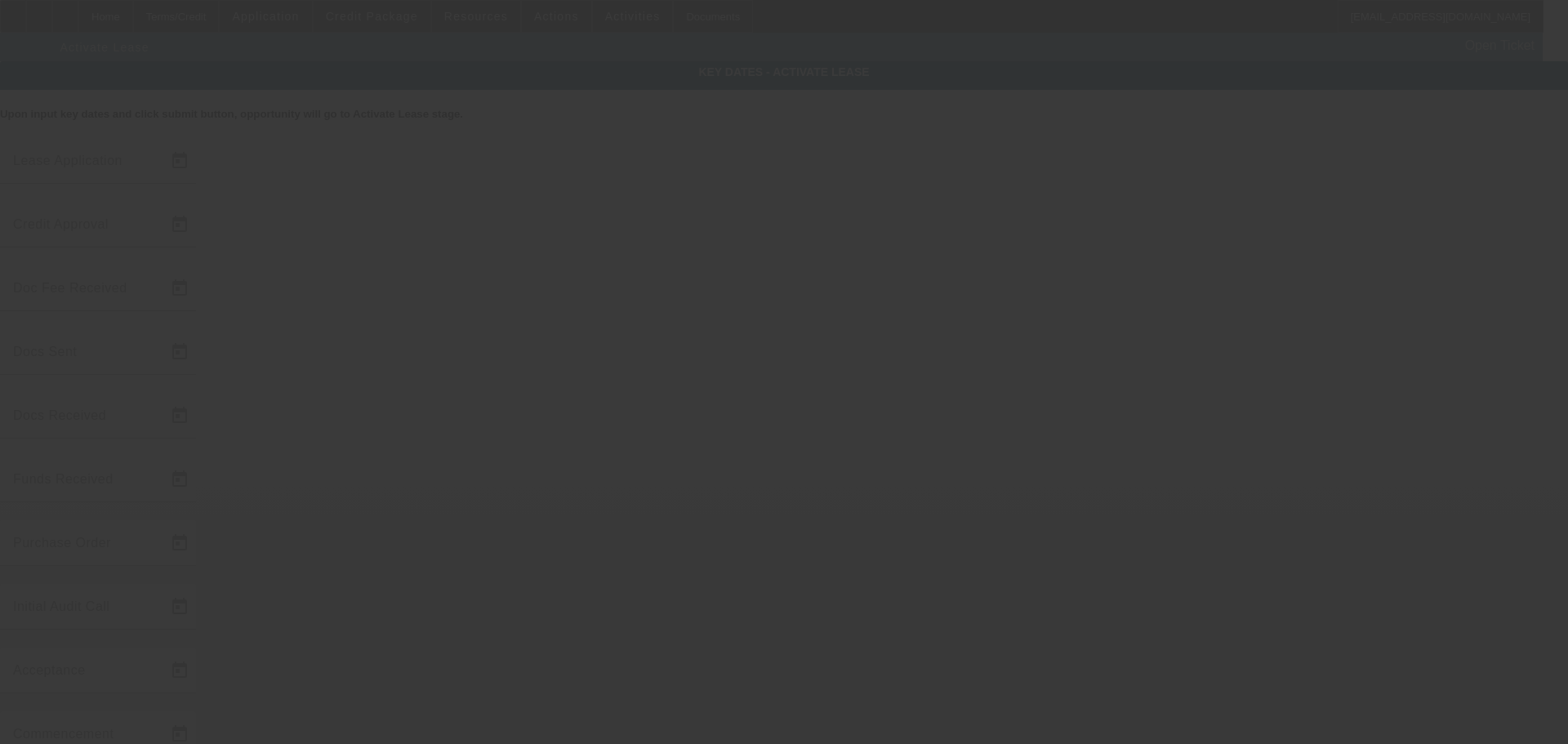
type input "9/9/2025"
type input "9/10/2025"
type input "9/11/2025"
type input "9/12/2025"
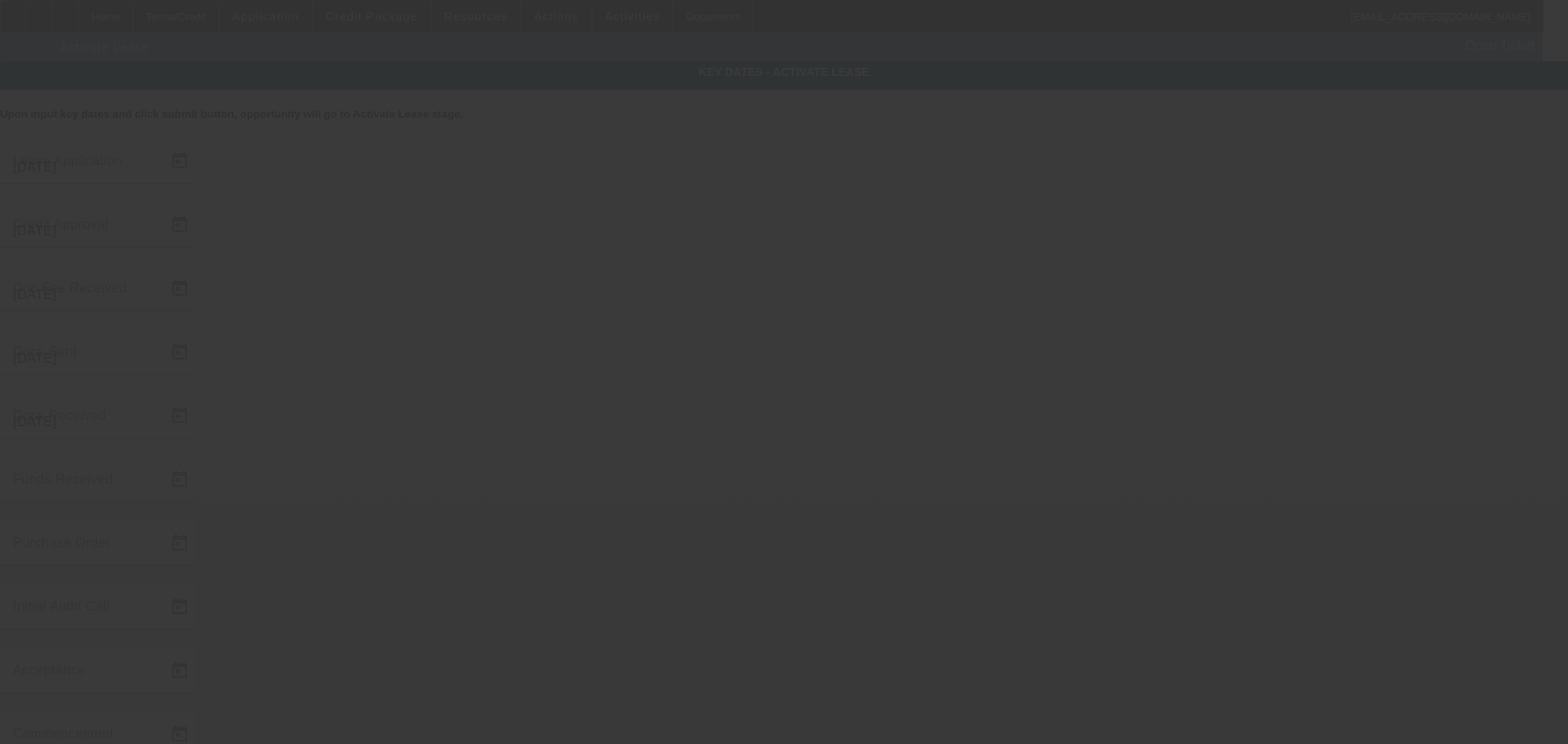
type input "9/19/2025"
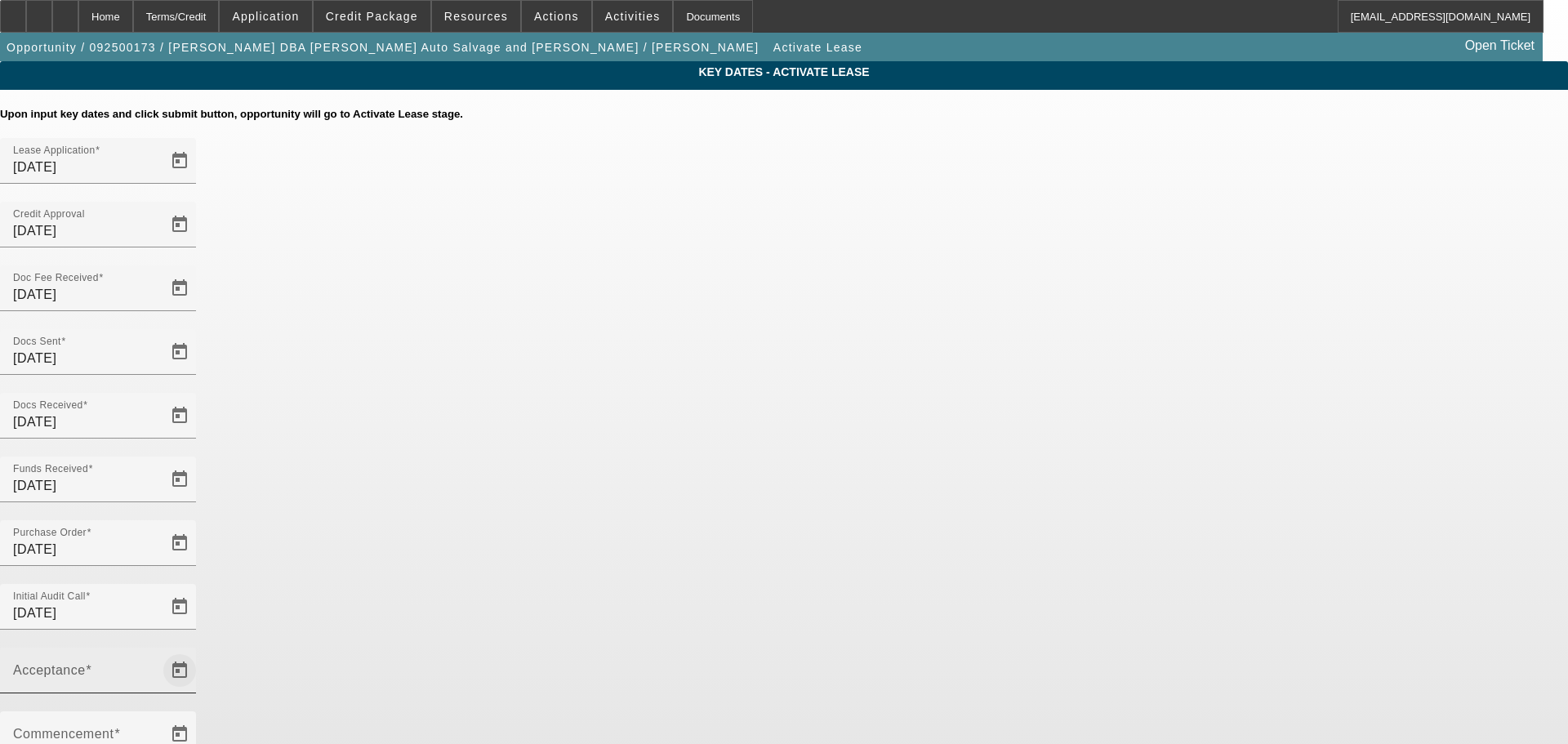
click at [199, 651] on span "Open calendar" at bounding box center [179, 670] width 39 height 39
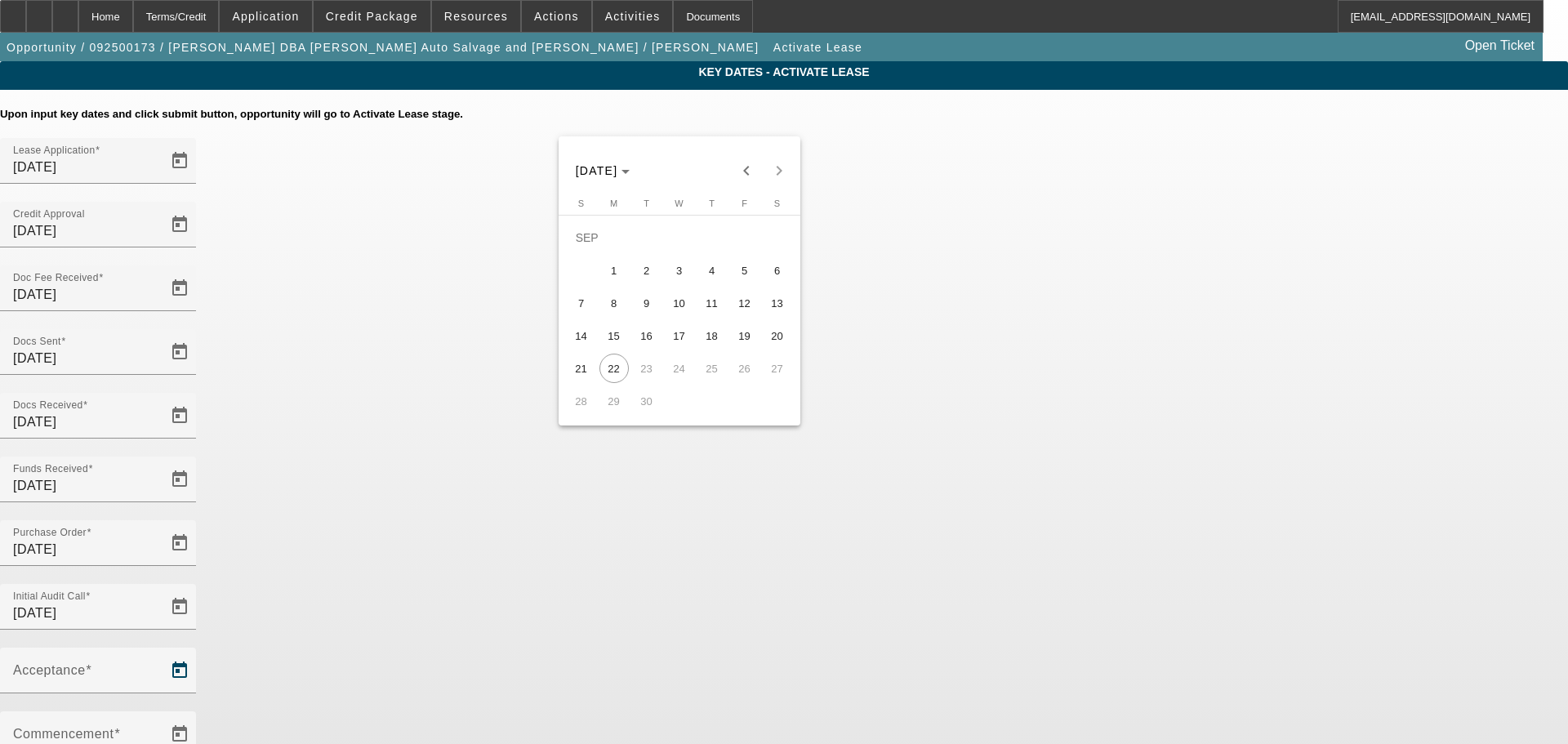
click at [748, 342] on span "19" at bounding box center [745, 336] width 29 height 29
type input "9/19/2025"
type input "10/1/2025"
type input "11/1/2025"
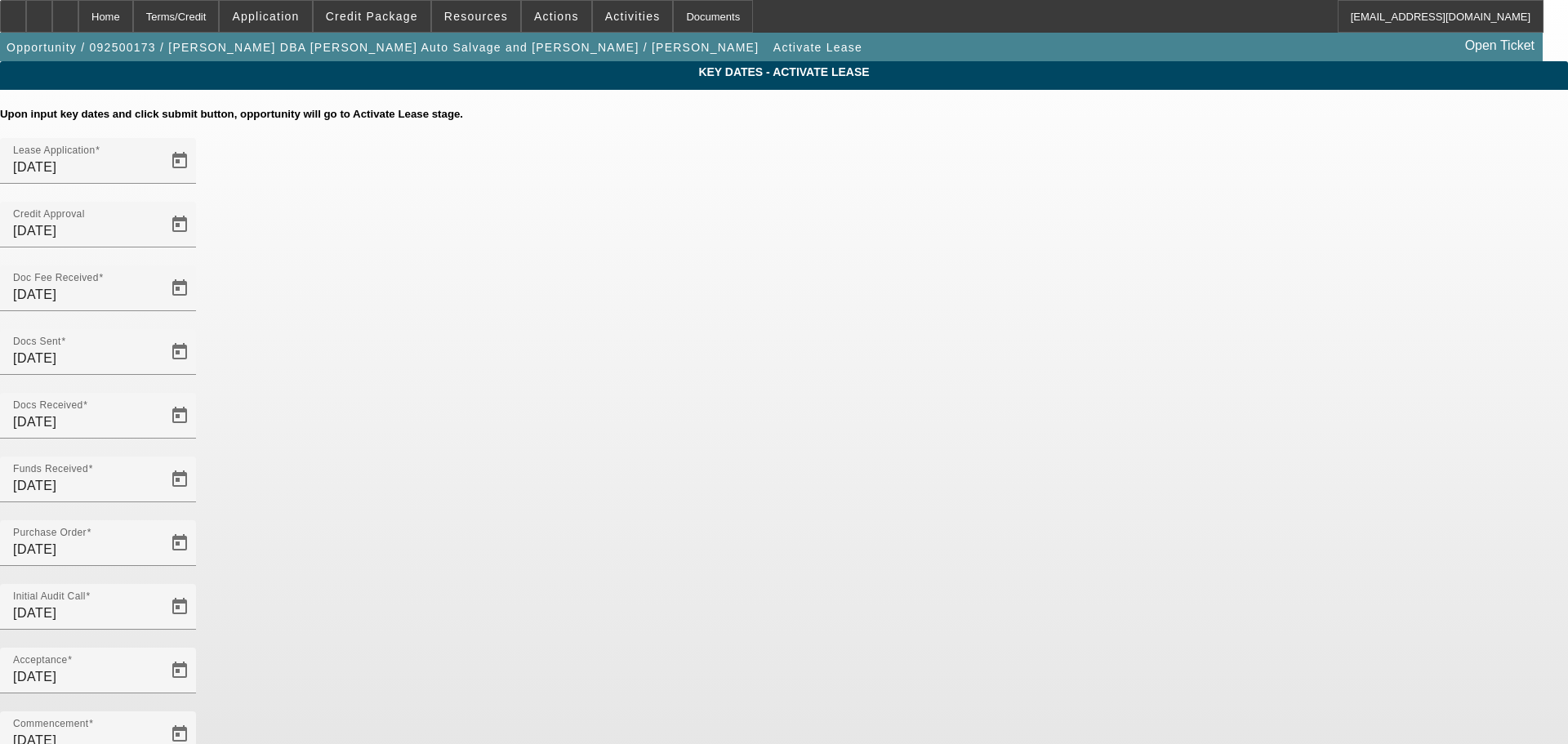
click at [1278, 440] on app-key-dates "Key Dates - Activate Lease Upon input key dates and click submit button, opport…" at bounding box center [784, 563] width 1568 height 1003
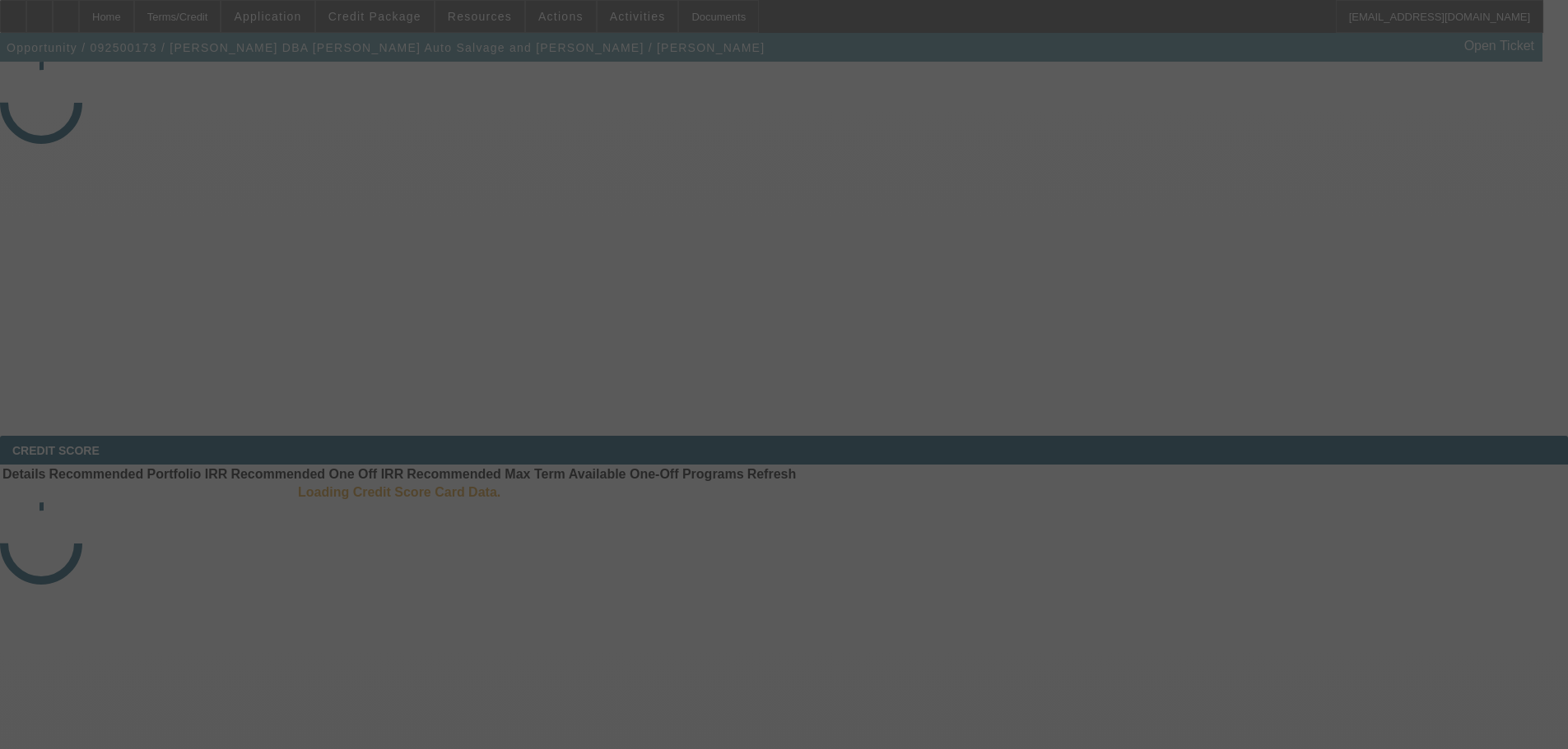
select select "4"
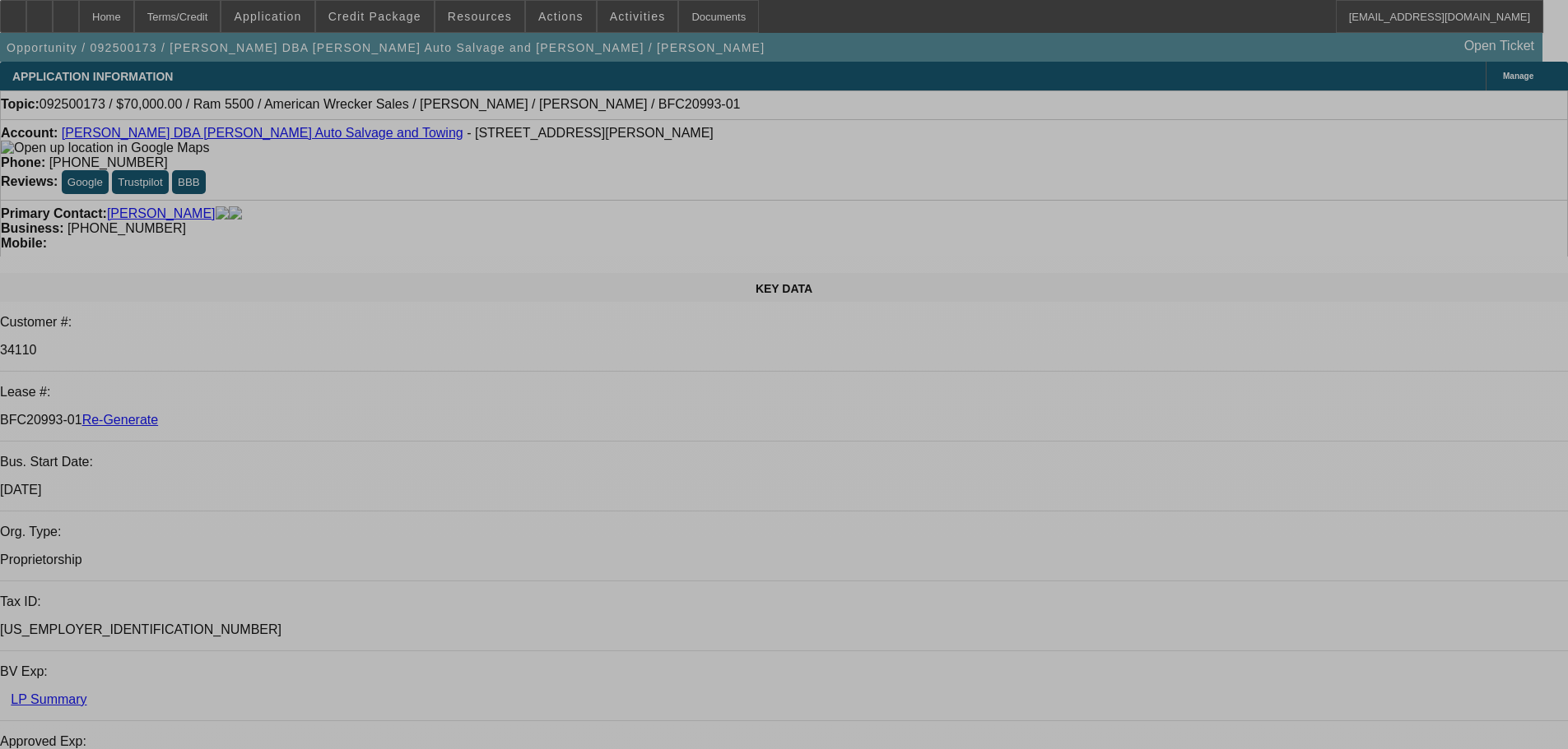
select select "0"
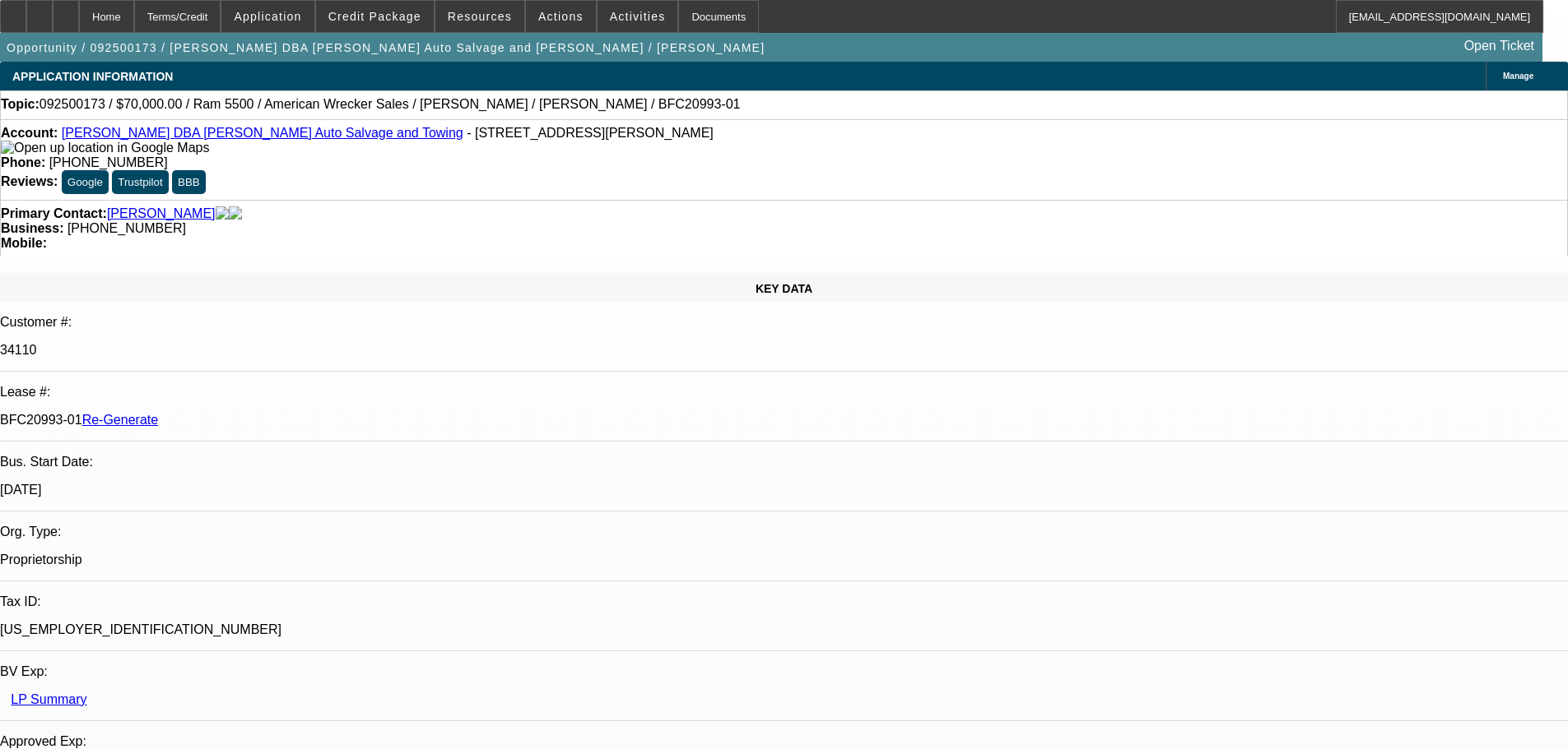
select select "2"
select select "0"
select select "6"
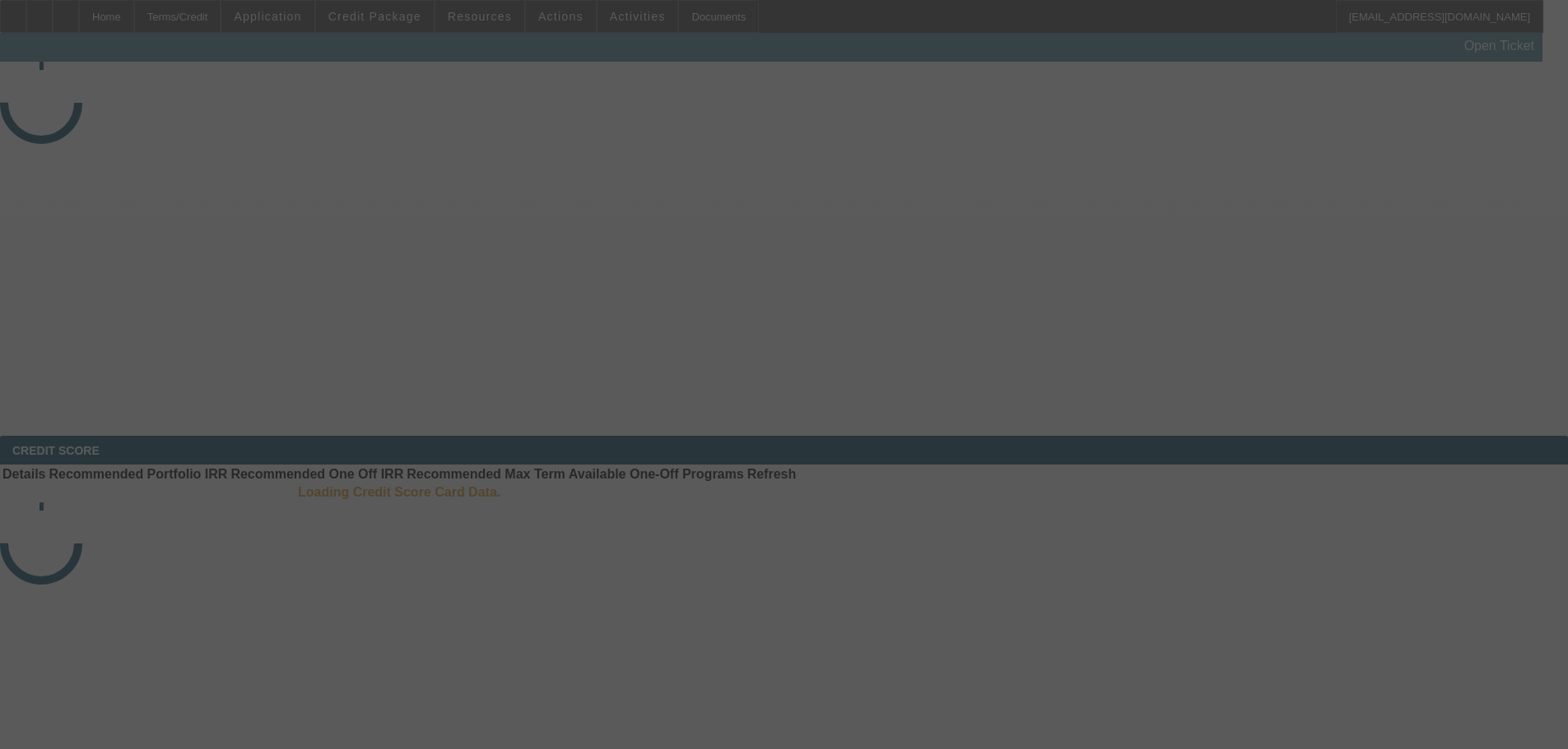
select select "3"
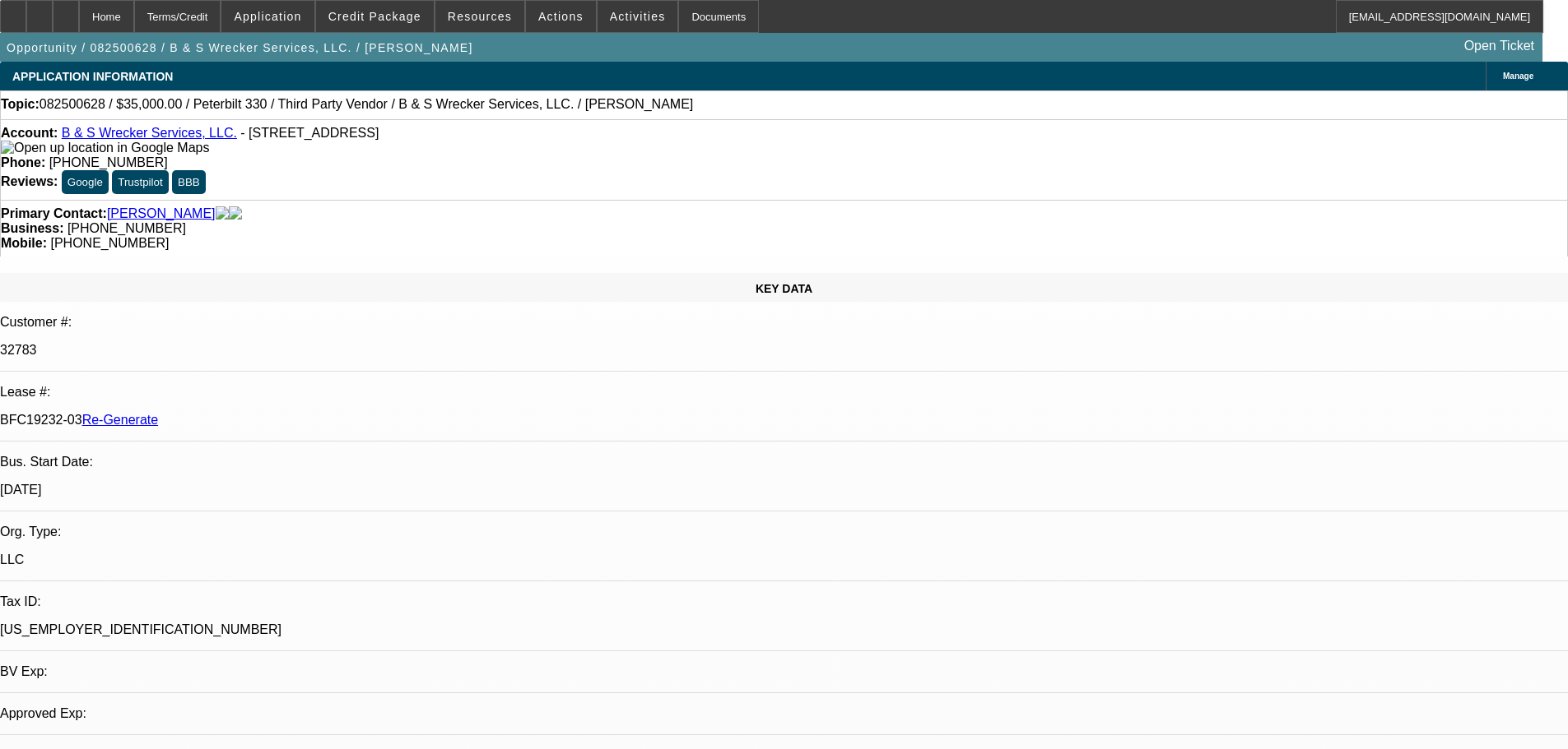
select select "0"
select select "6"
click at [597, 17] on span at bounding box center [638, 16] width 80 height 39
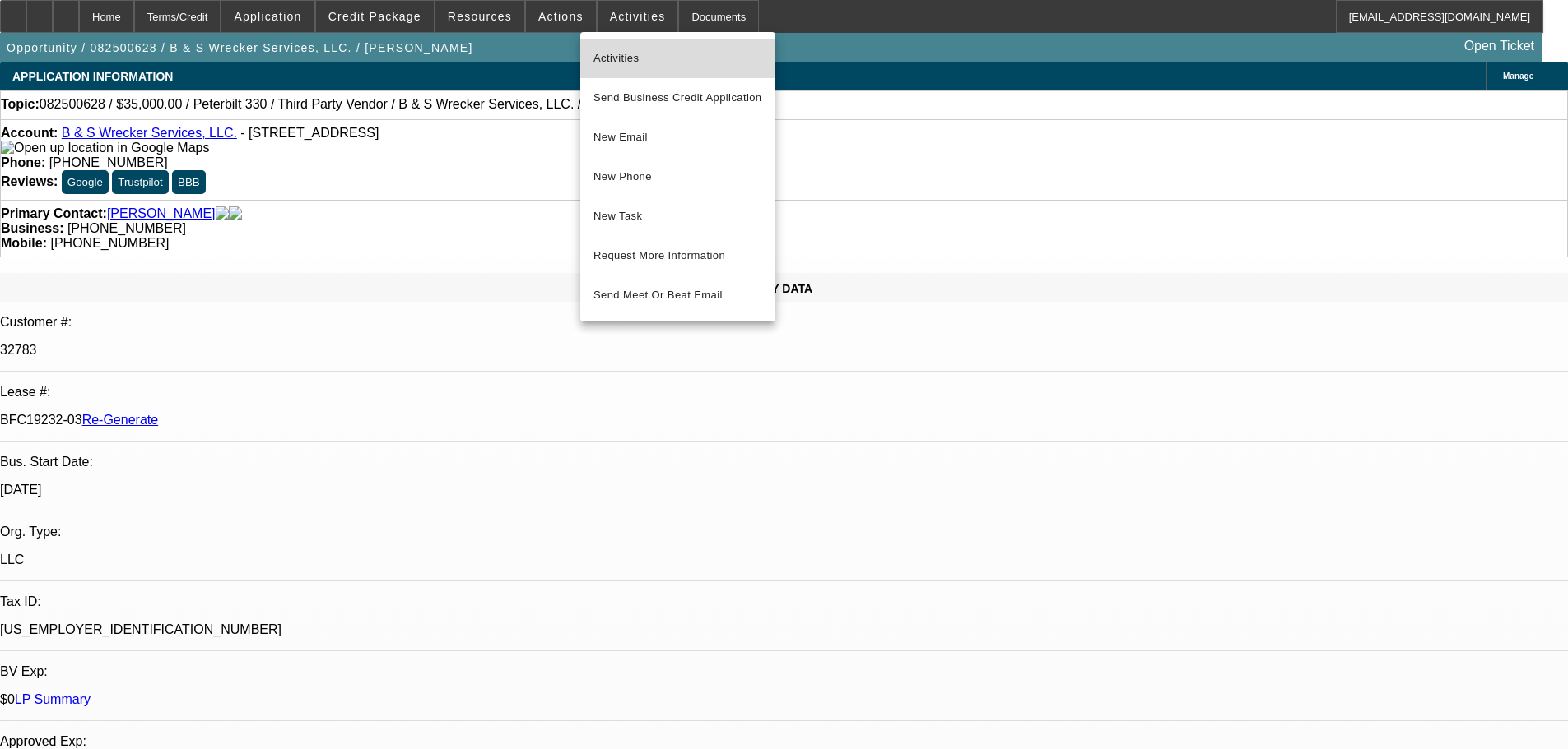
click at [623, 51] on span "Activities" at bounding box center [677, 58] width 169 height 20
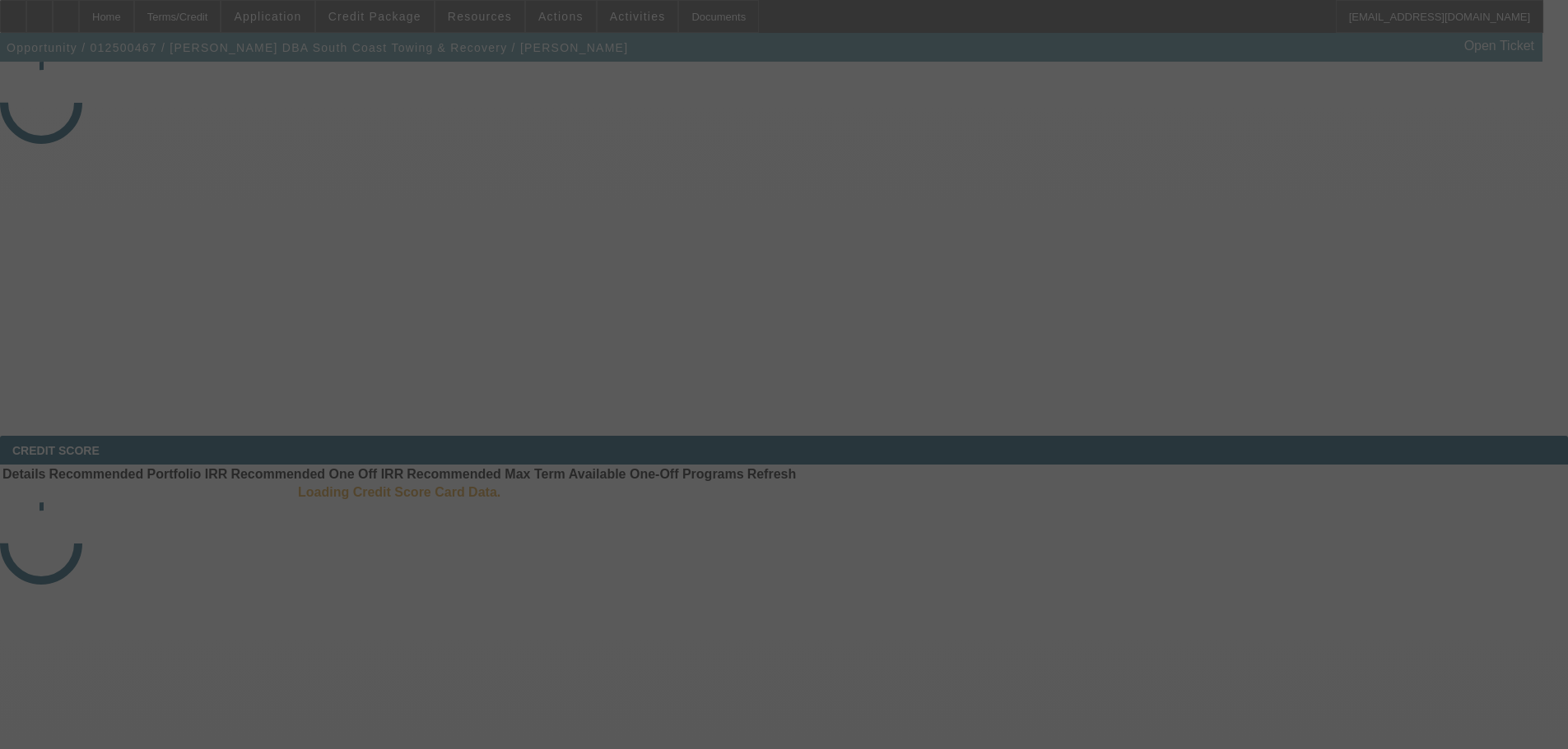
select select "4"
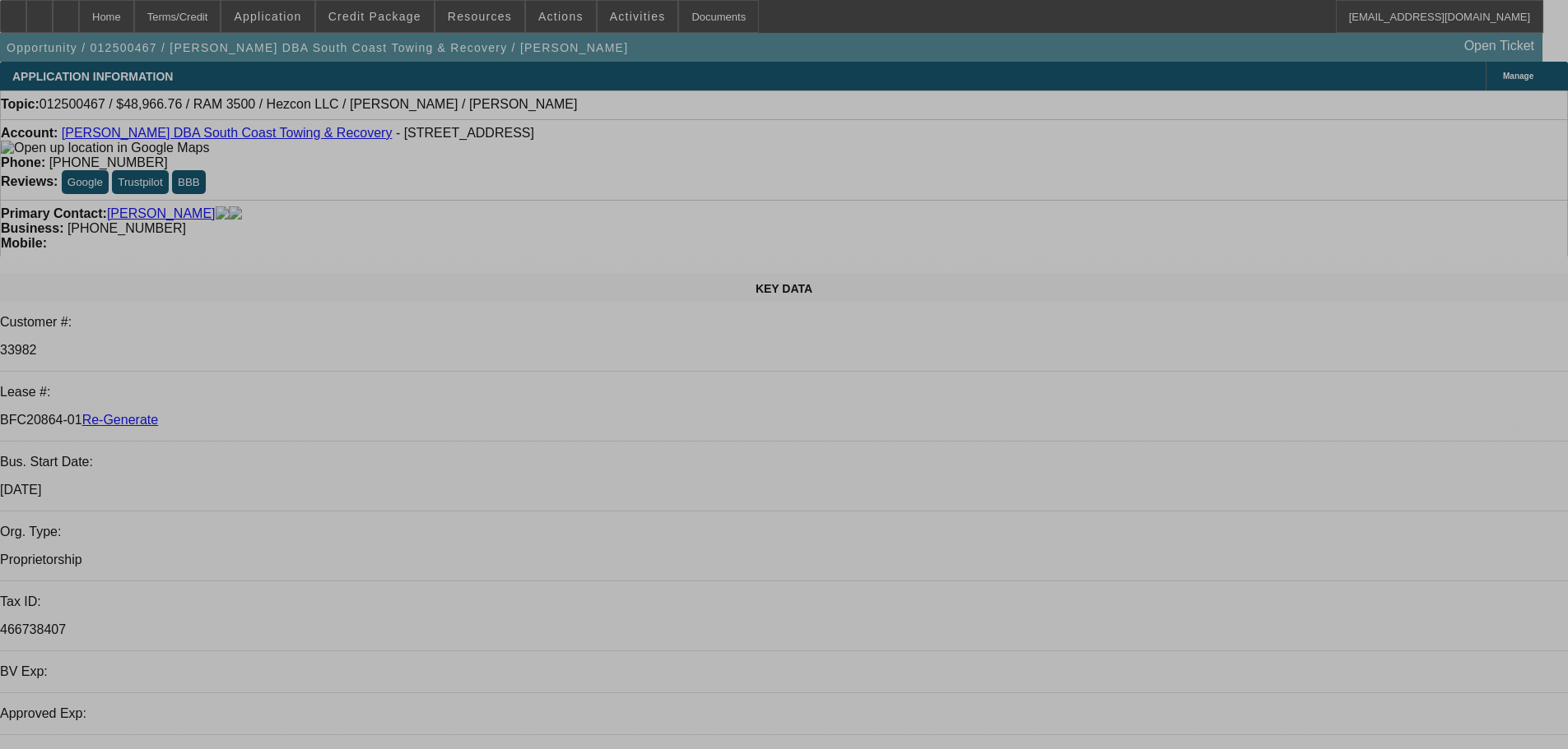
select select "0"
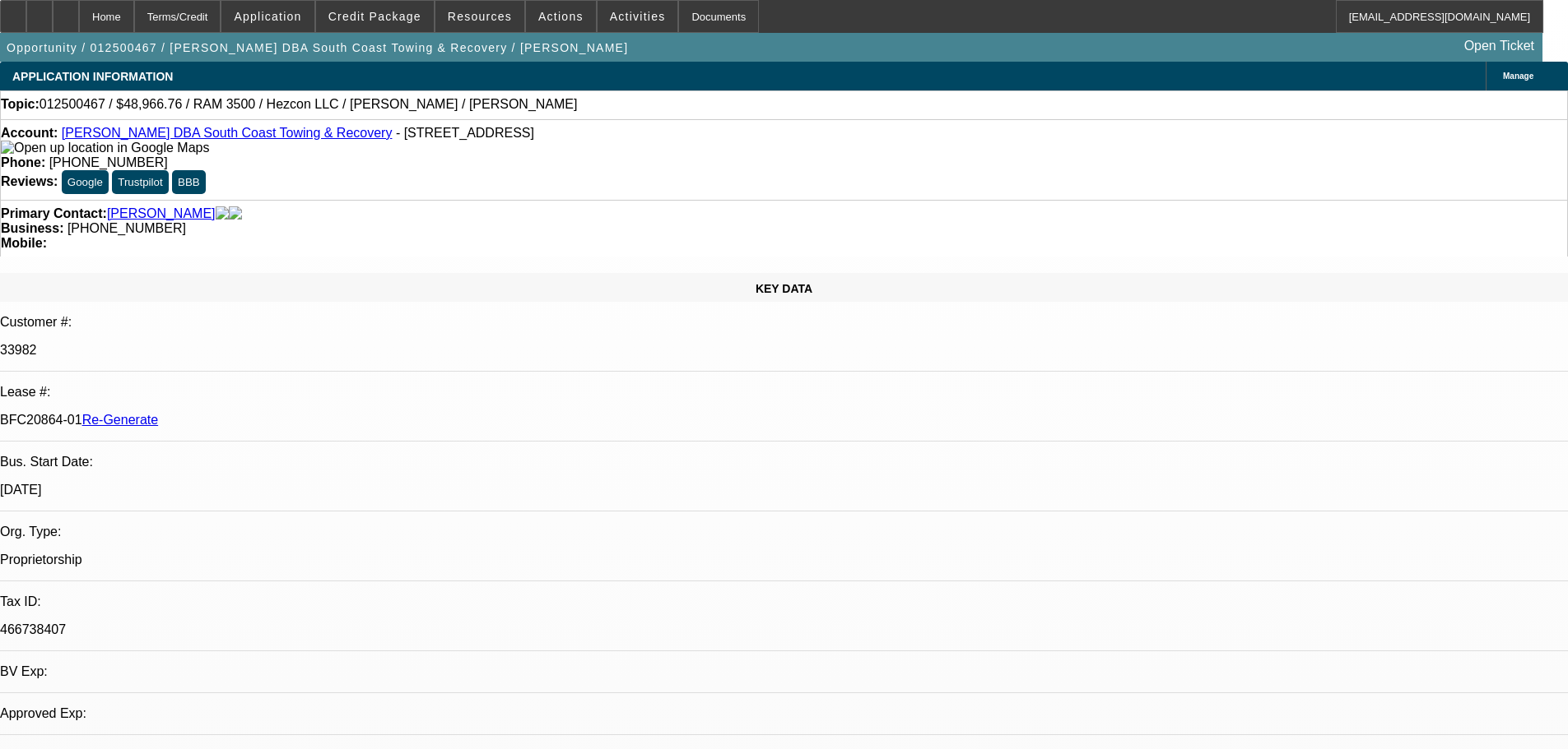
select select "0"
select select "3"
select select "0"
select select "6"
click at [628, 19] on span "Activities" at bounding box center [638, 16] width 56 height 13
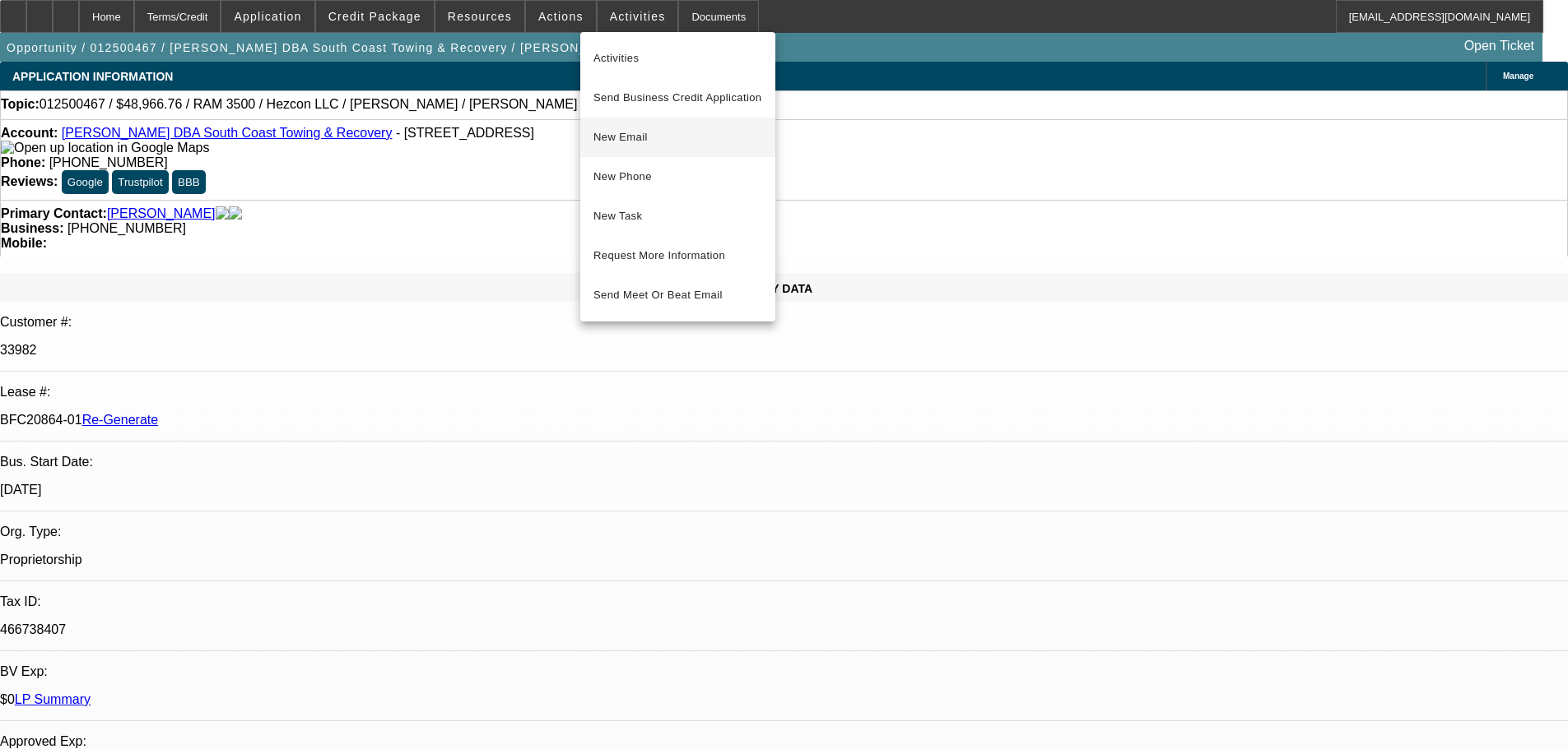
click at [661, 148] on button "New Email" at bounding box center [677, 137] width 195 height 39
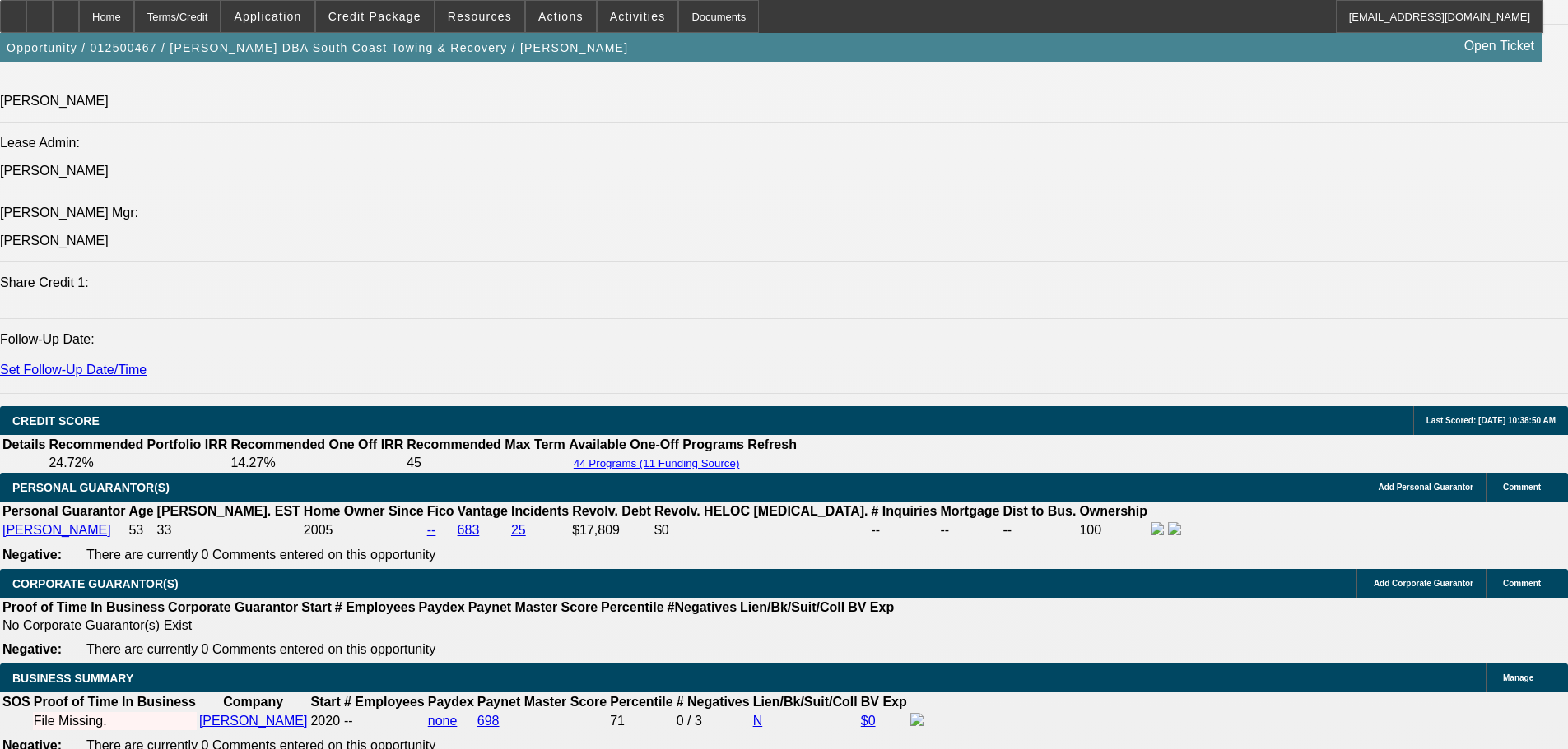
scroll to position [1892, 0]
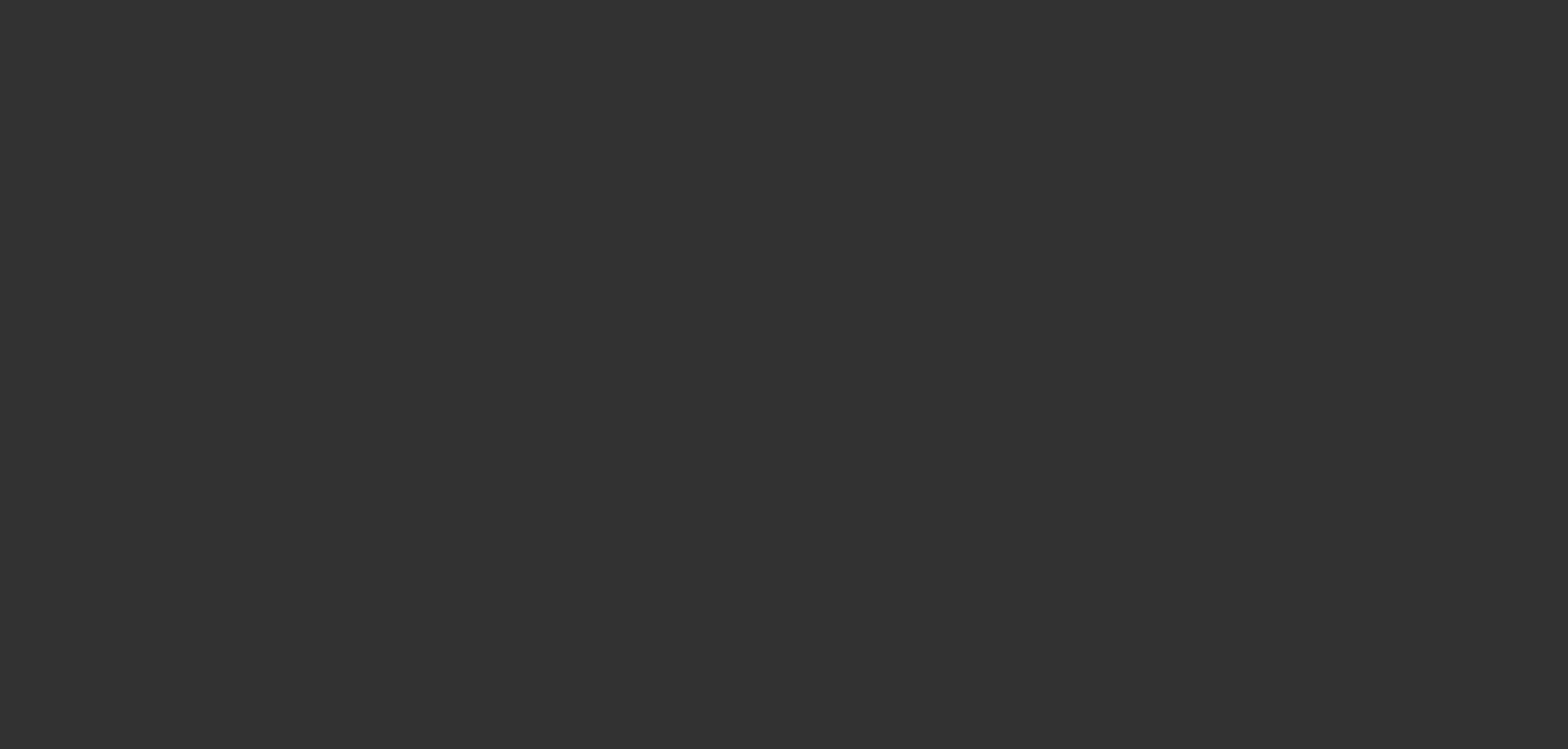
select select "3"
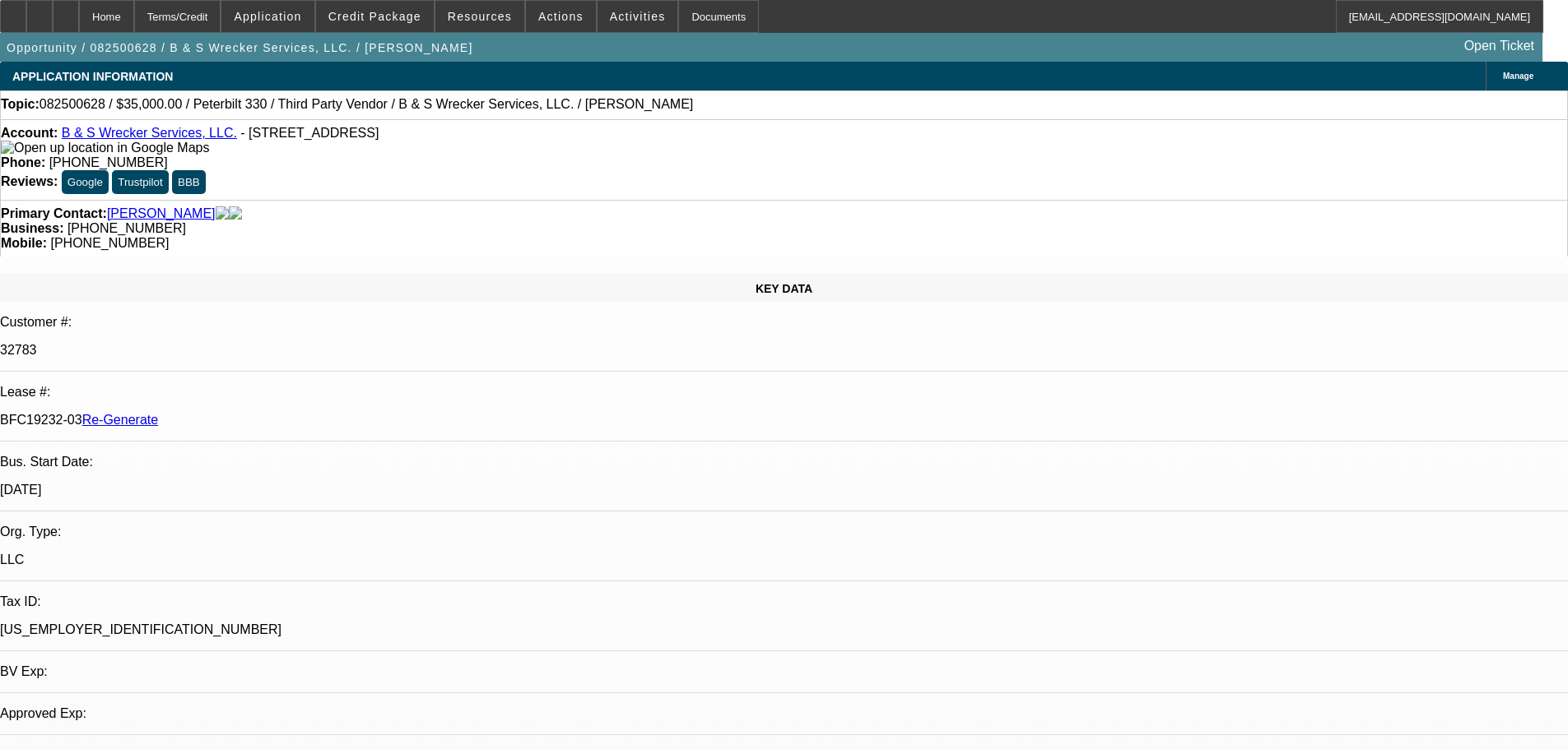
select select "0"
select select "1"
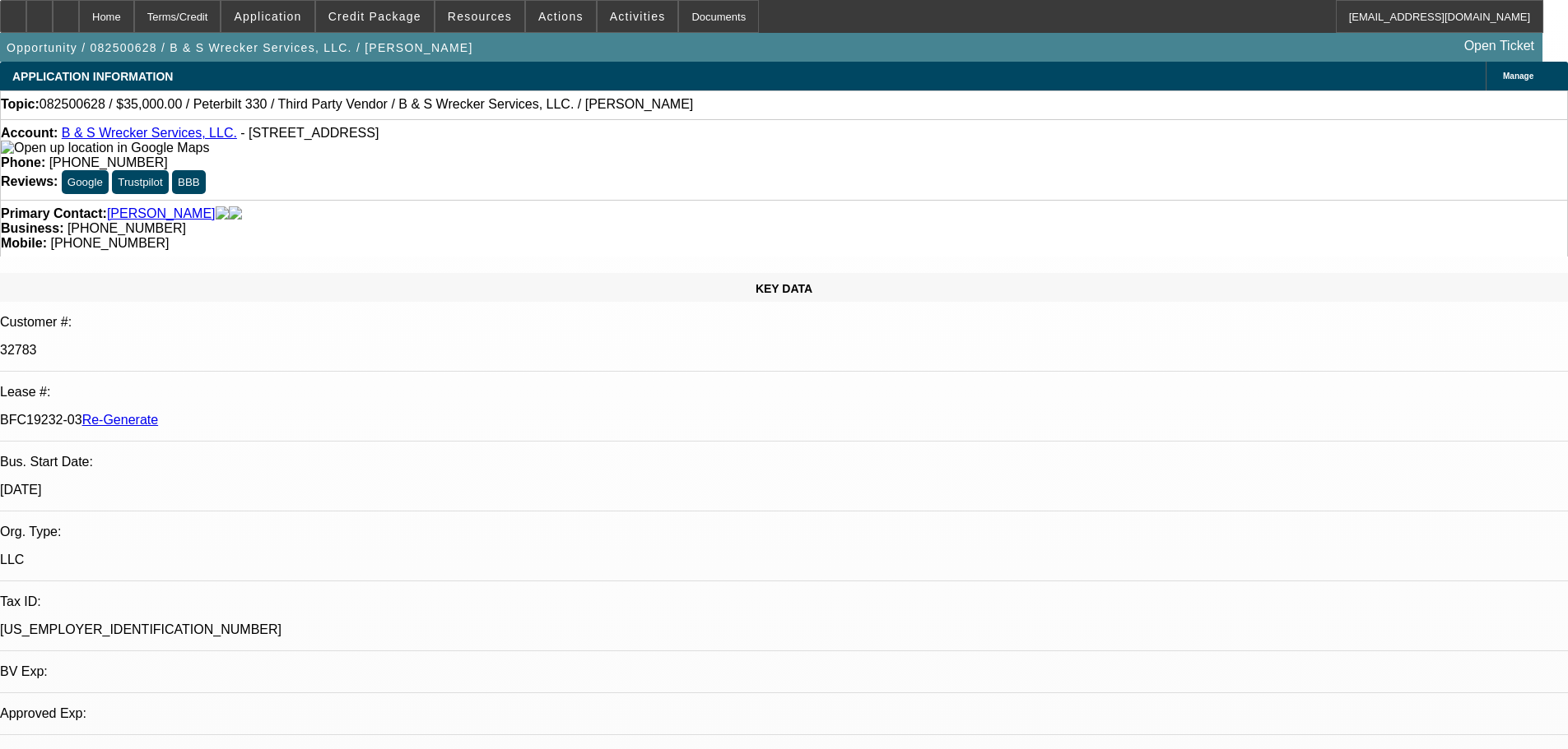
select select "6"
click at [612, 15] on span "Activities" at bounding box center [638, 16] width 56 height 13
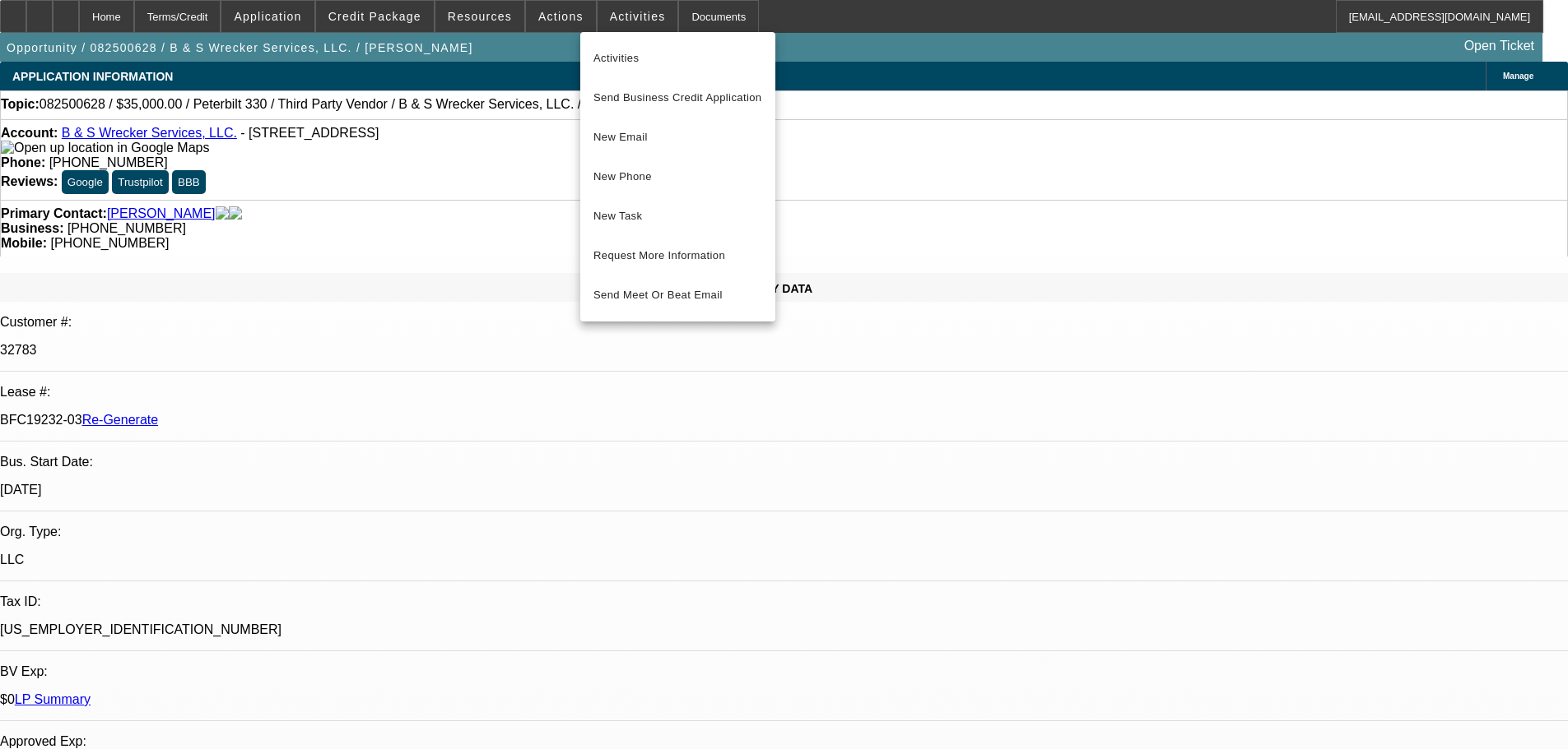
click at [625, 49] on span "Activities" at bounding box center [677, 58] width 169 height 20
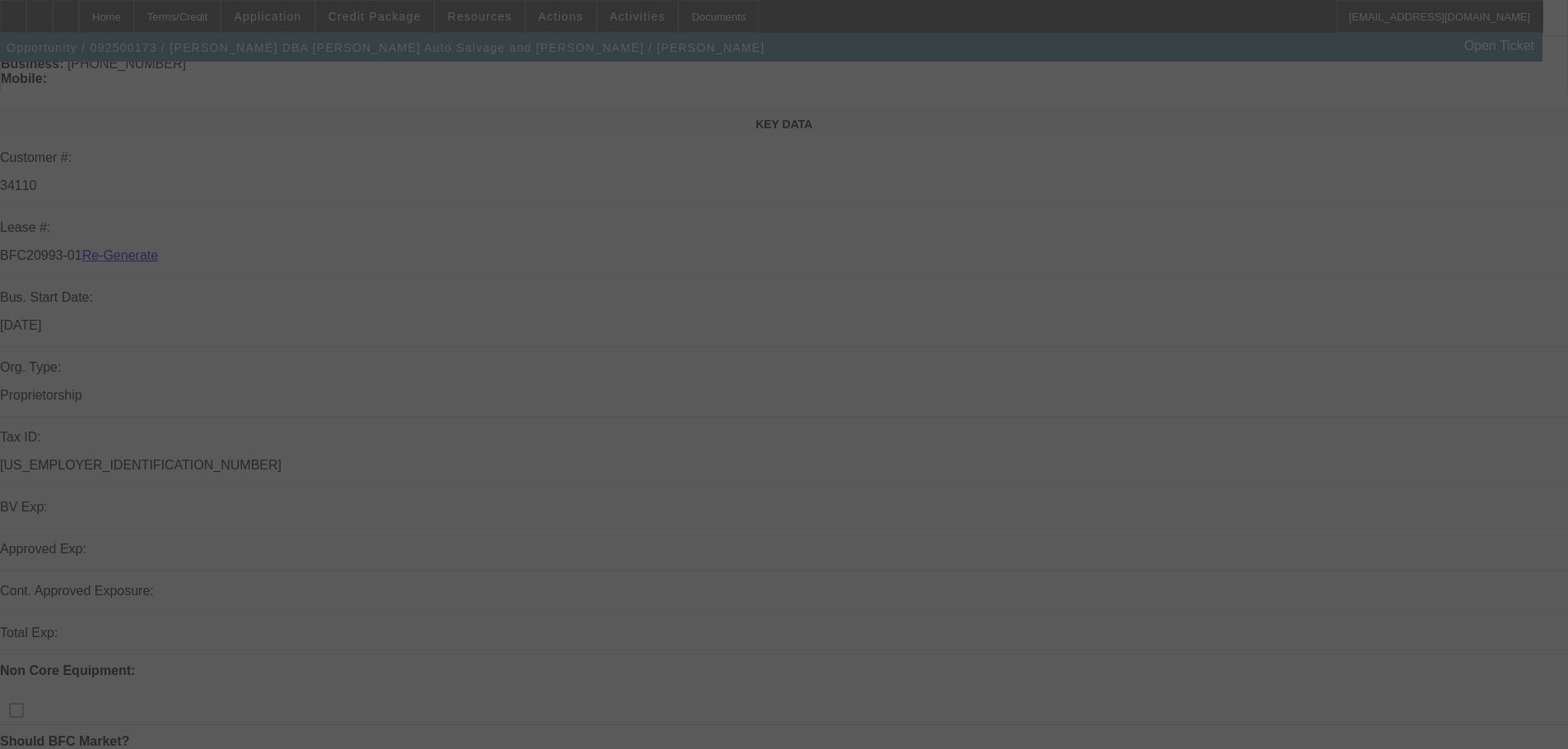
select select "4"
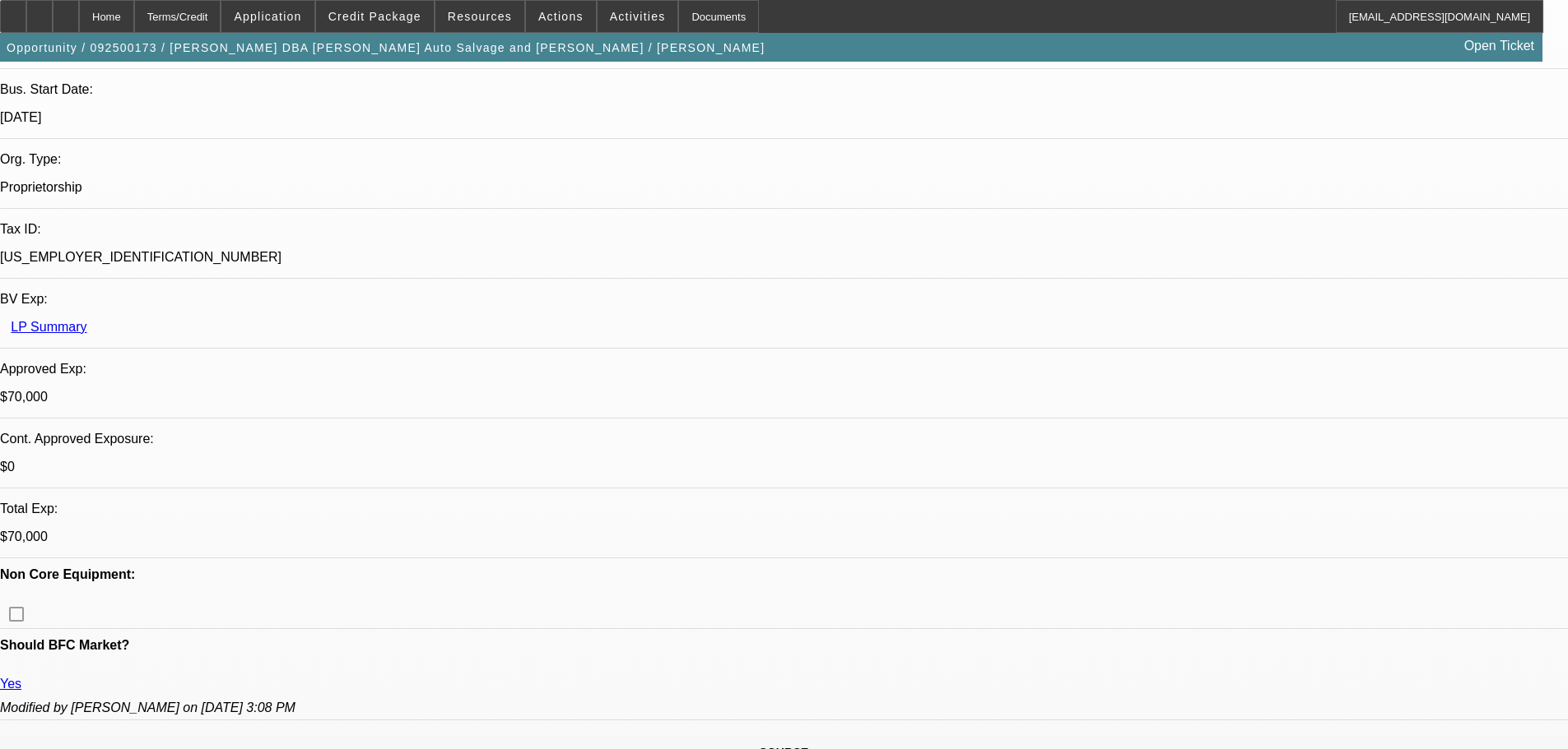
select select "0"
select select "2"
select select "0"
select select "6"
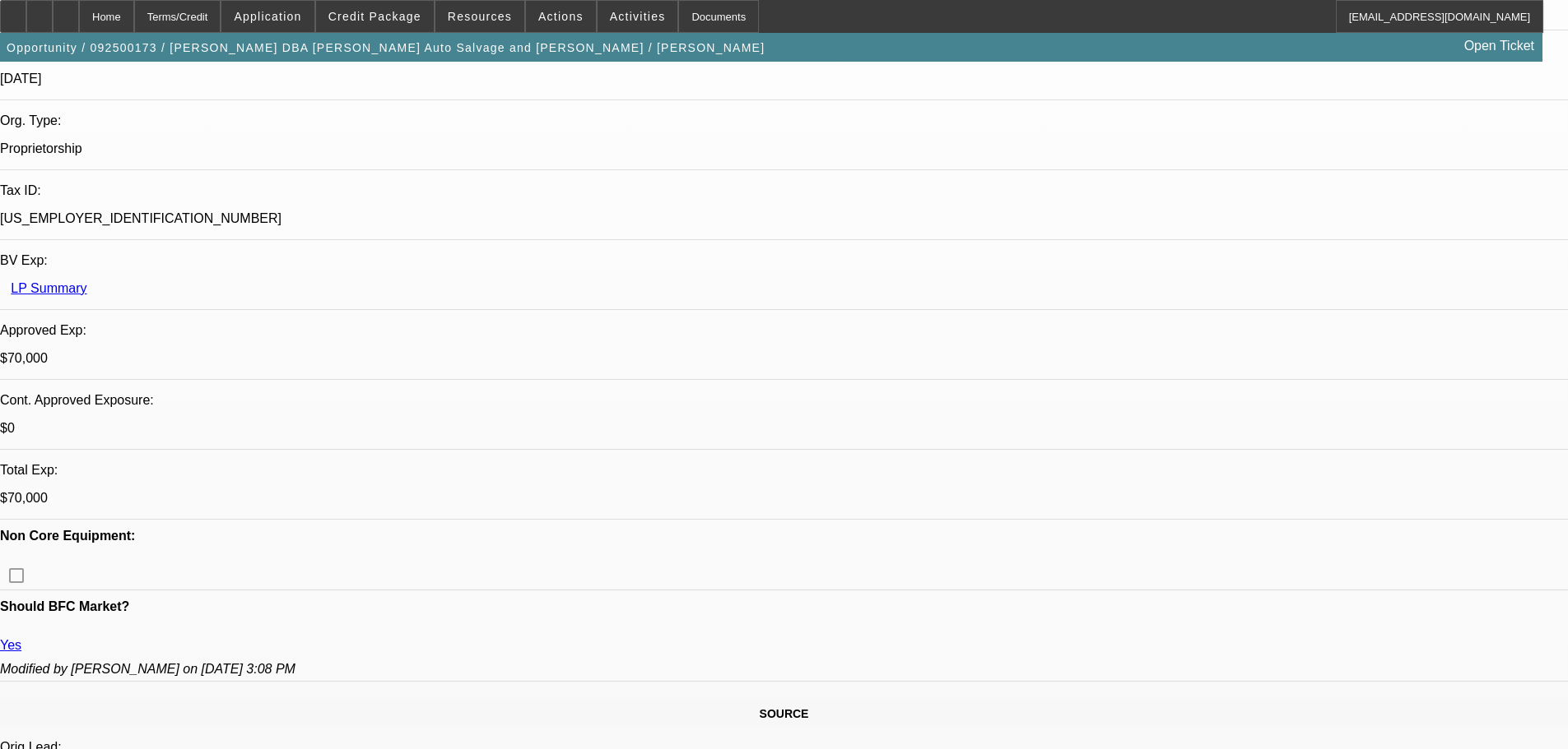
scroll to position [247, 0]
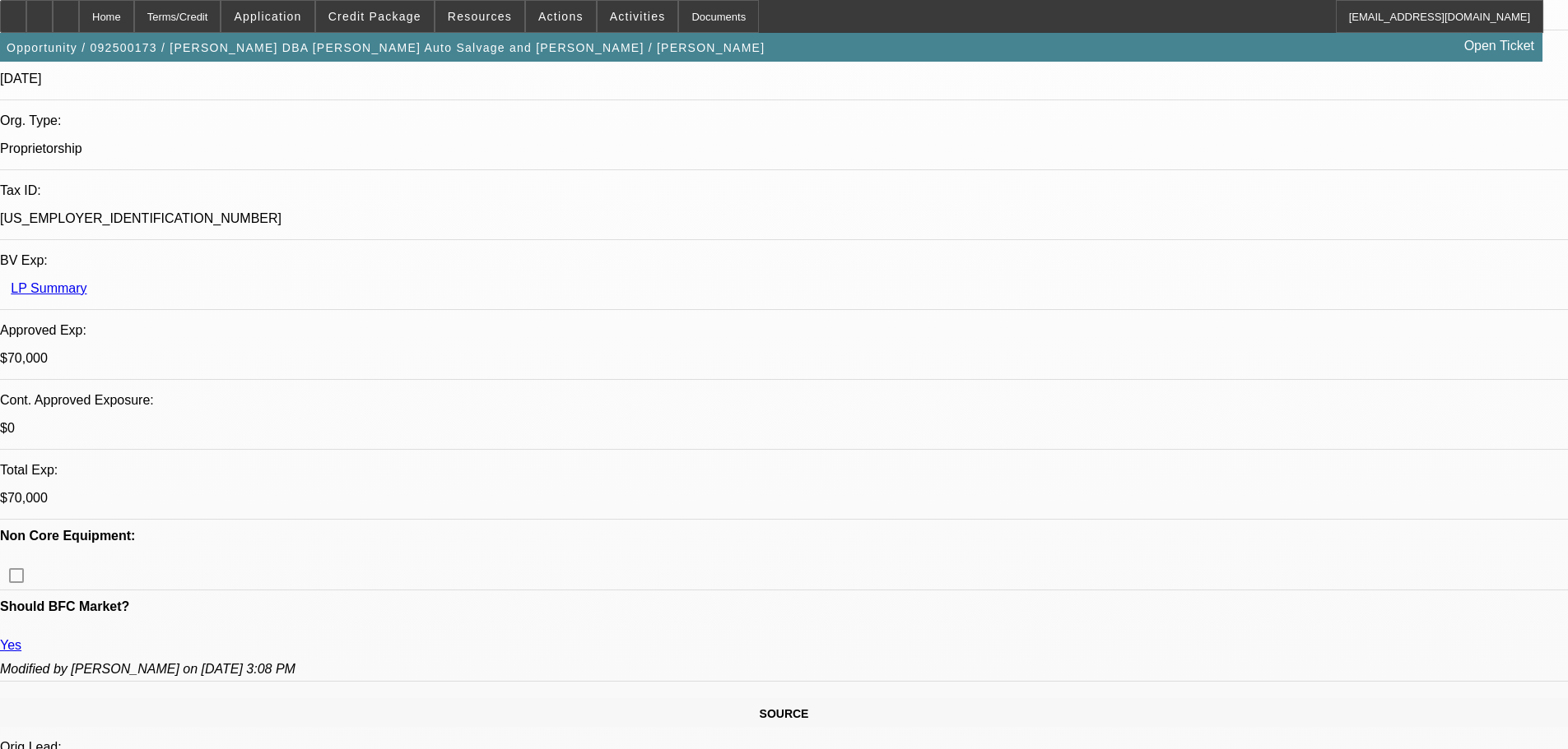
scroll to position [493, 0]
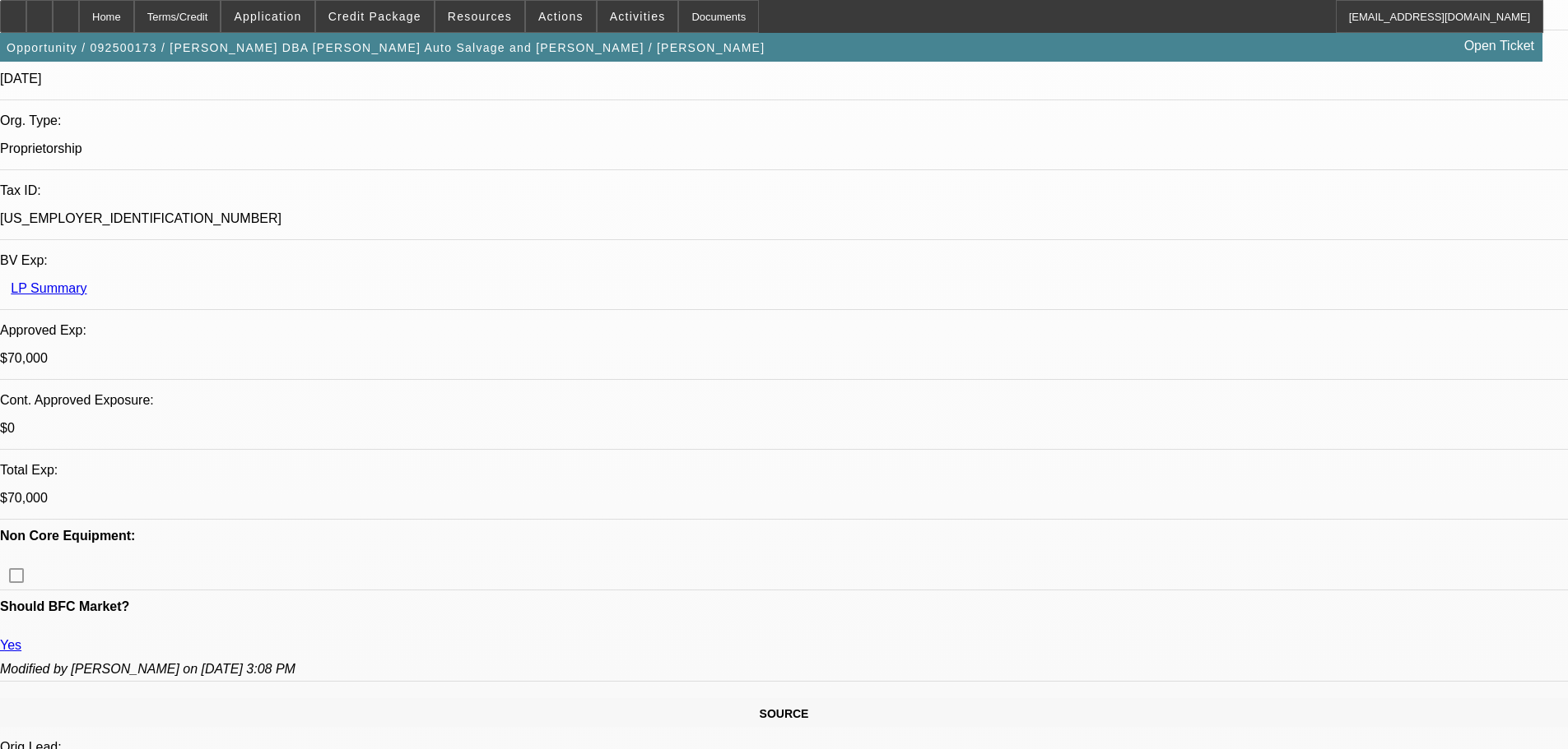
scroll to position [658, 0]
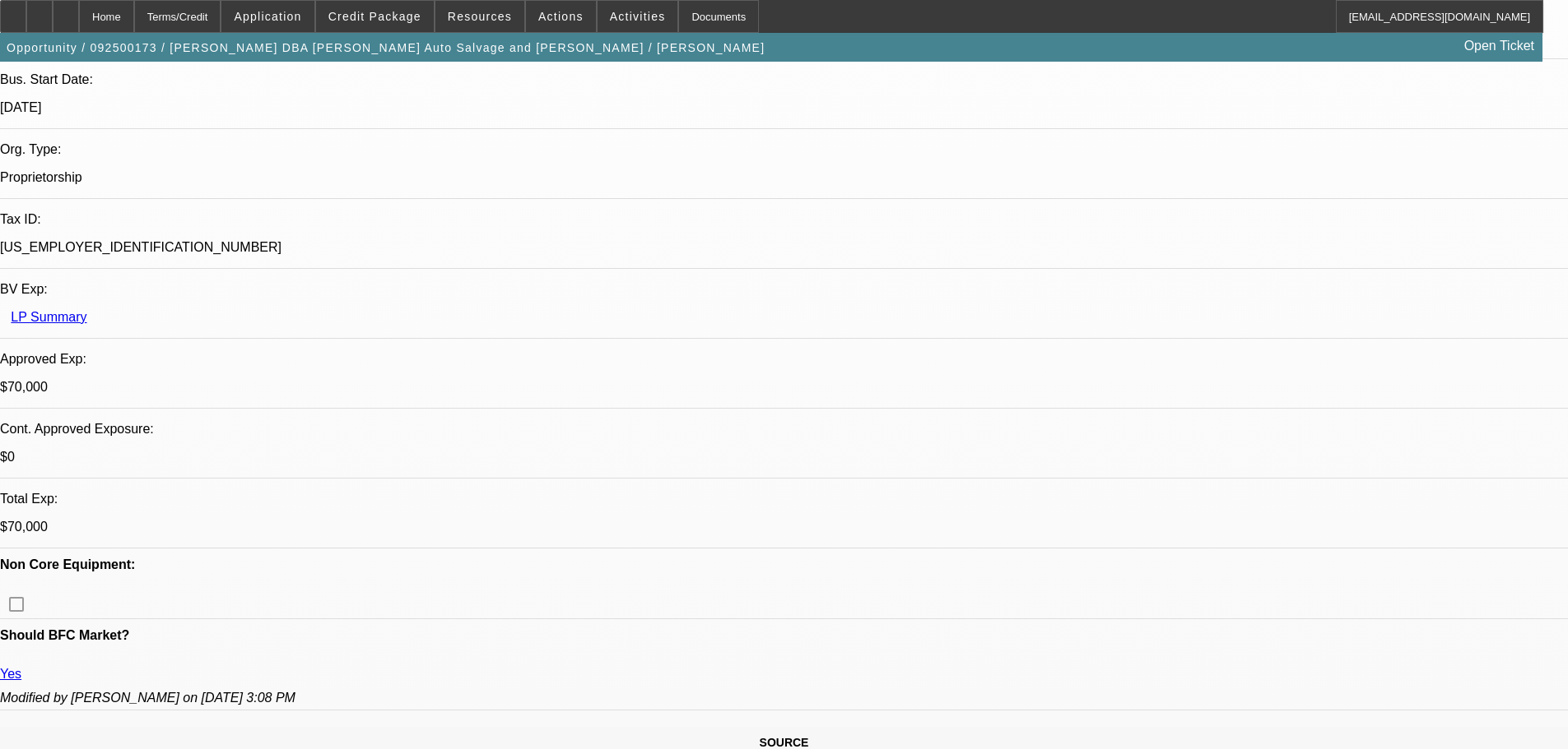
scroll to position [411, 0]
